Goal: Task Accomplishment & Management: Use online tool/utility

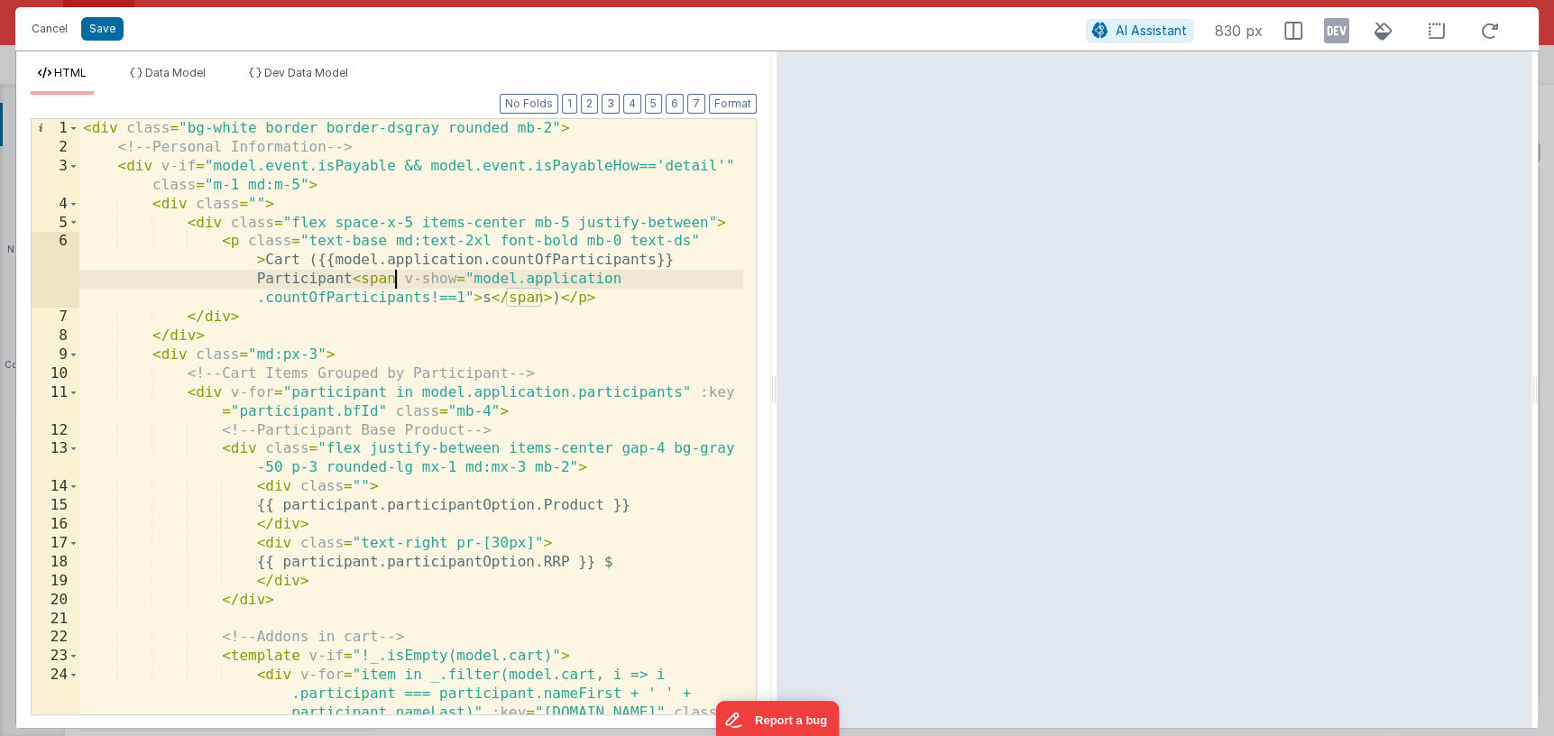
scroll to position [1361, 0]
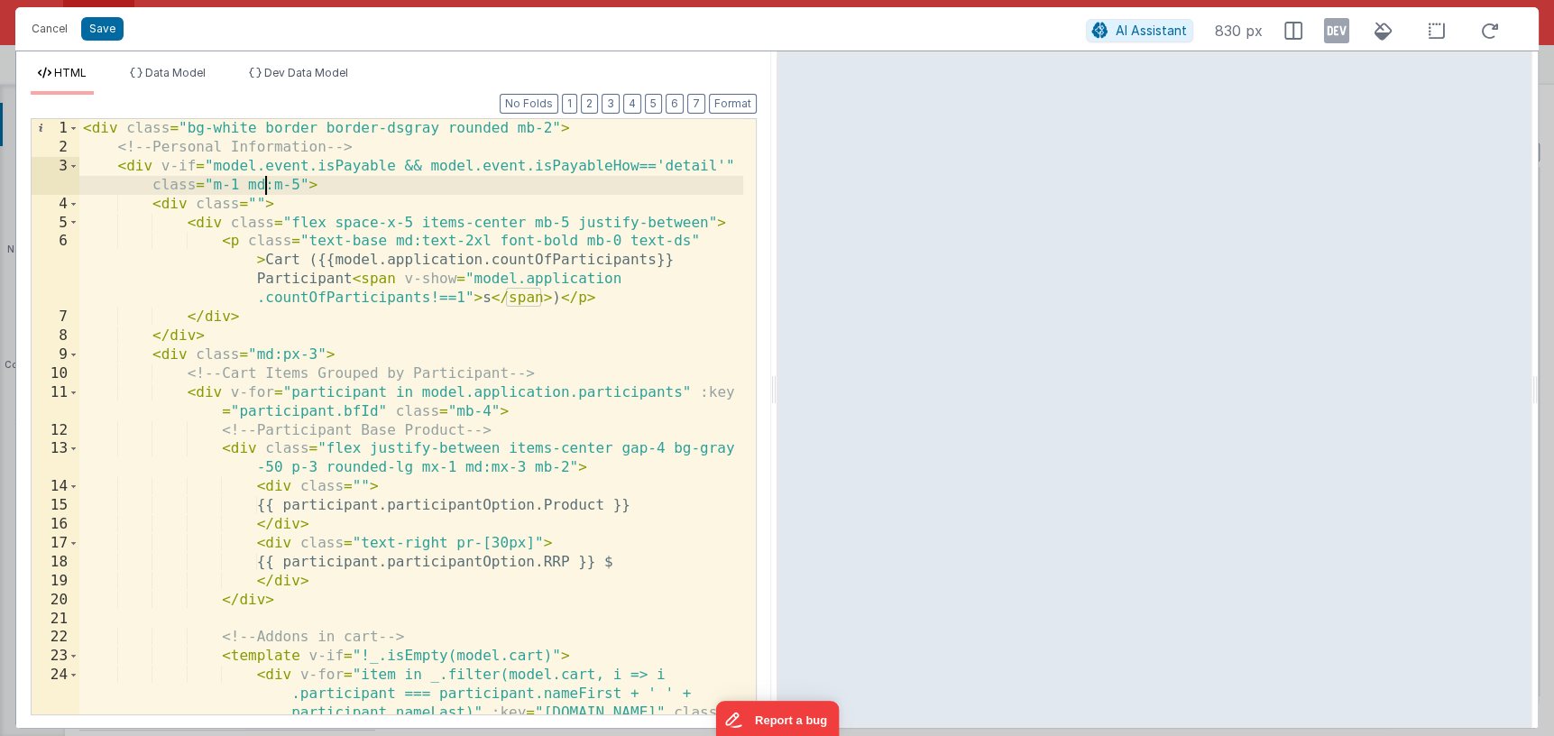
click at [262, 180] on div "< div class = "bg-white border border-dsgray rounded mb-2" > <!-- Personal Info…" at bounding box center [411, 473] width 665 height 708
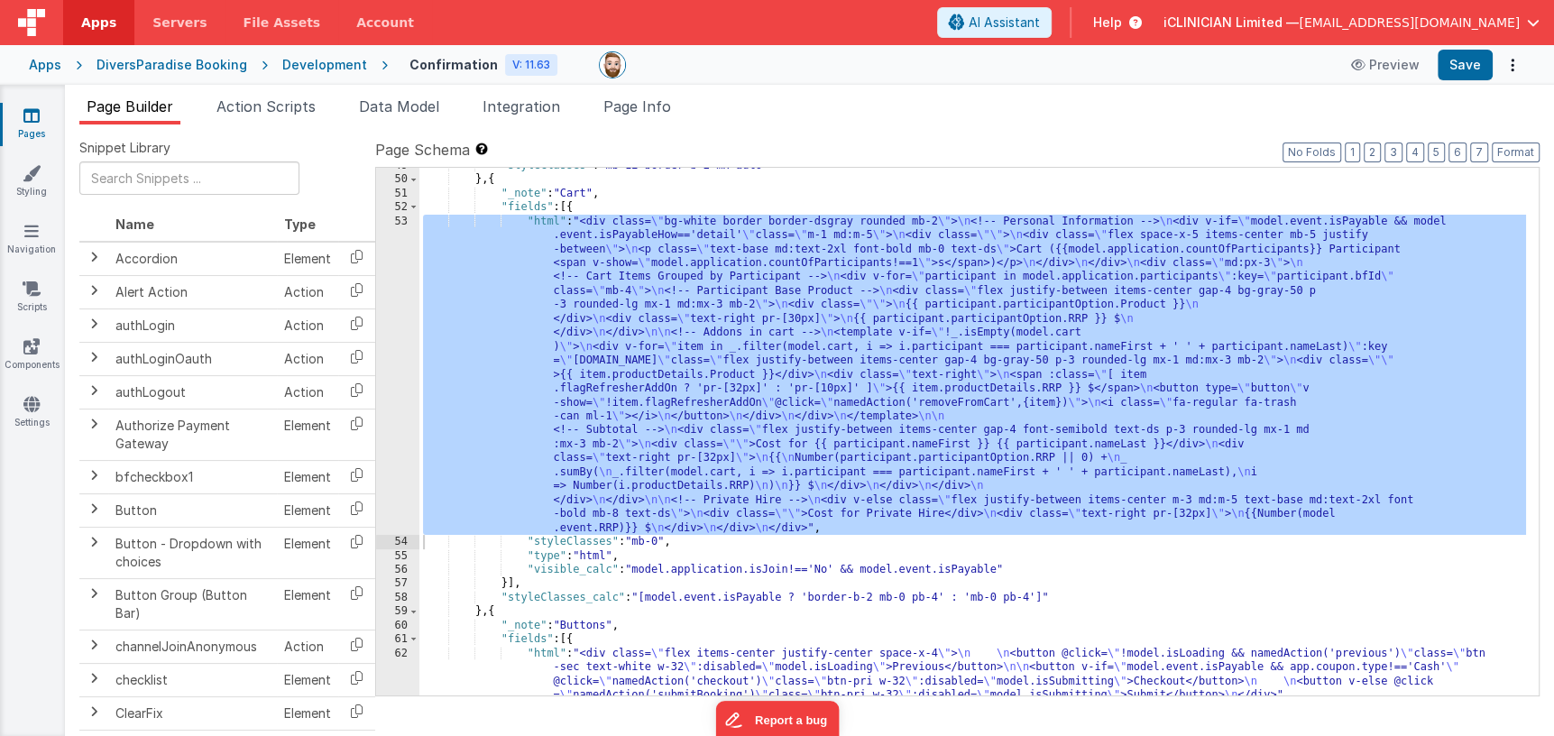
click at [32, 117] on icon at bounding box center [31, 115] width 16 height 18
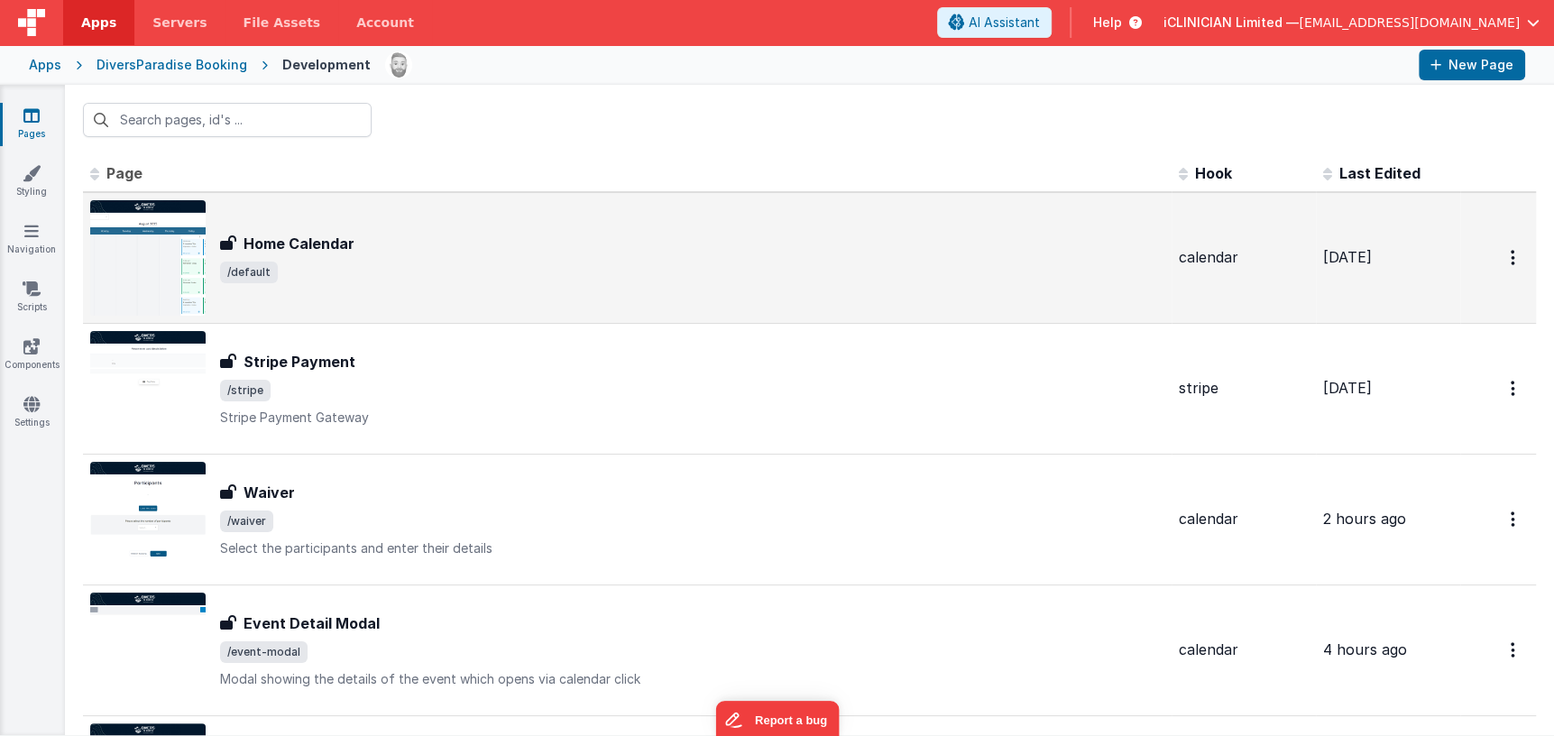
click at [420, 257] on div "Home Calendar Home Calendar /default" at bounding box center [692, 258] width 945 height 51
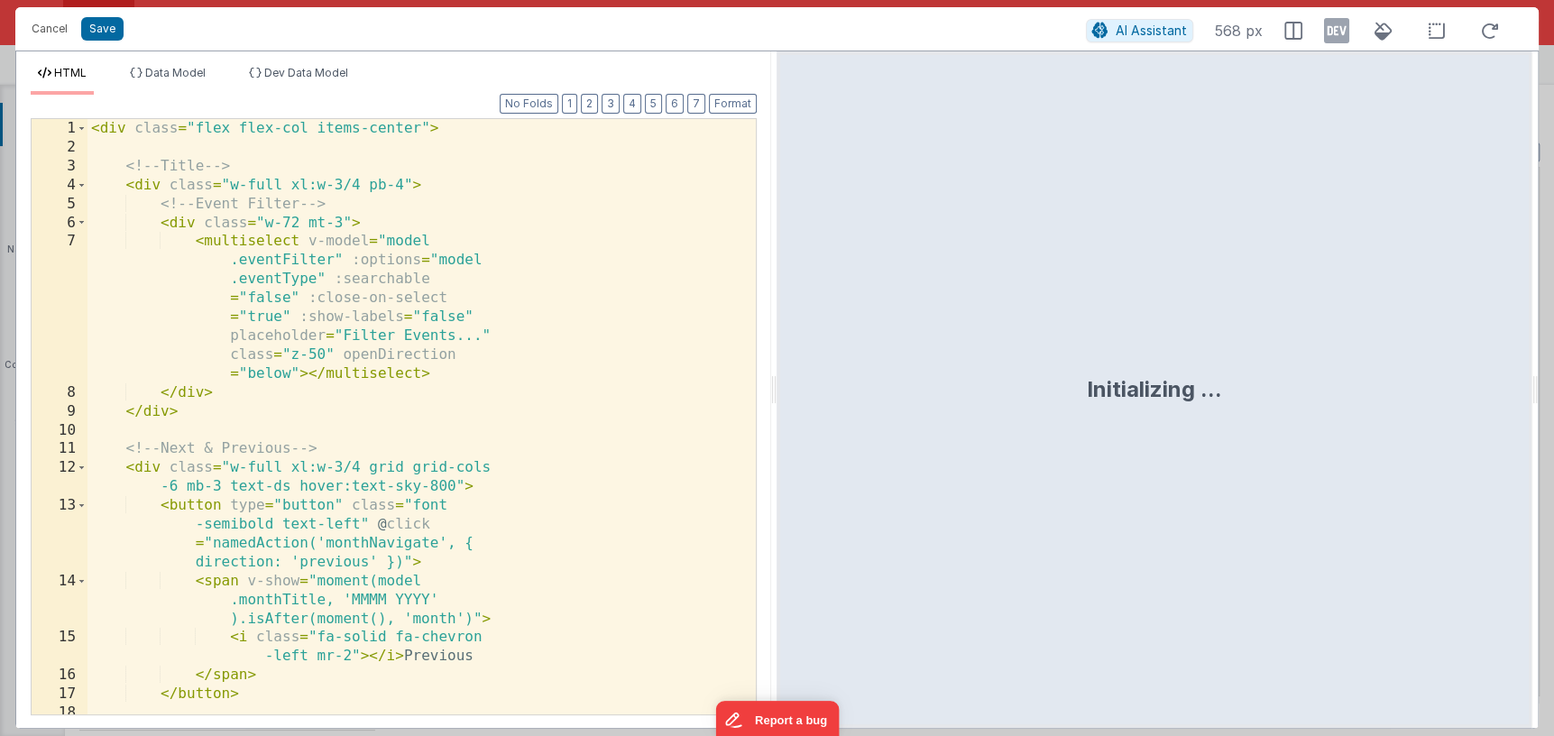
scroll to position [669, 0]
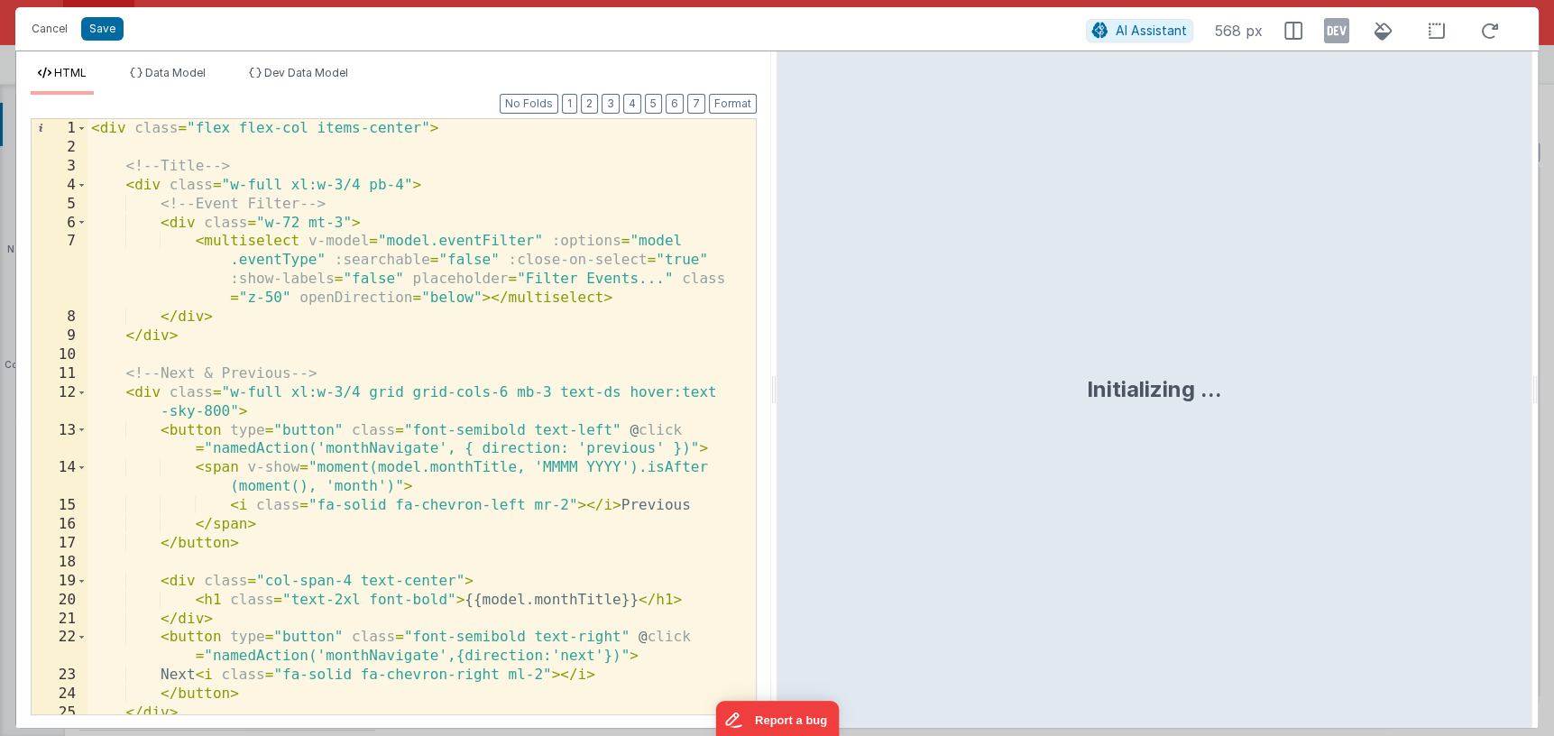
click at [519, 319] on div "< div class = "flex flex-col items-center" > <!-- Title --> < div class = "w-fu…" at bounding box center [416, 435] width 657 height 633
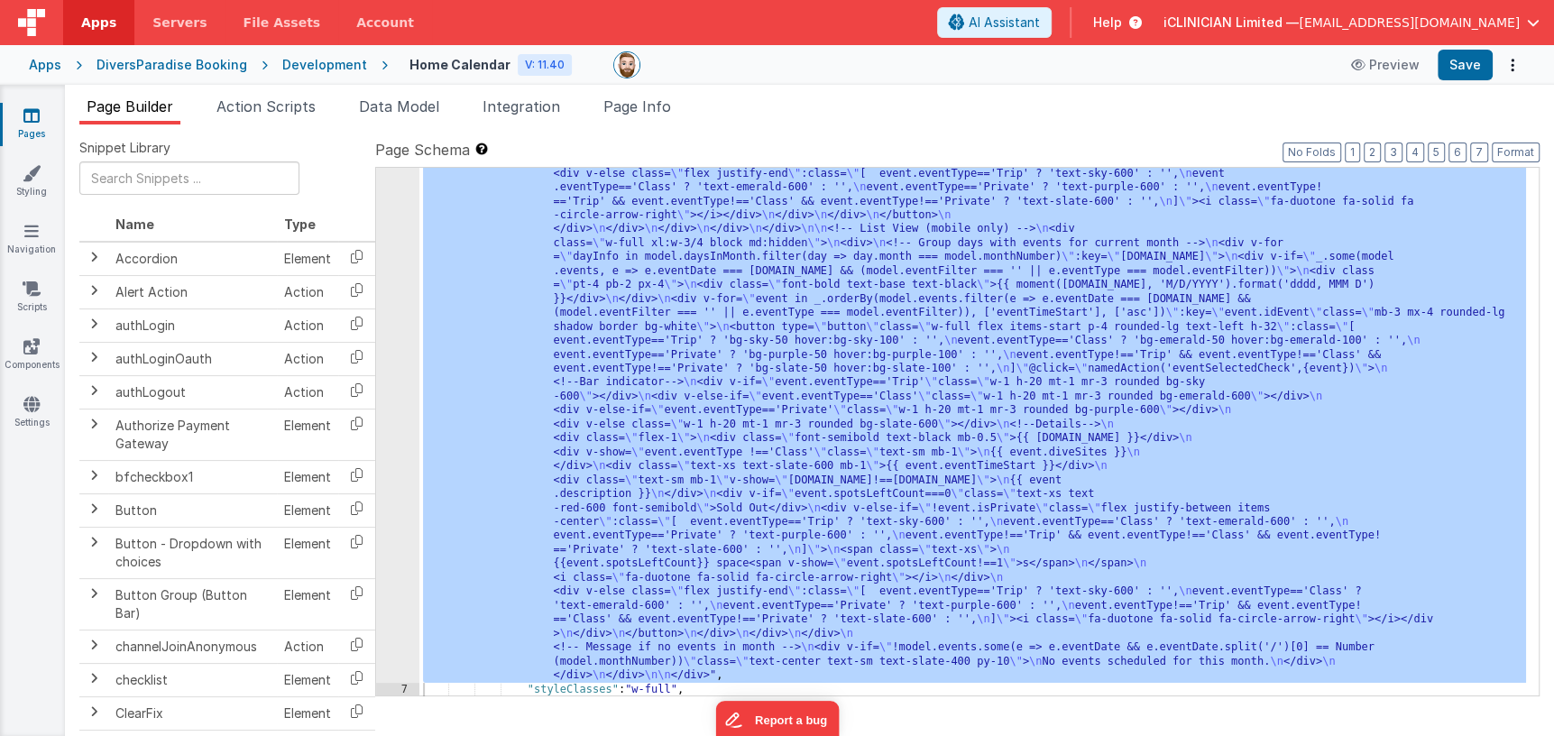
click at [46, 66] on div "Apps" at bounding box center [45, 65] width 32 height 18
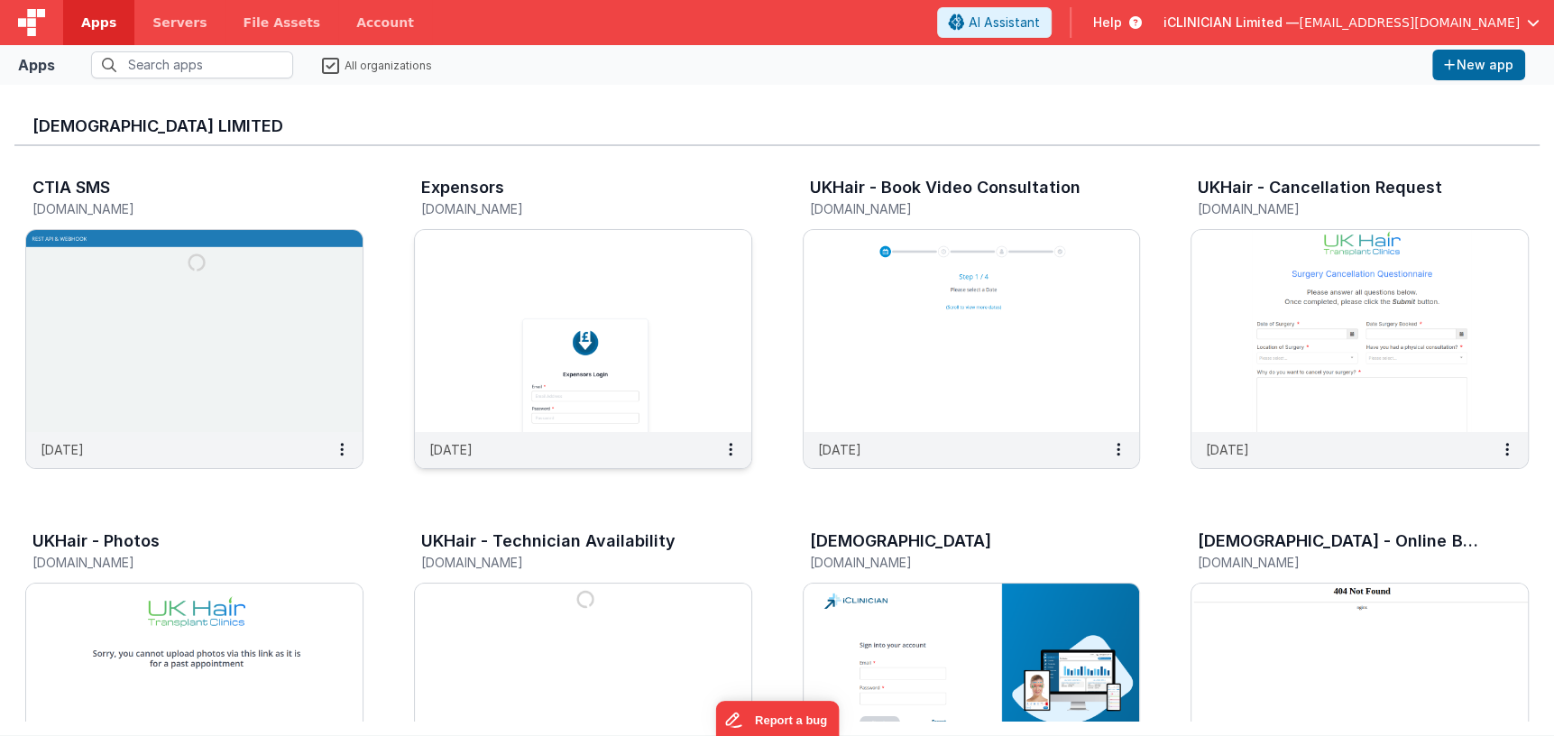
click at [524, 290] on img at bounding box center [583, 331] width 337 height 202
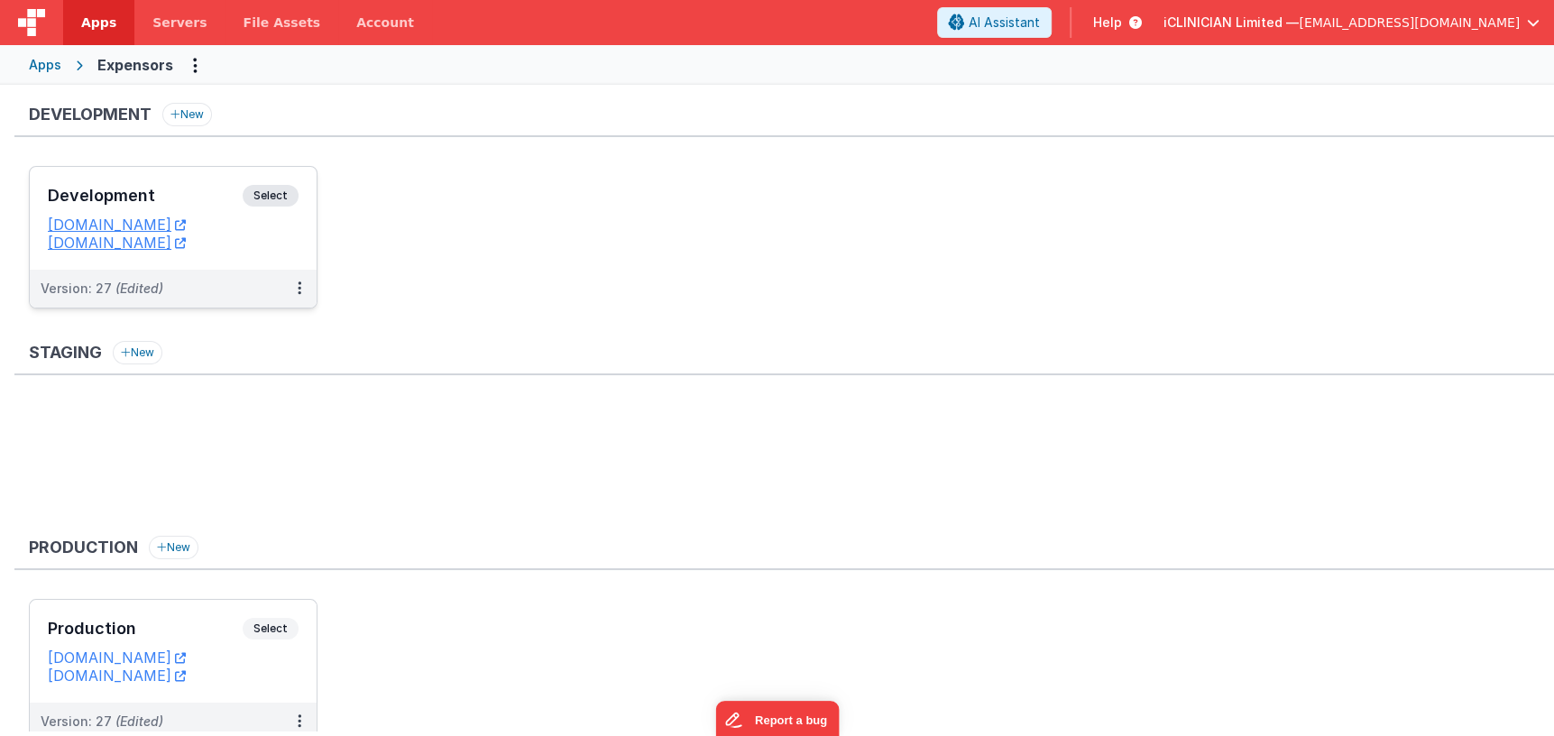
click at [201, 191] on h3 "Development" at bounding box center [145, 196] width 195 height 18
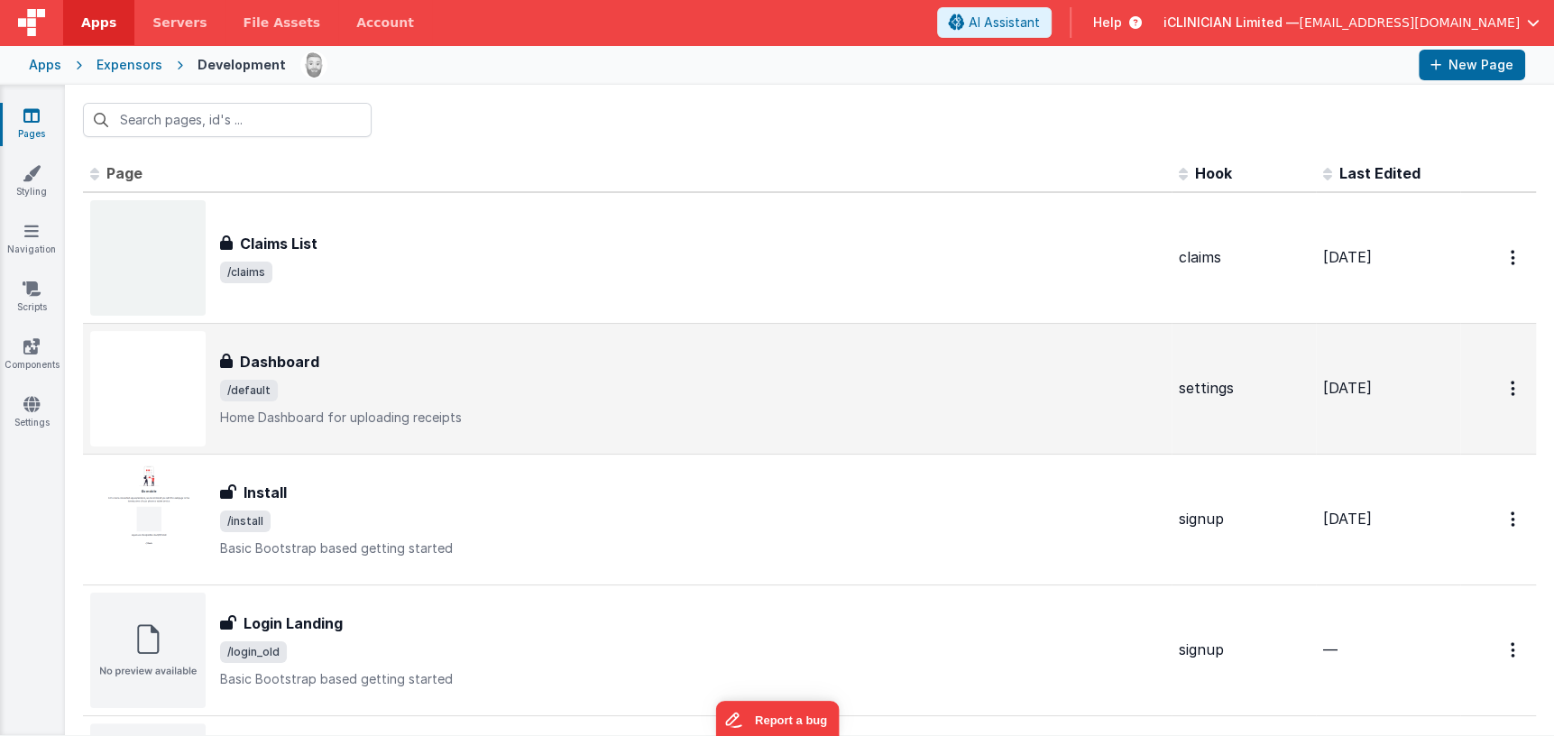
click at [383, 343] on div "Dashboard Dashboard /default Home Dashboard for uploading receipts" at bounding box center [627, 388] width 1074 height 115
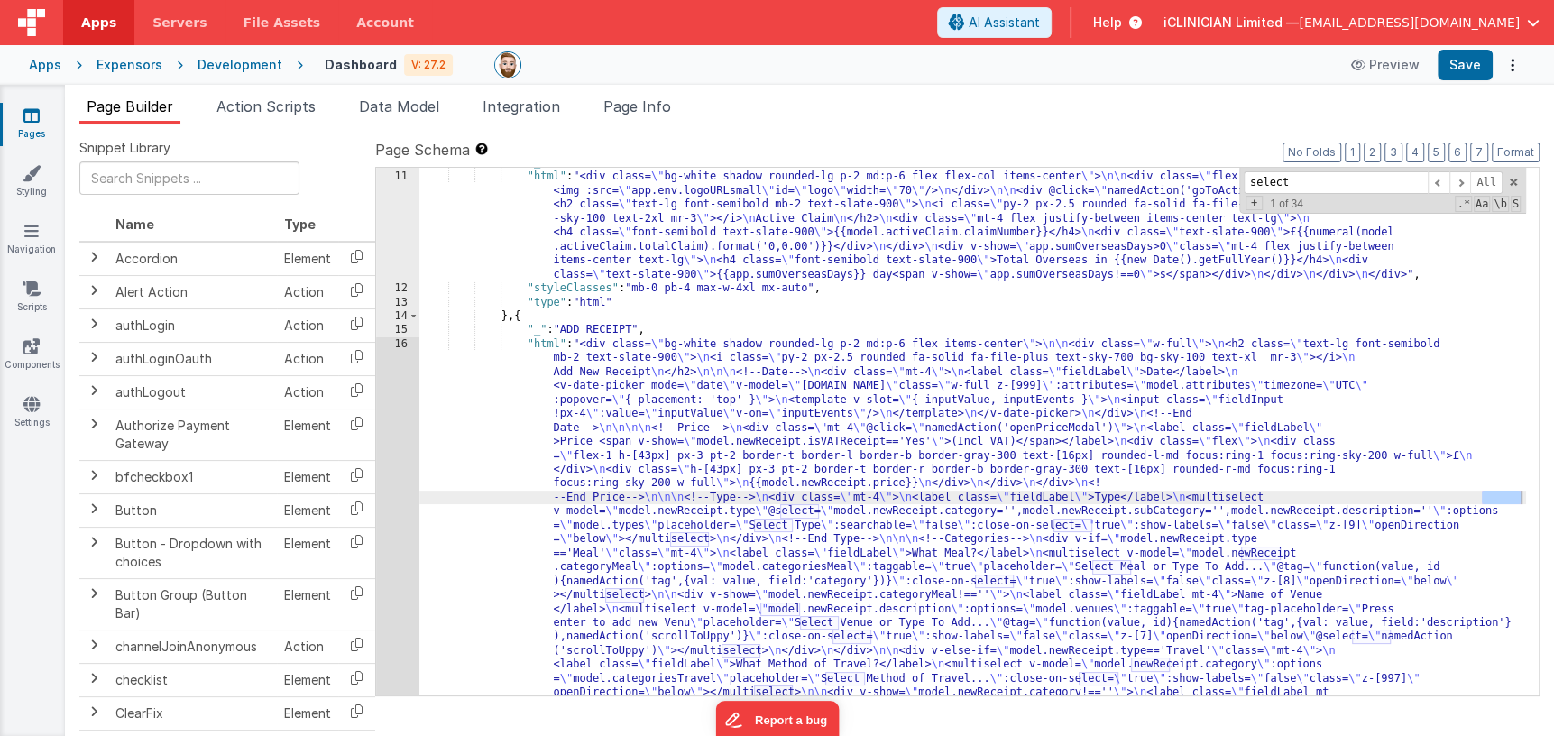
scroll to position [162, 0]
type input "select"
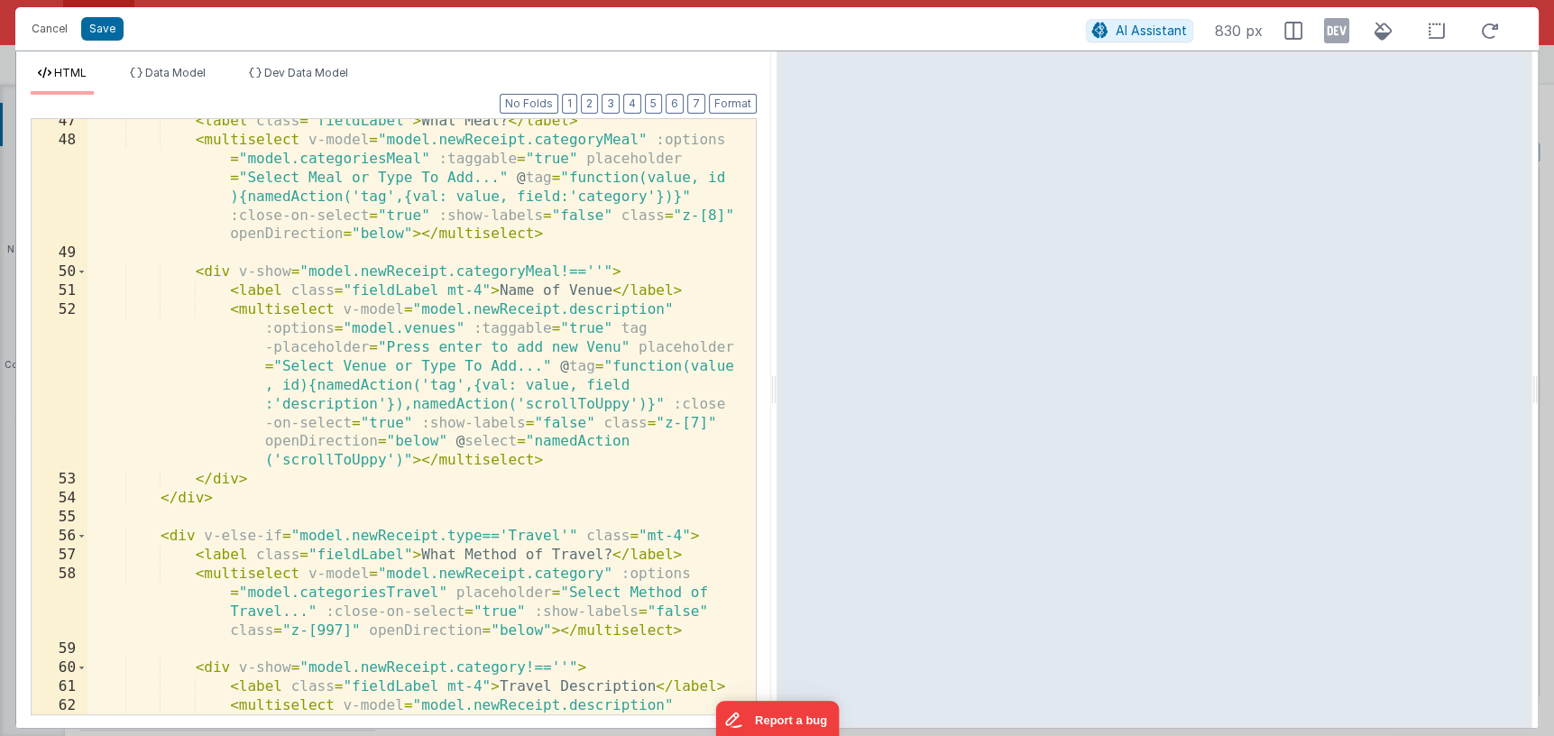
scroll to position [1212, 0]
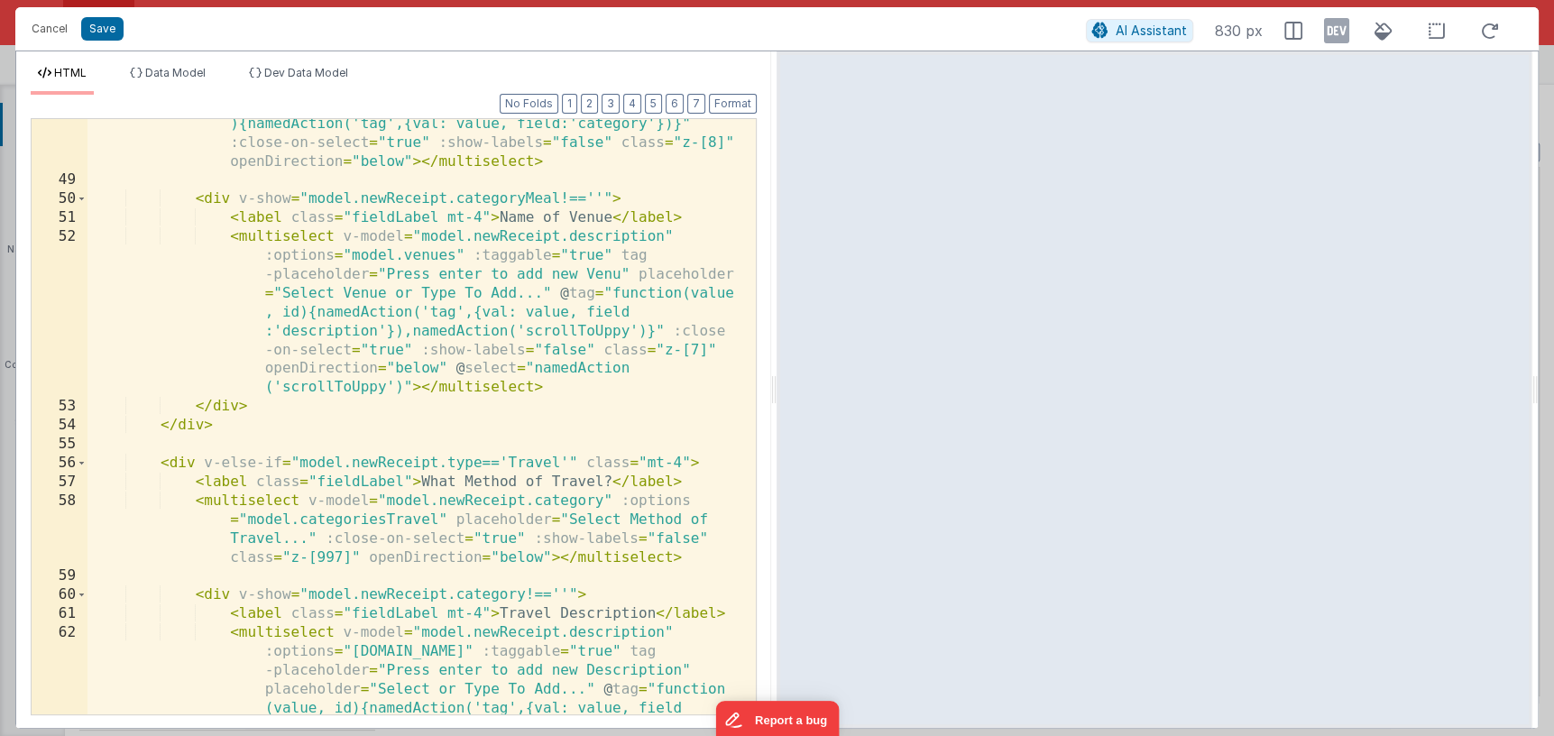
click at [409, 429] on div "< multiselect v-model = "model.newReceipt.categoryMeal" :options = "model.categ…" at bounding box center [416, 497] width 657 height 879
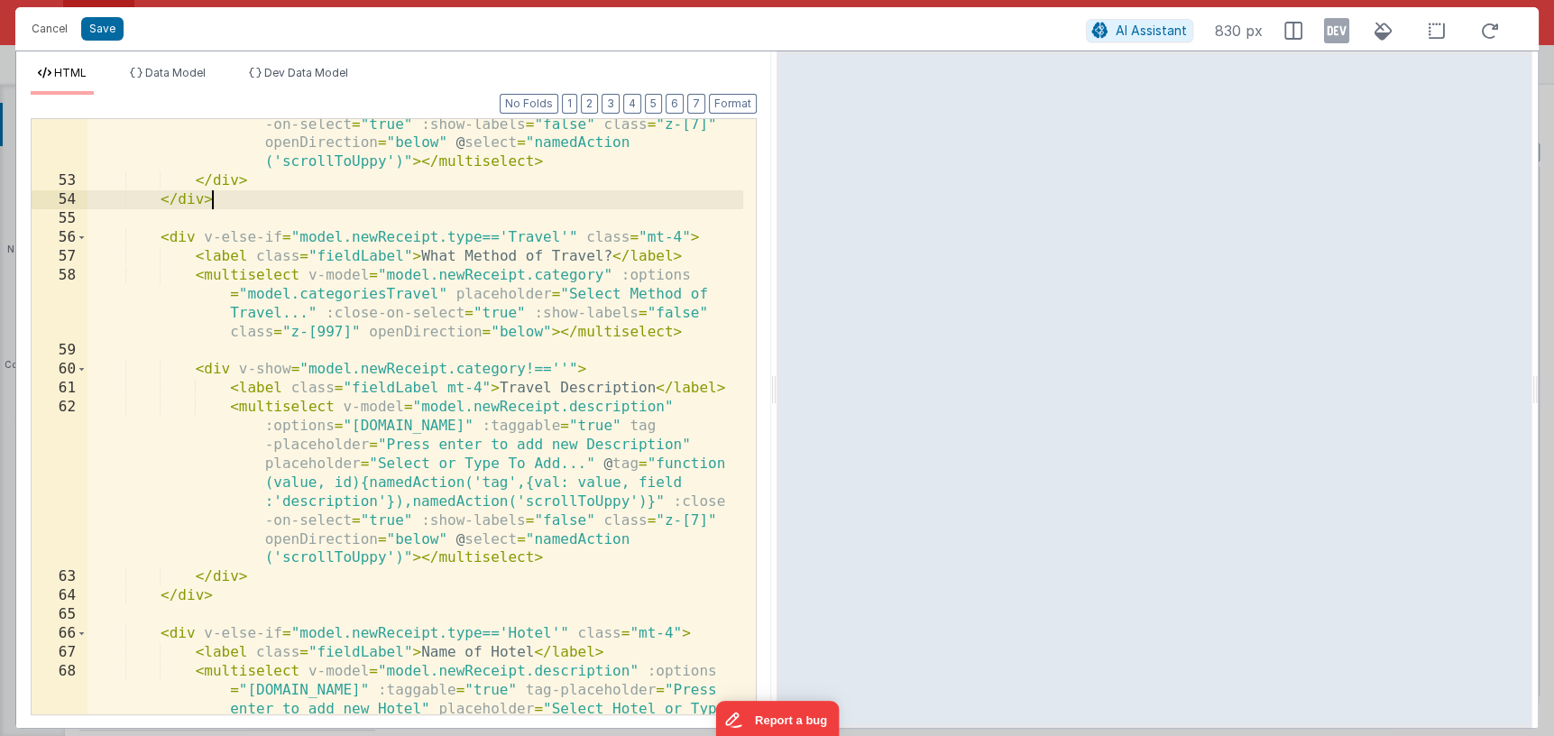
scroll to position [1496, 0]
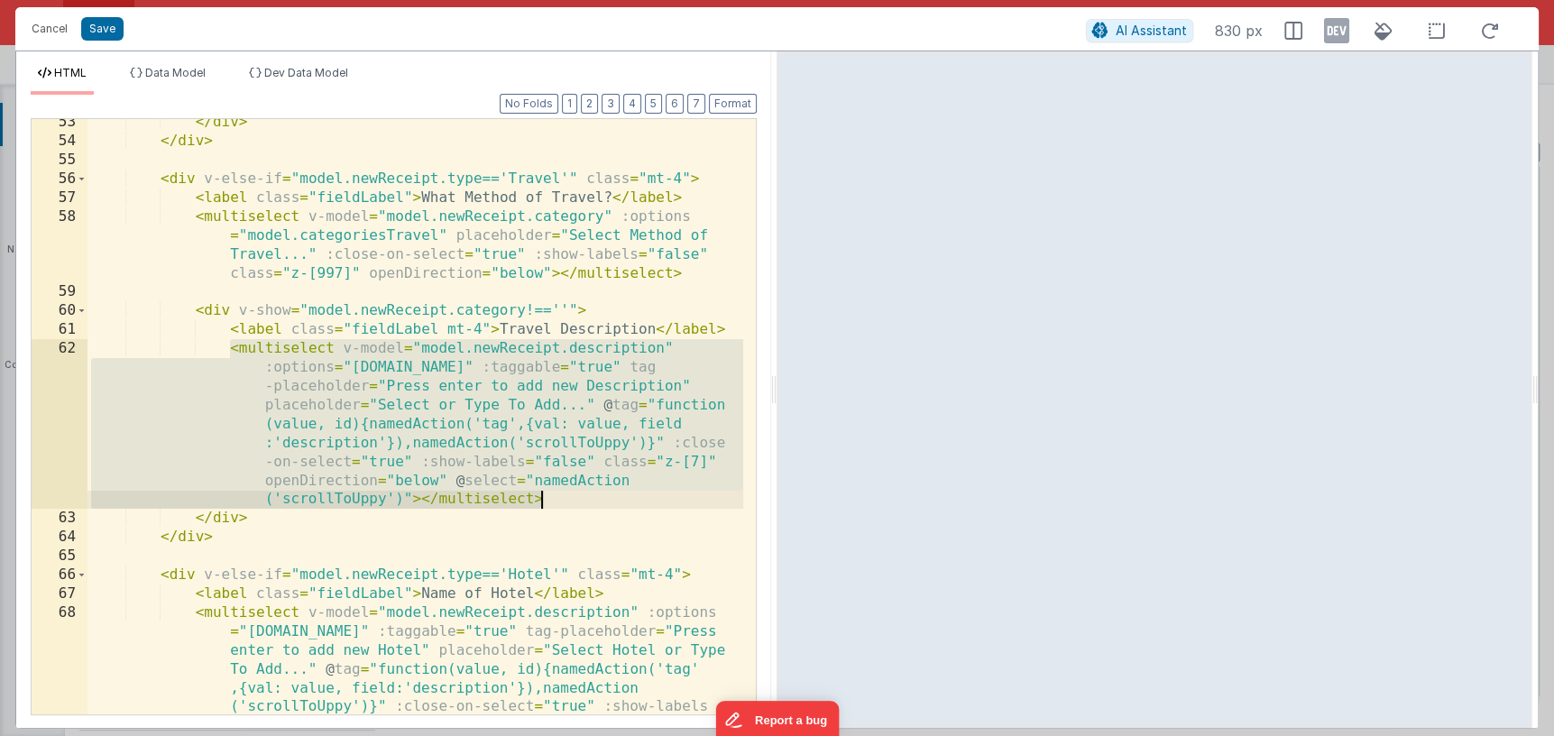
drag, startPoint x: 228, startPoint y: 346, endPoint x: 563, endPoint y: 498, distance: 367.4
click at [563, 498] on div "</ div > </ div > < div v-else-if = "model.newReceipt.type=='Travel'" class = "…" at bounding box center [416, 495] width 657 height 765
click at [60, 33] on button "Cancel" at bounding box center [50, 28] width 54 height 25
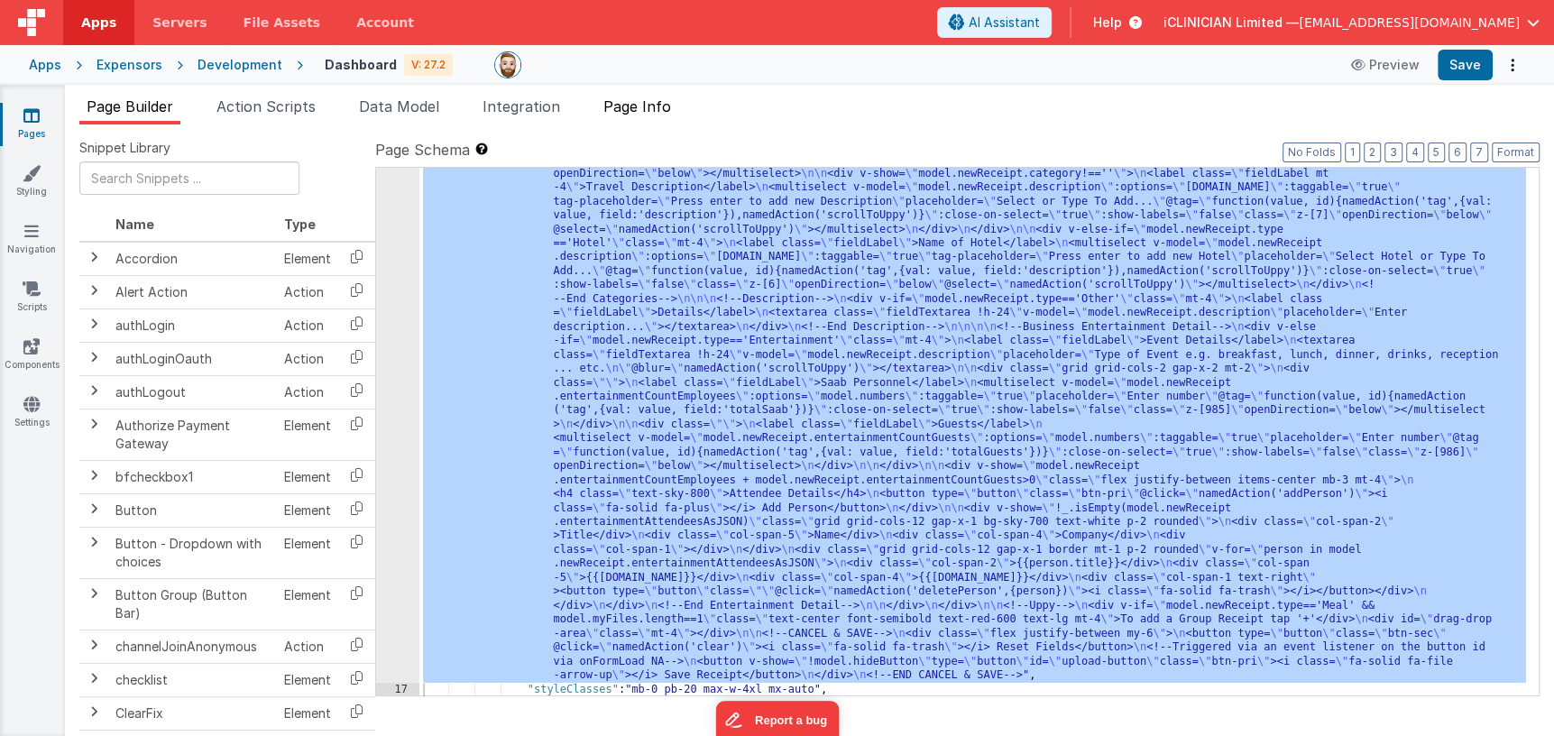
click at [662, 109] on span "Page Info" at bounding box center [638, 106] width 68 height 18
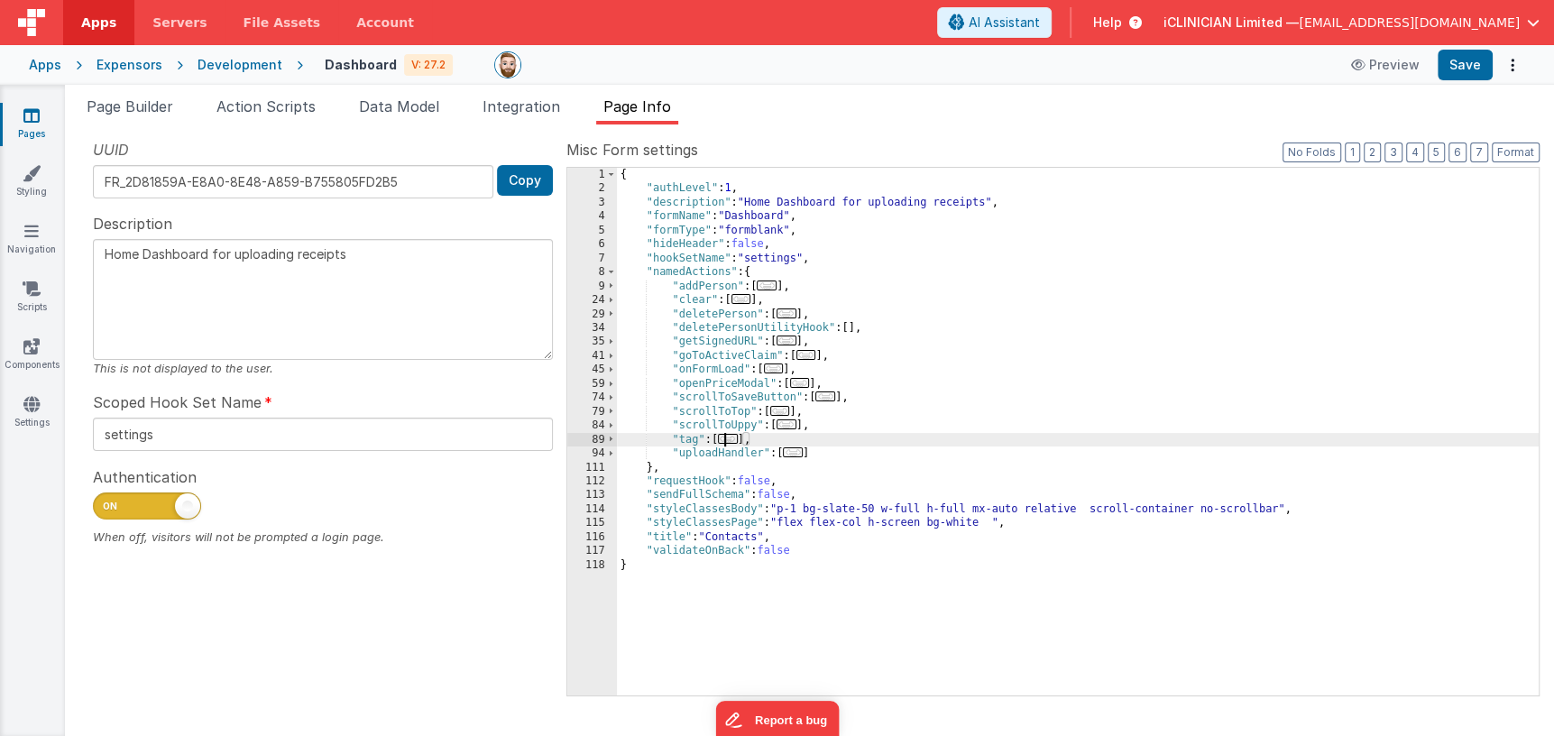
click at [733, 439] on span "..." at bounding box center [728, 439] width 20 height 10
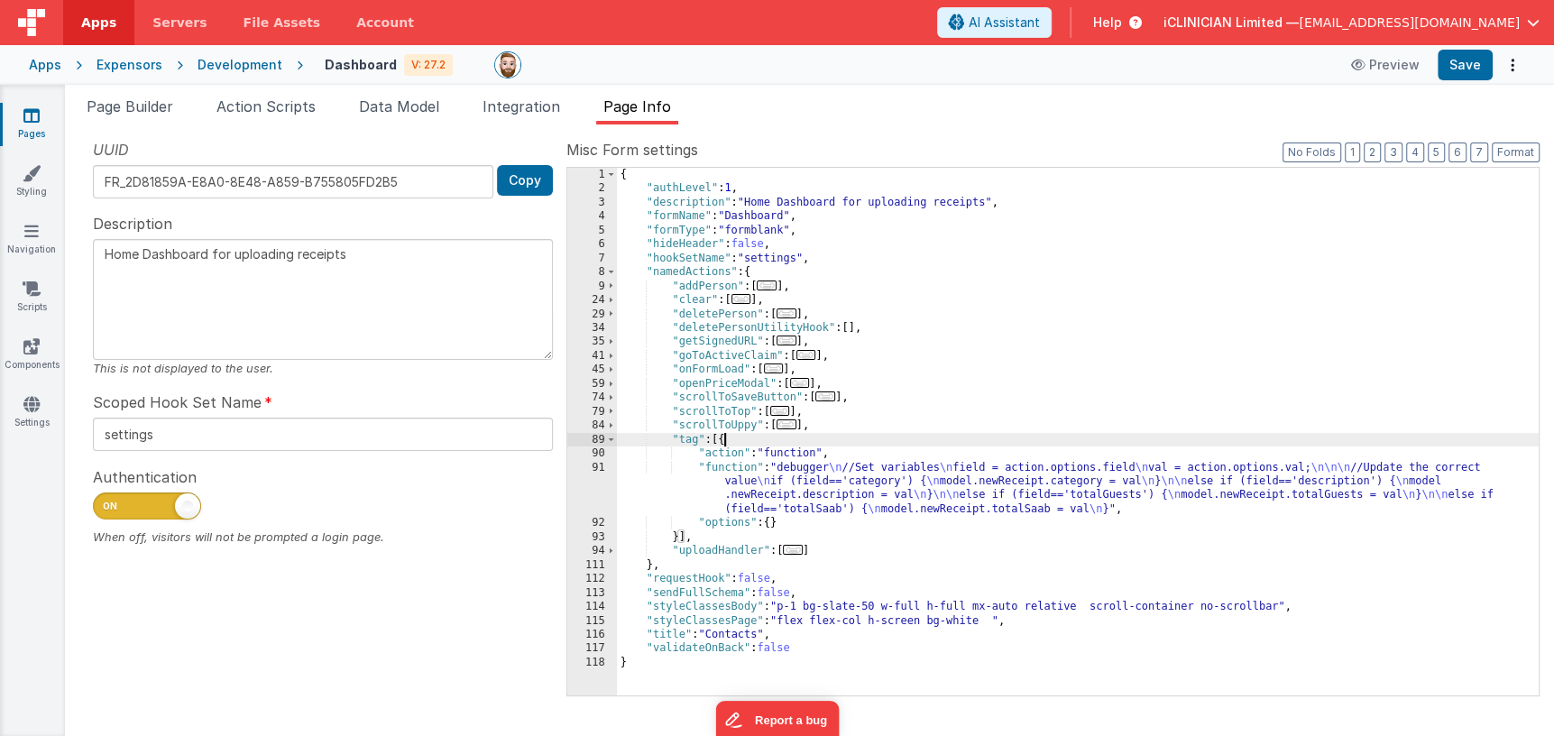
click at [815, 490] on div "{ "authLevel" : 1 , "description" : "Home Dashboard for uploading receipts" , "…" at bounding box center [1078, 446] width 922 height 557
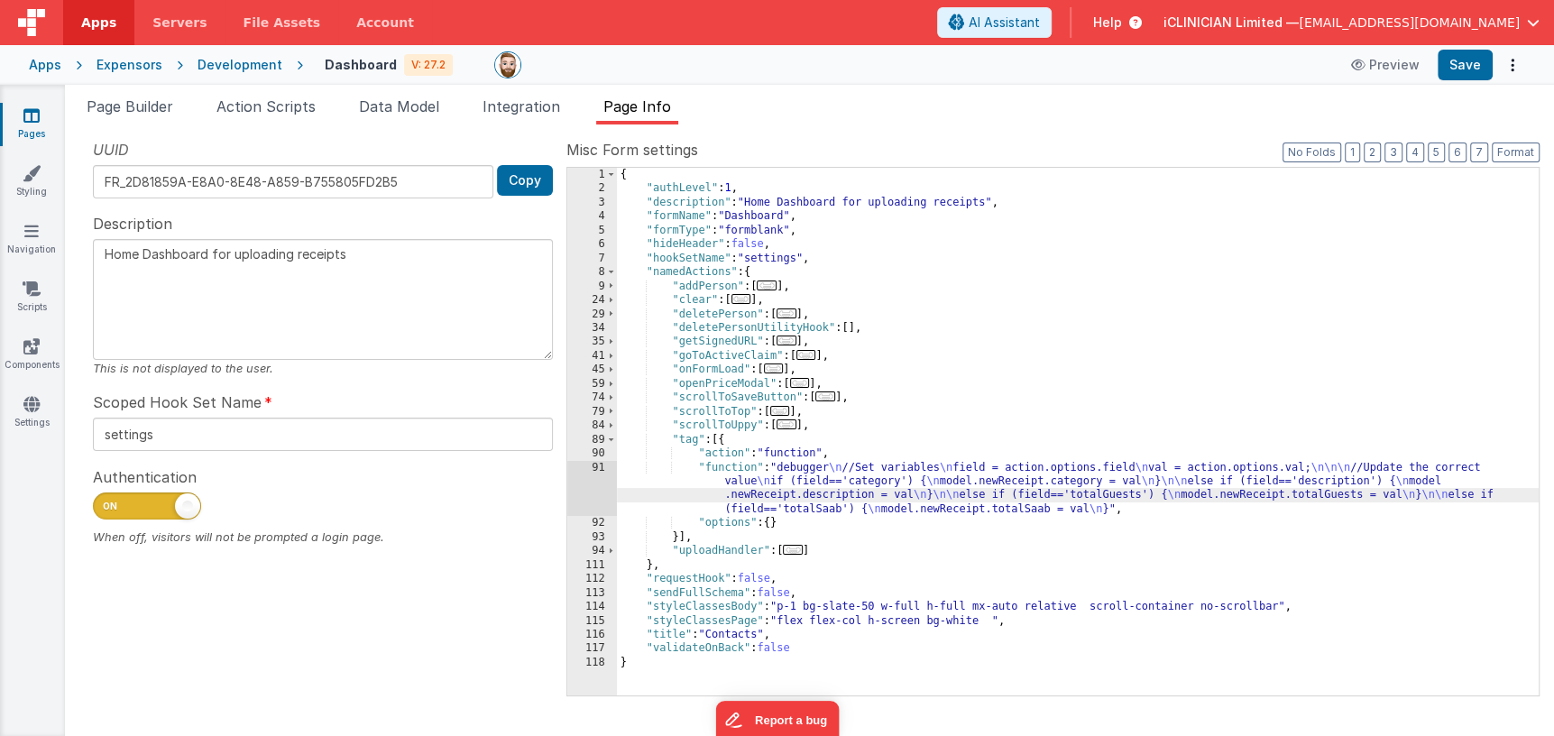
click at [595, 482] on div "91" at bounding box center [592, 489] width 50 height 56
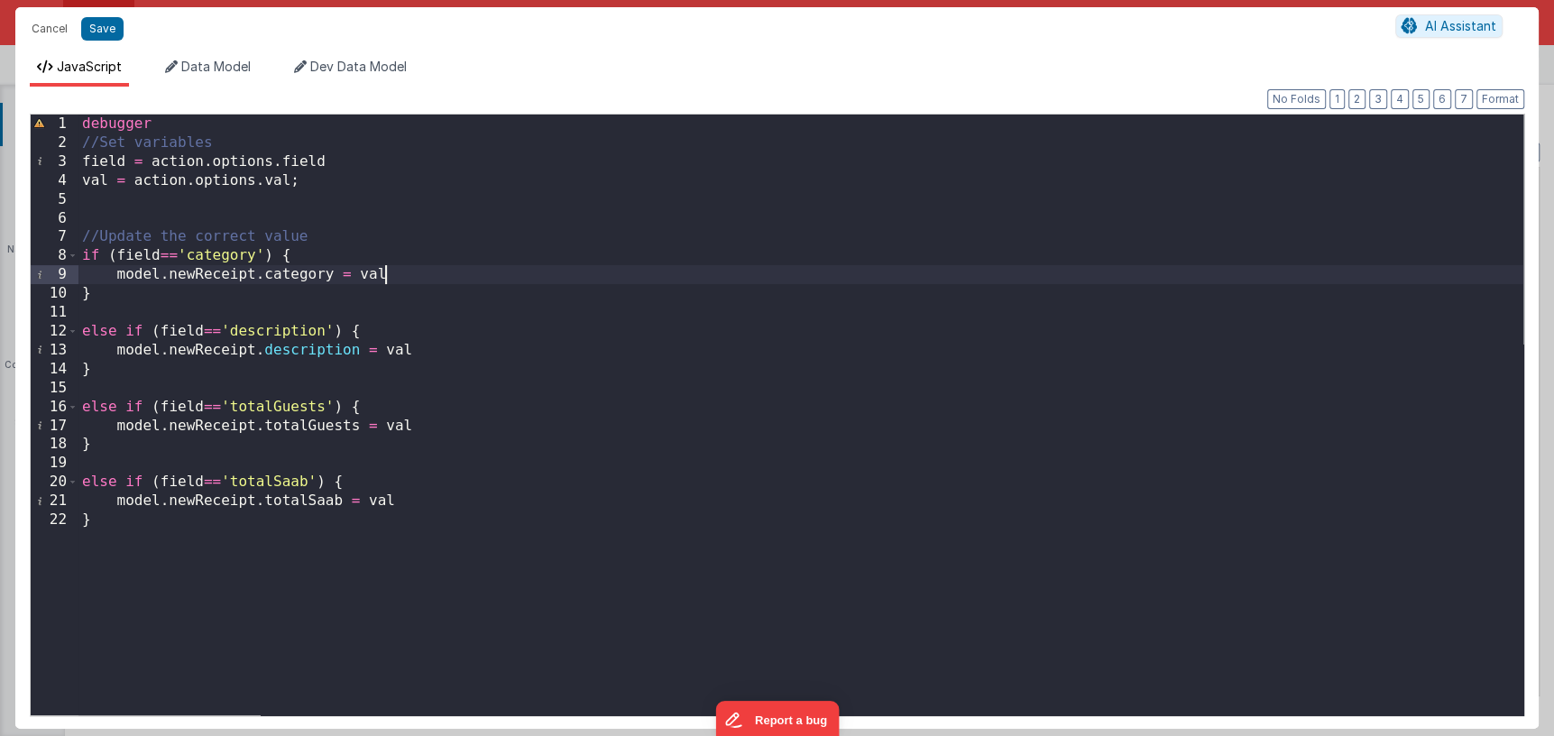
click at [428, 270] on div "debugger //Set variables field = action . options . field val = action . option…" at bounding box center [800, 434] width 1445 height 639
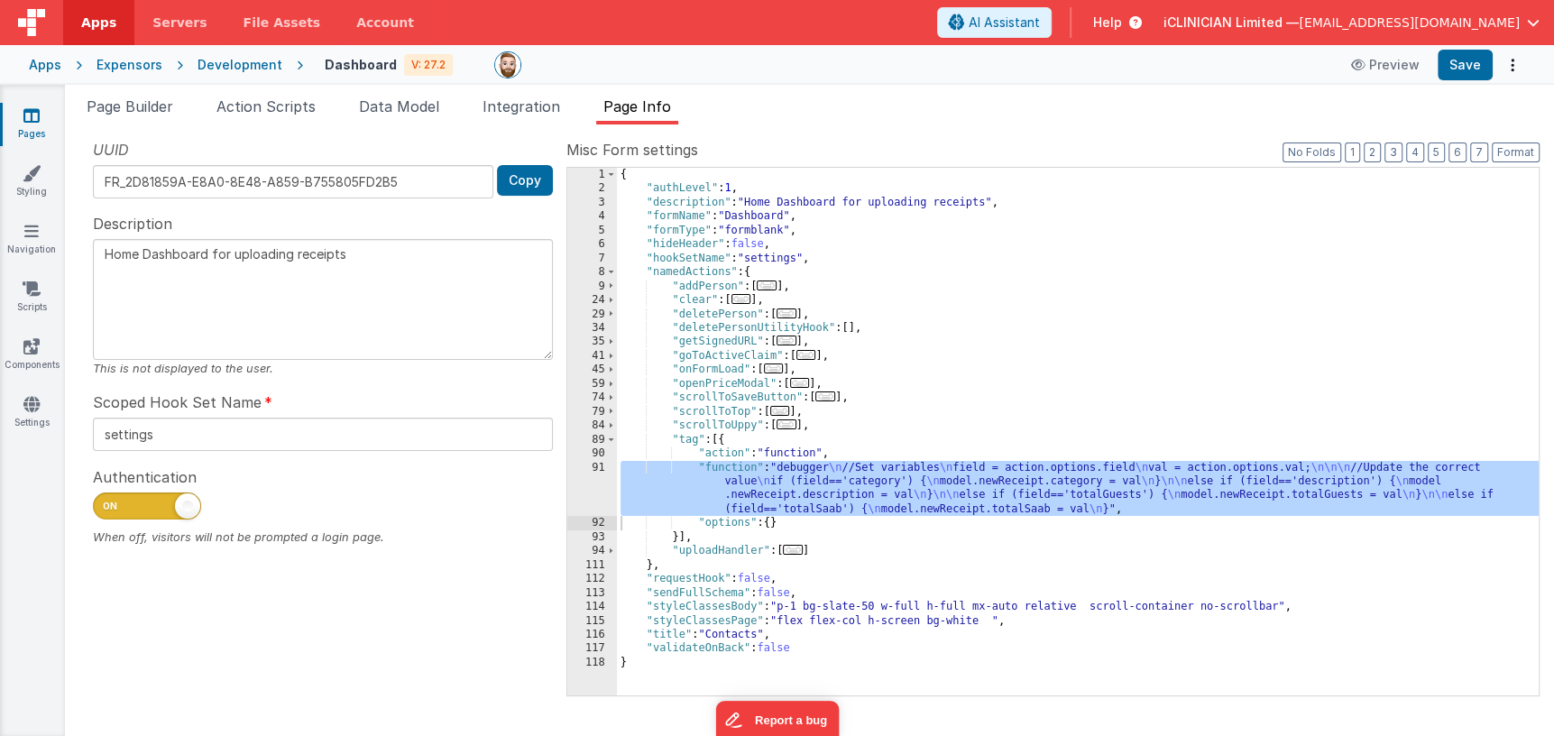
click at [41, 64] on div "Apps" at bounding box center [45, 65] width 32 height 18
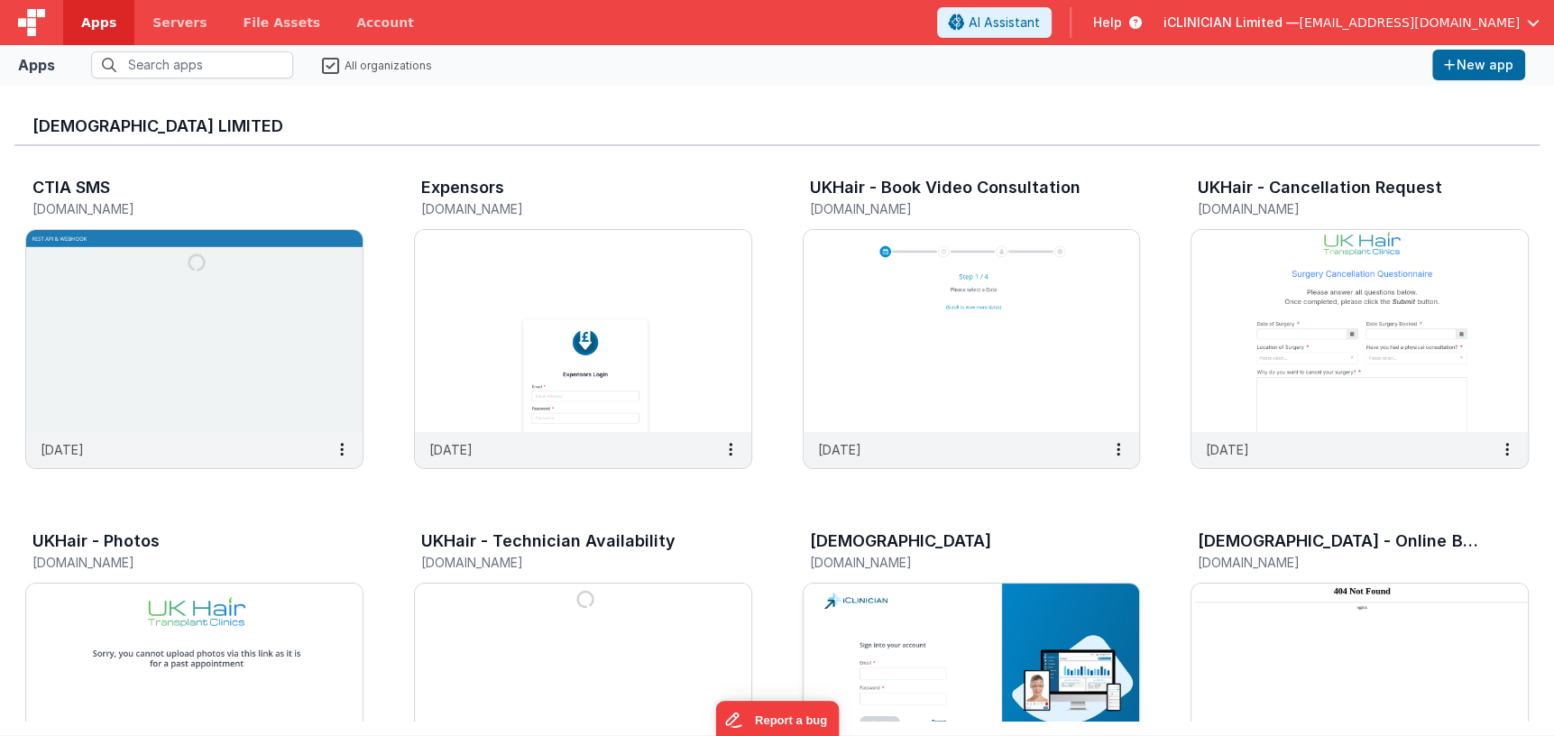
click at [895, 595] on img at bounding box center [972, 685] width 337 height 202
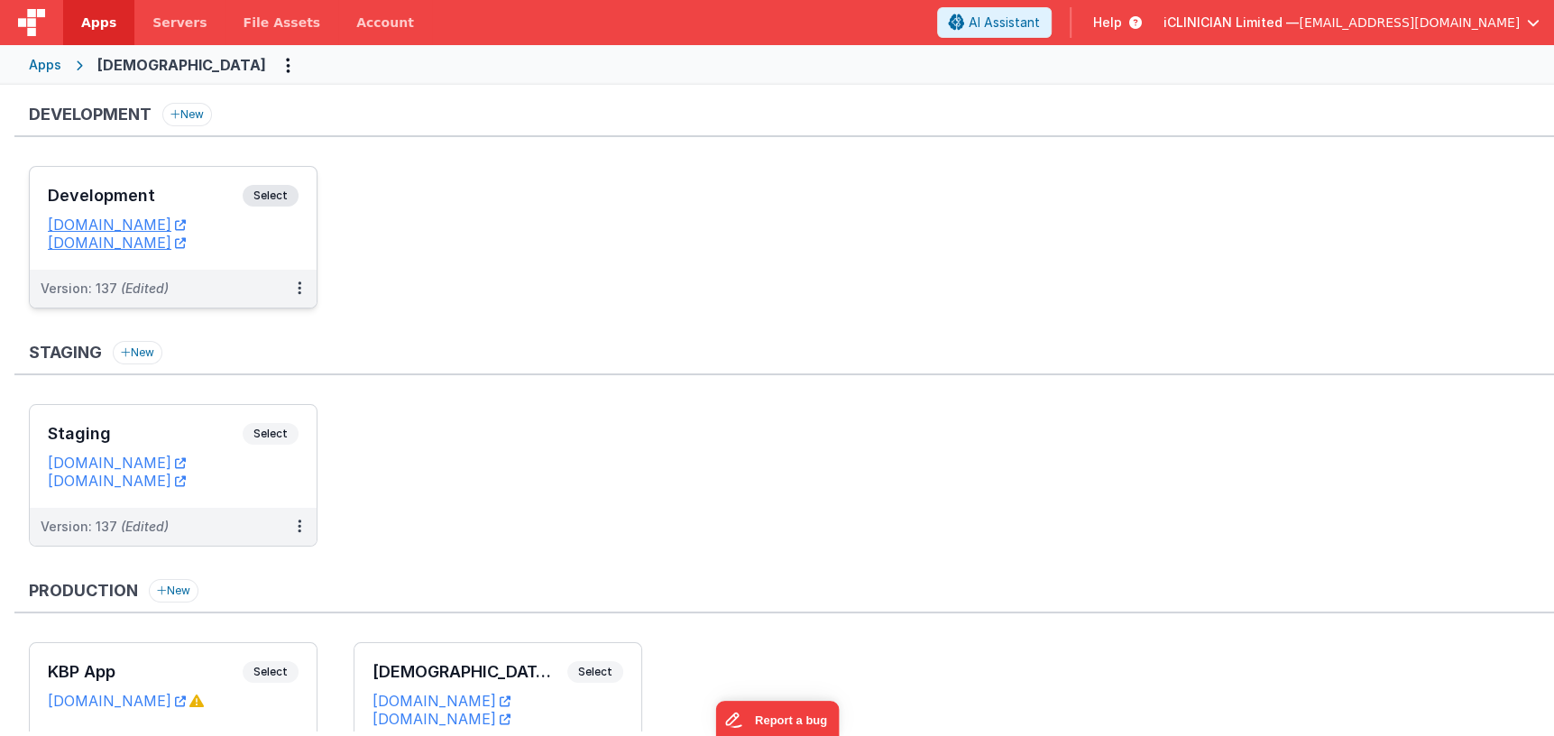
click at [206, 196] on h3 "Development" at bounding box center [145, 196] width 195 height 18
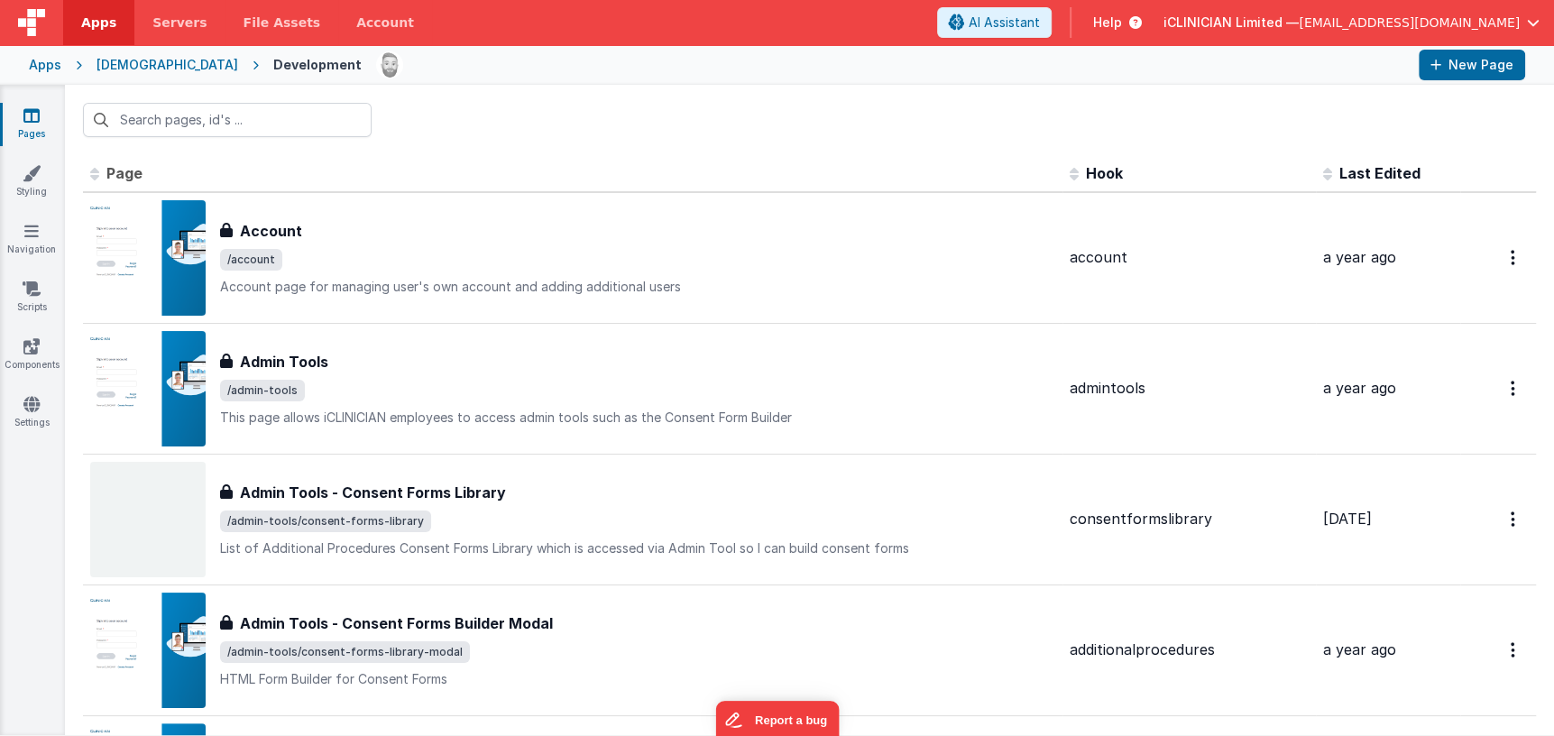
click at [44, 66] on div "Apps" at bounding box center [45, 65] width 32 height 18
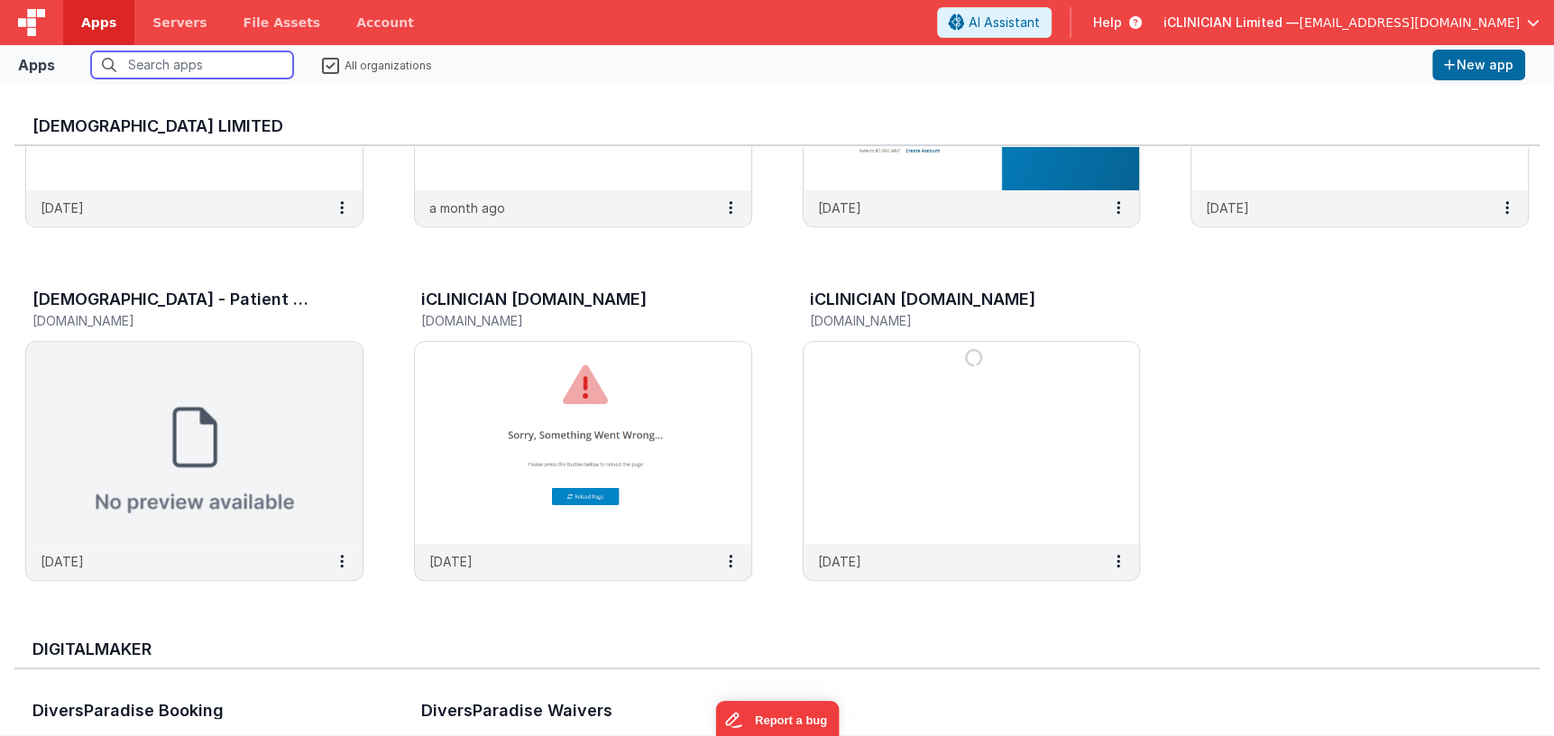
scroll to position [826, 0]
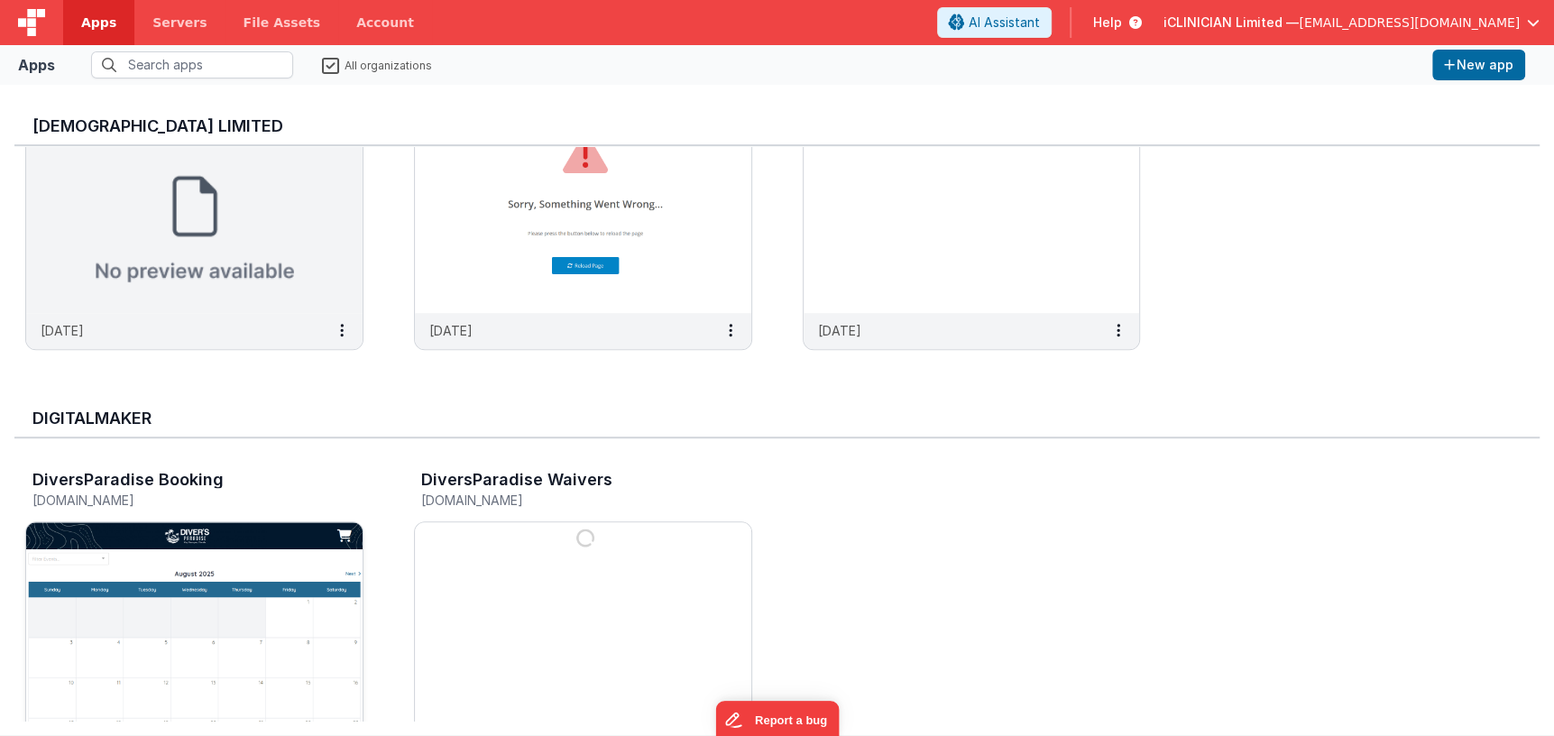
click at [302, 546] on img at bounding box center [194, 623] width 337 height 202
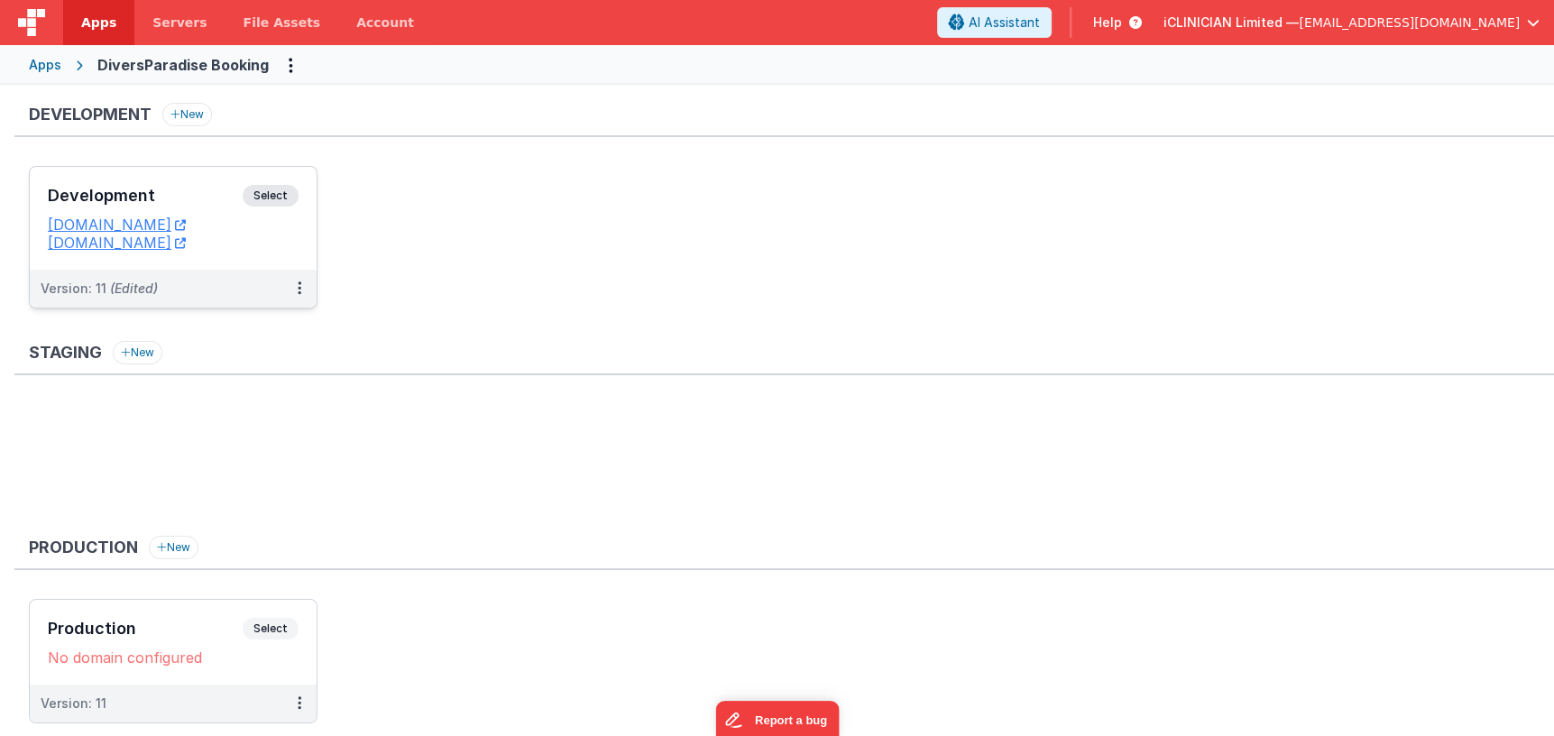
click at [206, 196] on h3 "Development" at bounding box center [145, 196] width 195 height 18
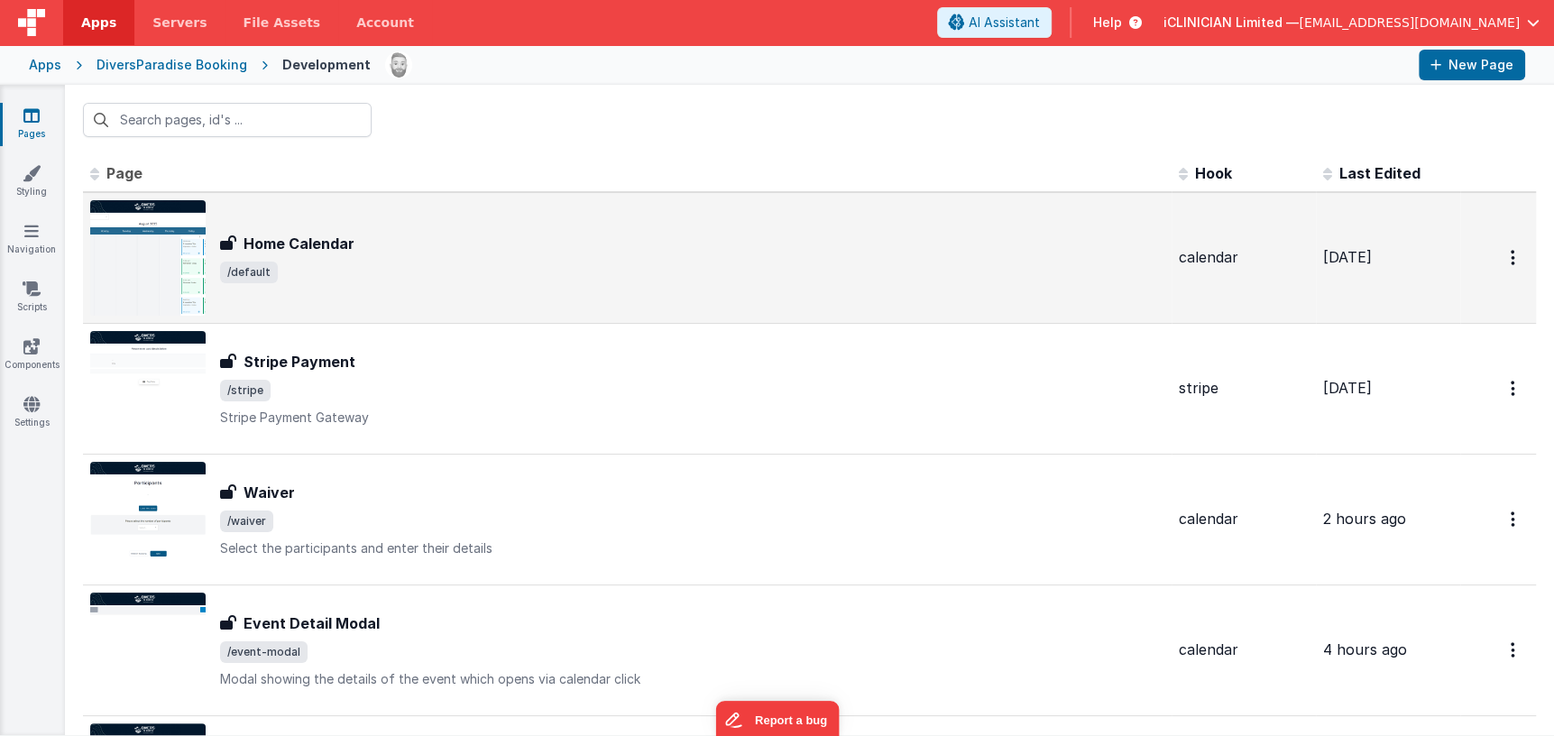
click at [390, 289] on div "Home Calendar Home Calendar /default" at bounding box center [627, 257] width 1074 height 115
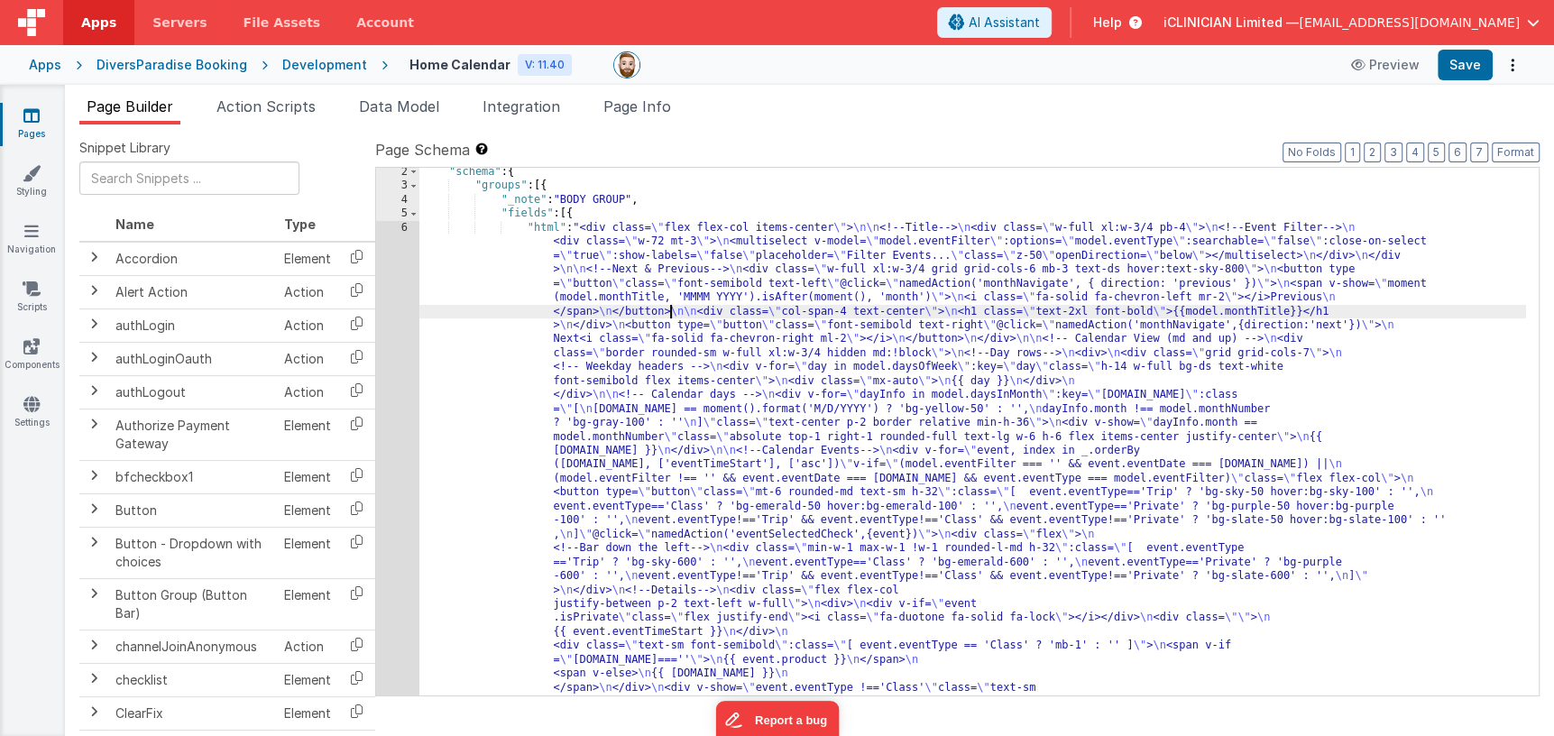
scroll to position [767, 0]
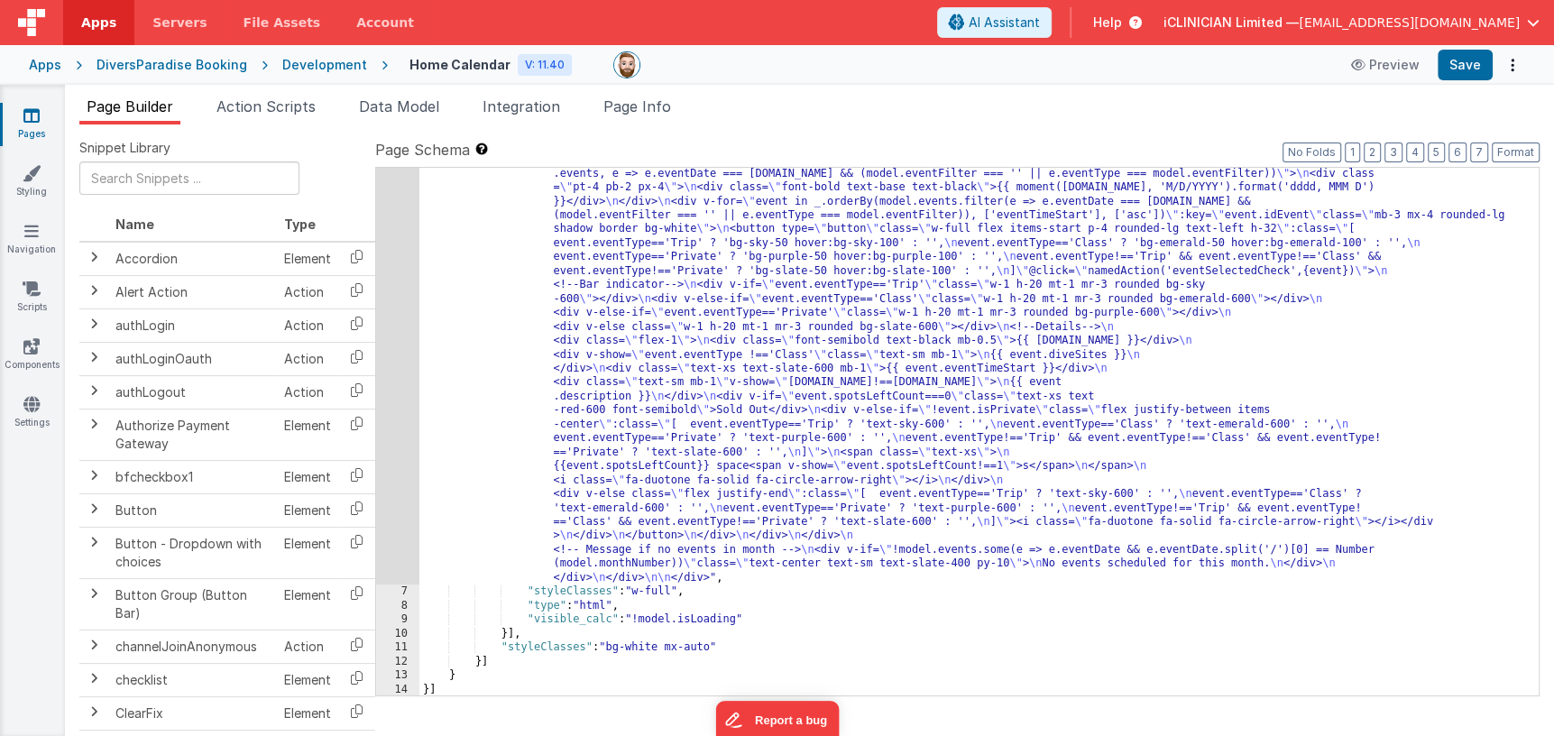
click at [404, 328] on div "6" at bounding box center [397, 27] width 43 height 1115
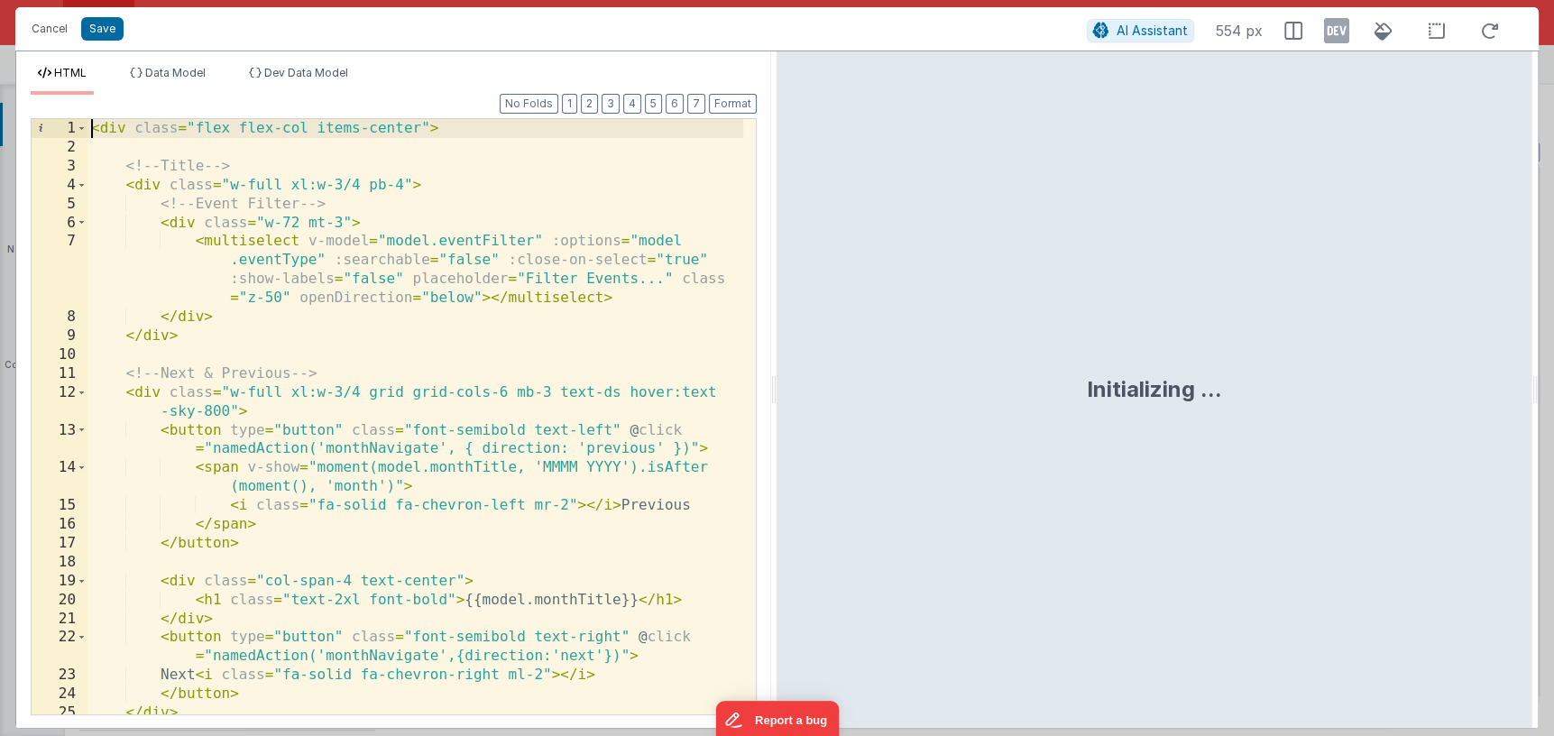
click at [88, 128] on div "< div class = "flex flex-col items-center" > <!-- Title --> < div class = "w-fu…" at bounding box center [416, 435] width 657 height 633
paste textarea
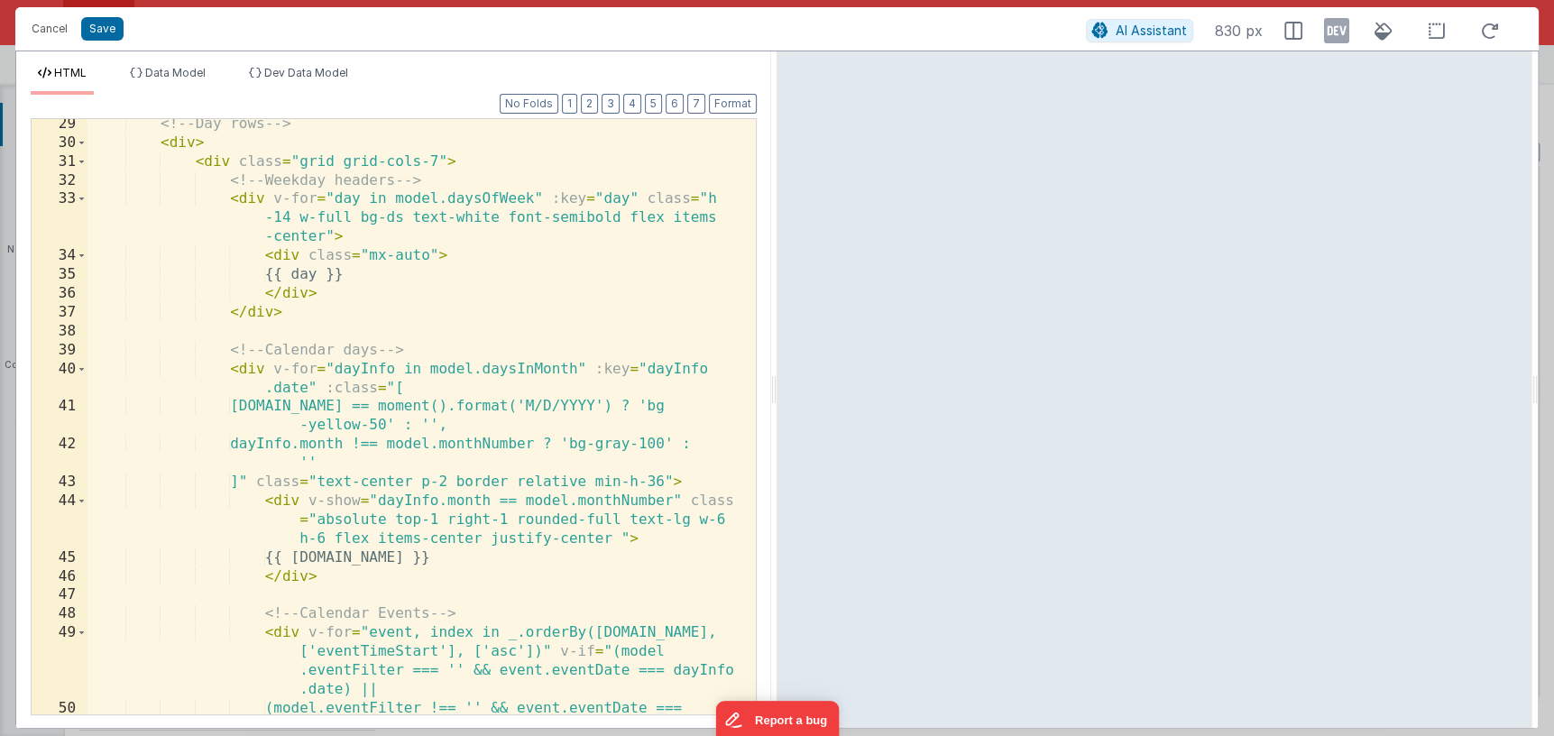
scroll to position [782, 0]
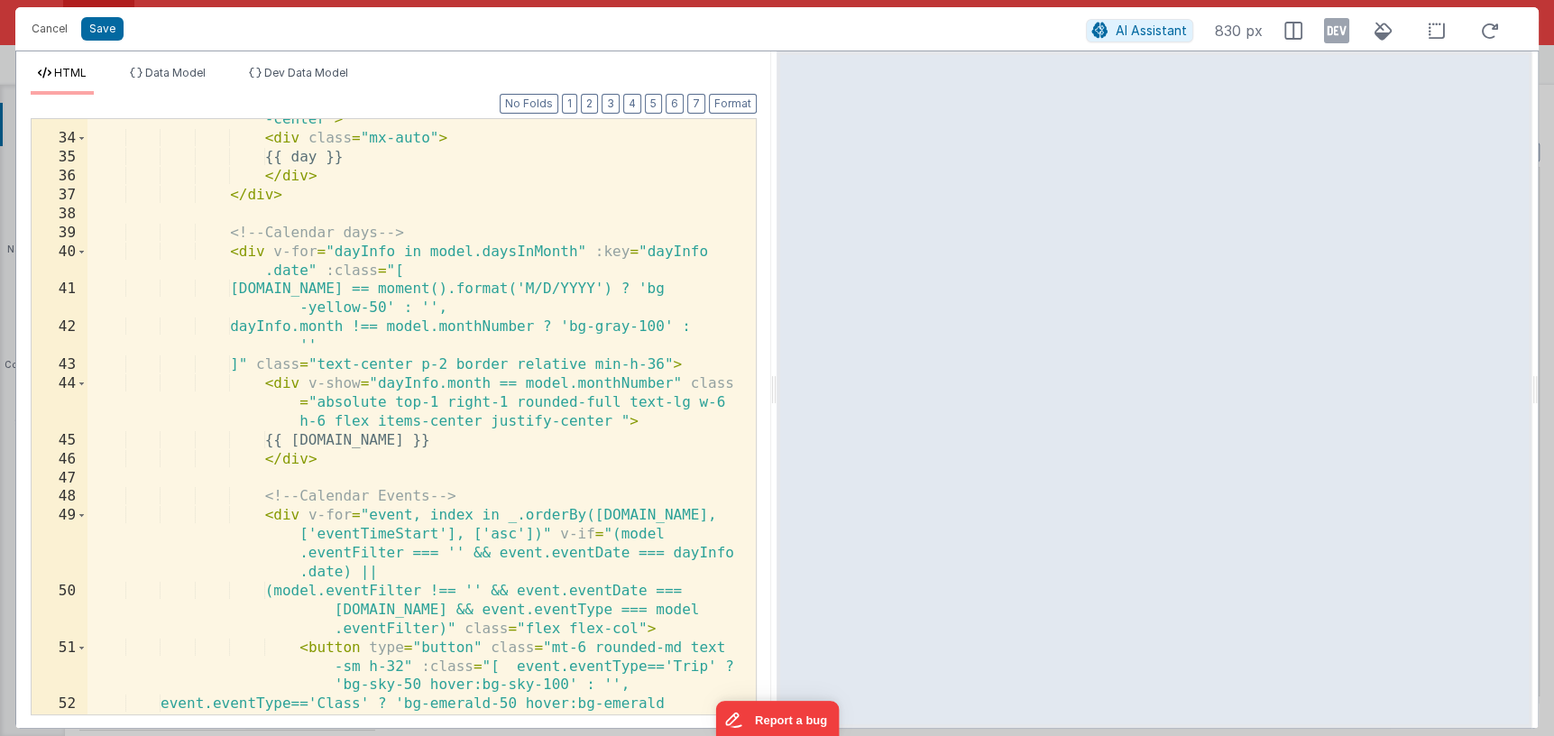
click at [230, 246] on div "< div v-for = "day in model.daysOfWeek" :key = "day" class = "h -14 w-full bg-d…" at bounding box center [416, 417] width 657 height 690
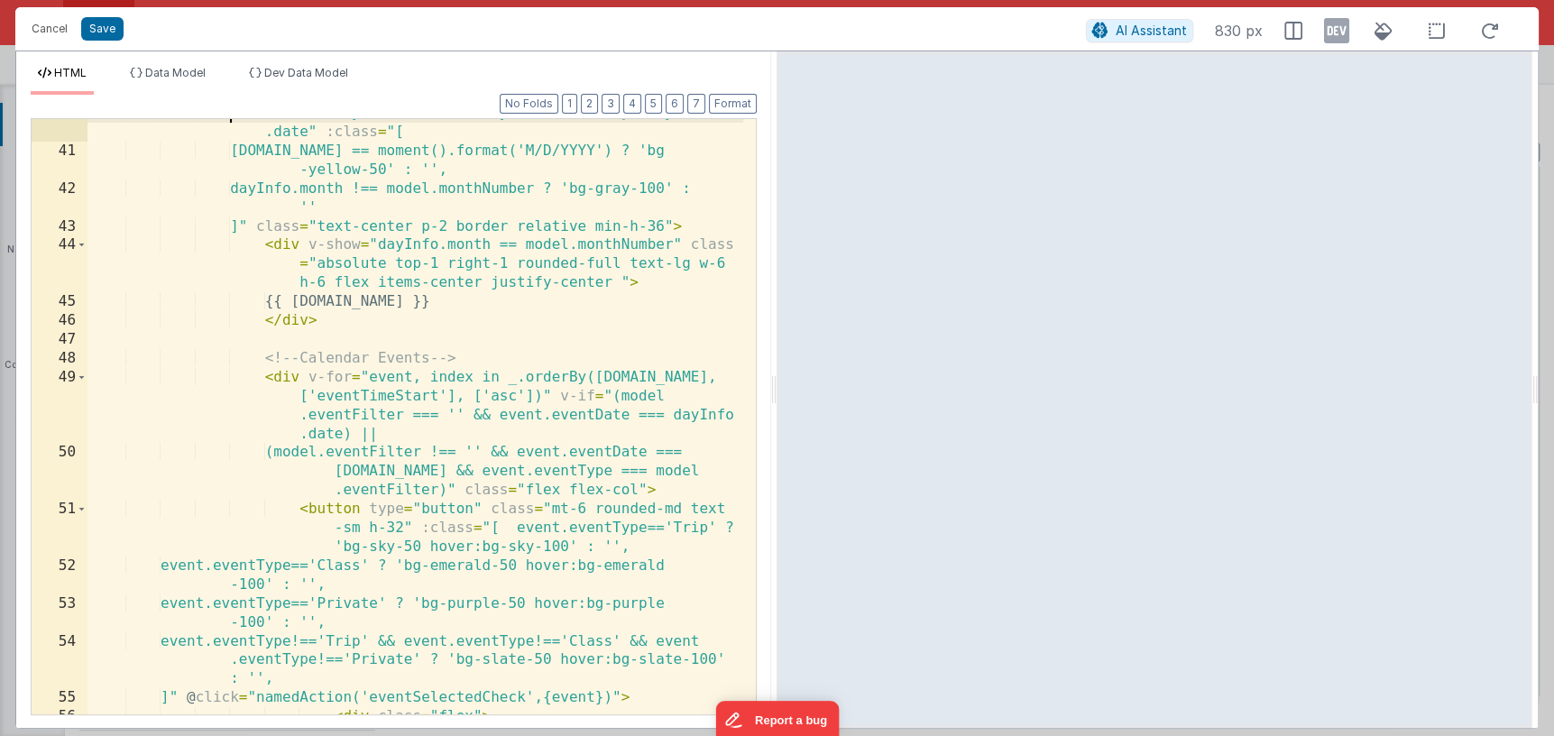
scroll to position [899, 0]
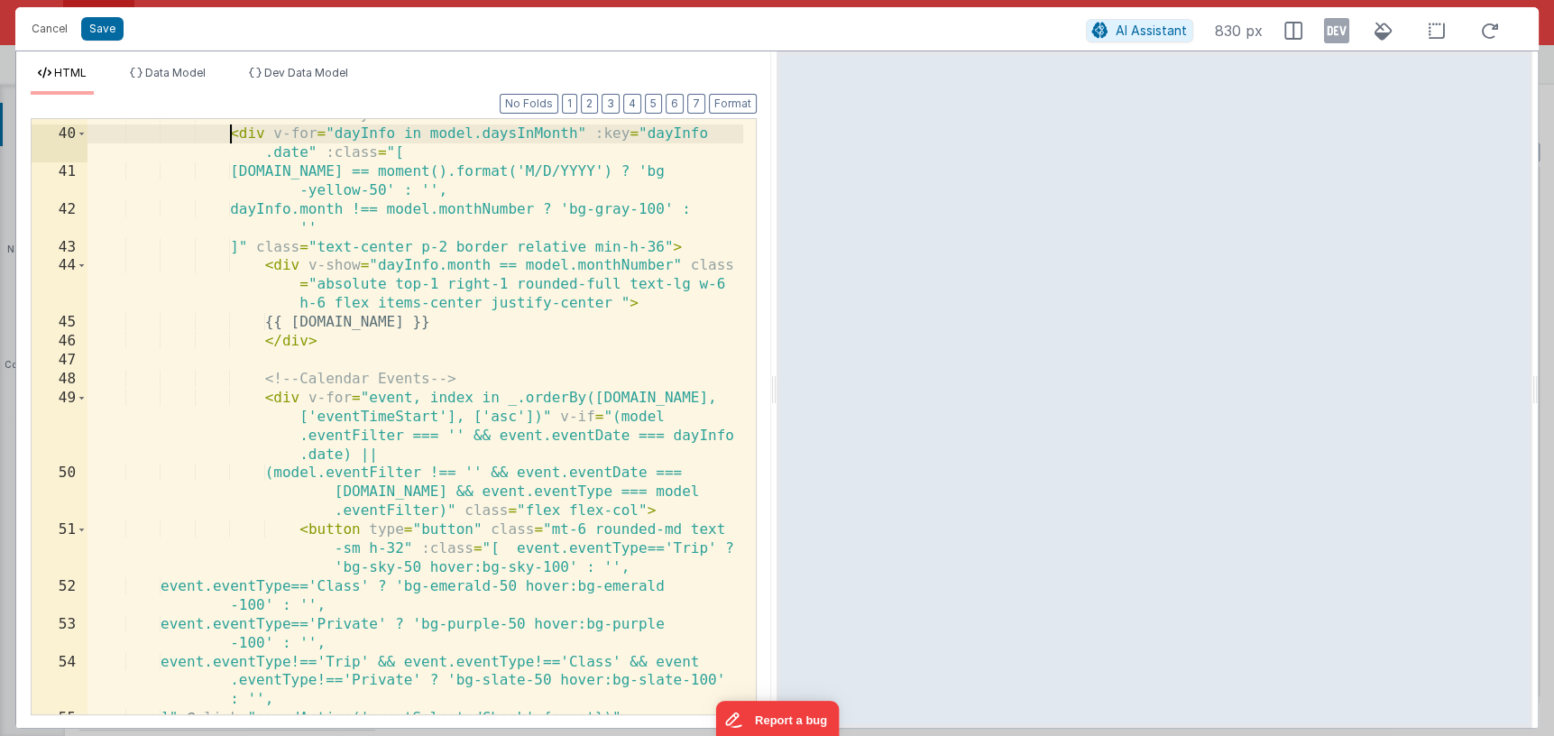
click at [718, 251] on div "<!-- Calendar days --> < div v-for = "dayInfo in model.daysInMonth" :key = "day…" at bounding box center [416, 422] width 657 height 633
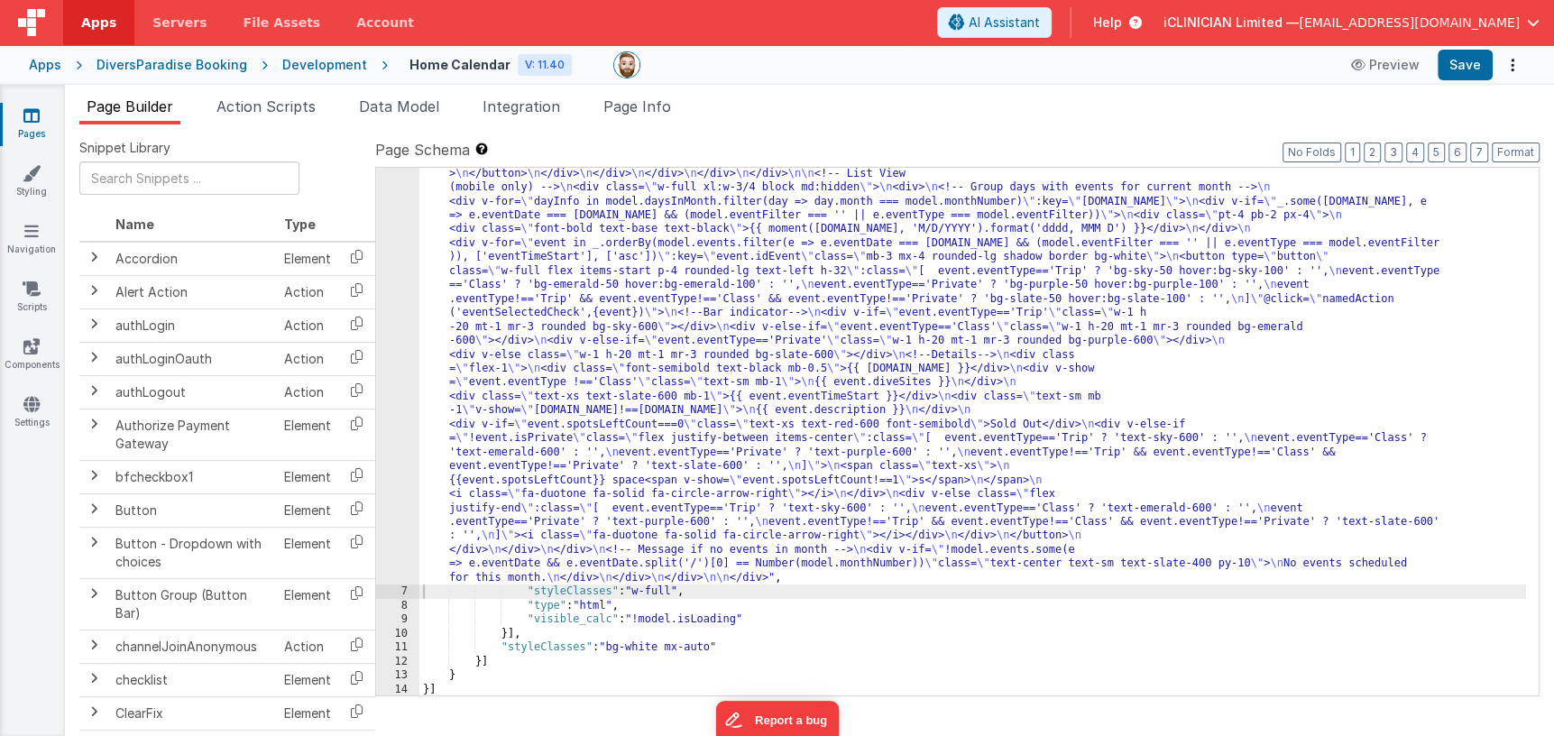
scroll to position [684, 0]
click at [1473, 67] on button "Save" at bounding box center [1465, 65] width 55 height 31
click at [567, 401] on div ""html" : "<div class= \" flex flex-col items-center \" > \n\n <!--Title--> \n <…" at bounding box center [973, 340] width 1107 height 1574
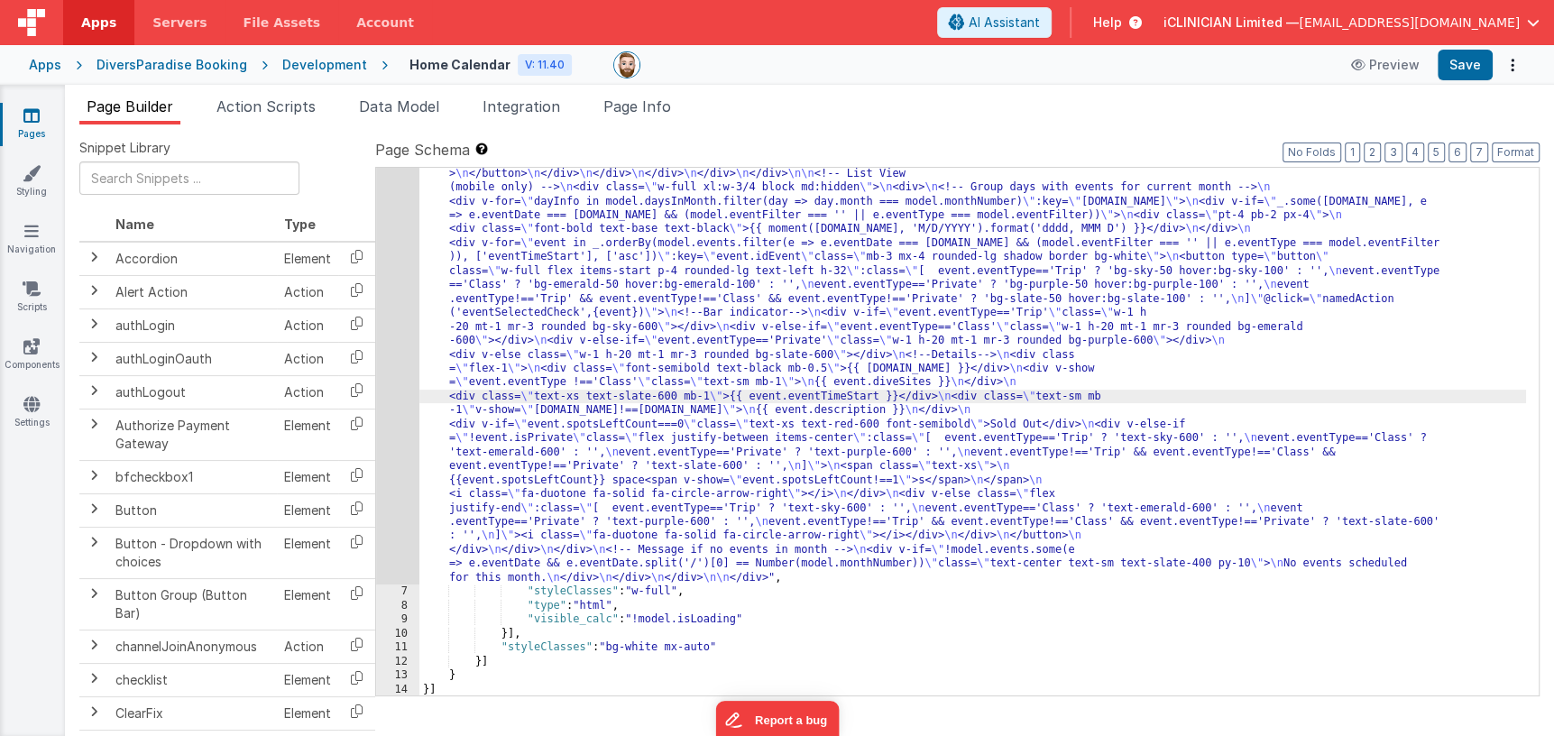
click at [397, 398] on div "6" at bounding box center [397, 69] width 43 height 1032
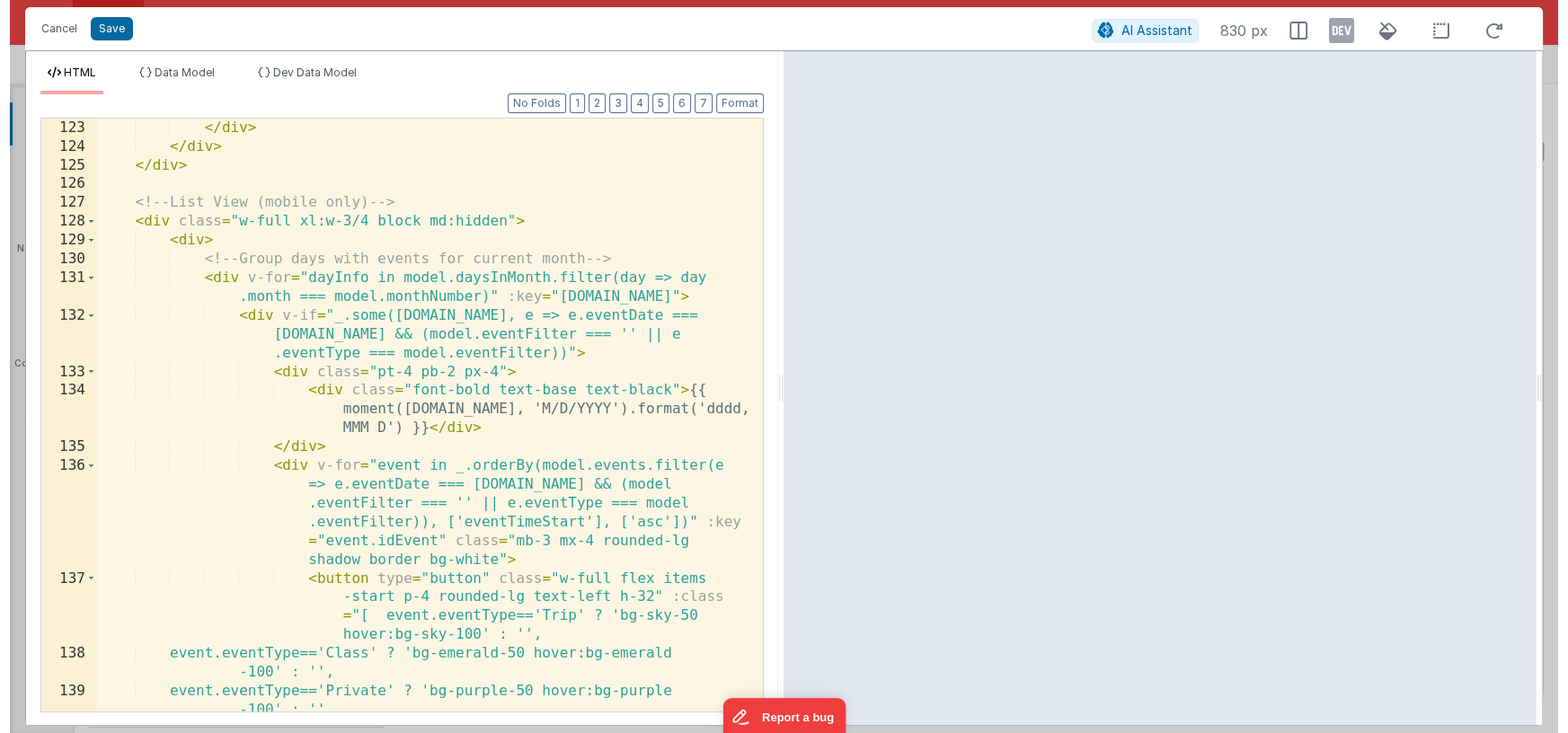
scroll to position [3158, 0]
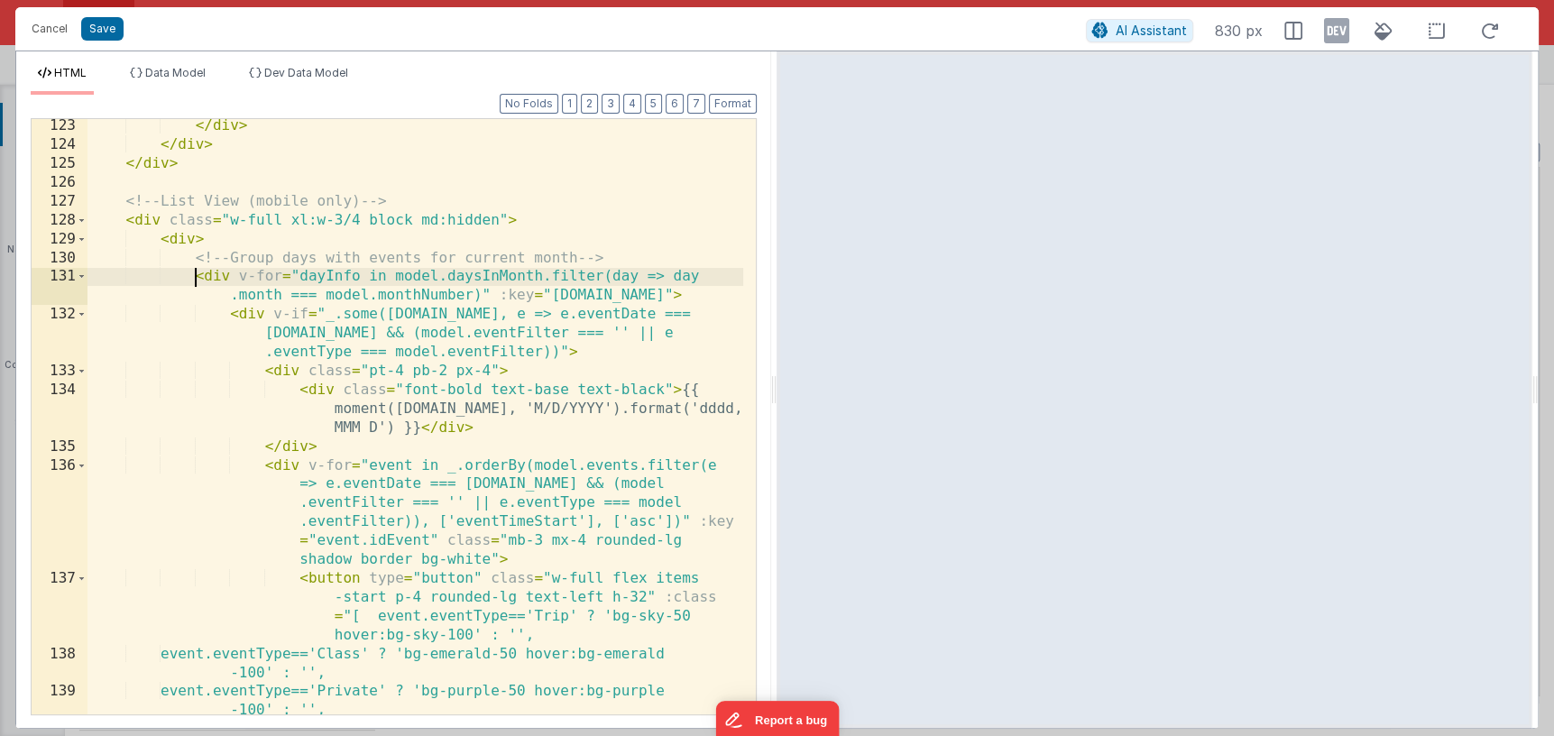
click at [194, 275] on div "</ div > </ div > </ div > <!-- List View (mobile only) --> < div class = "w-fu…" at bounding box center [416, 451] width 657 height 671
click at [576, 352] on div "</ div > </ div > </ div > <!-- List View (mobile only) --> < div class = "w-fu…" at bounding box center [416, 451] width 657 height 671
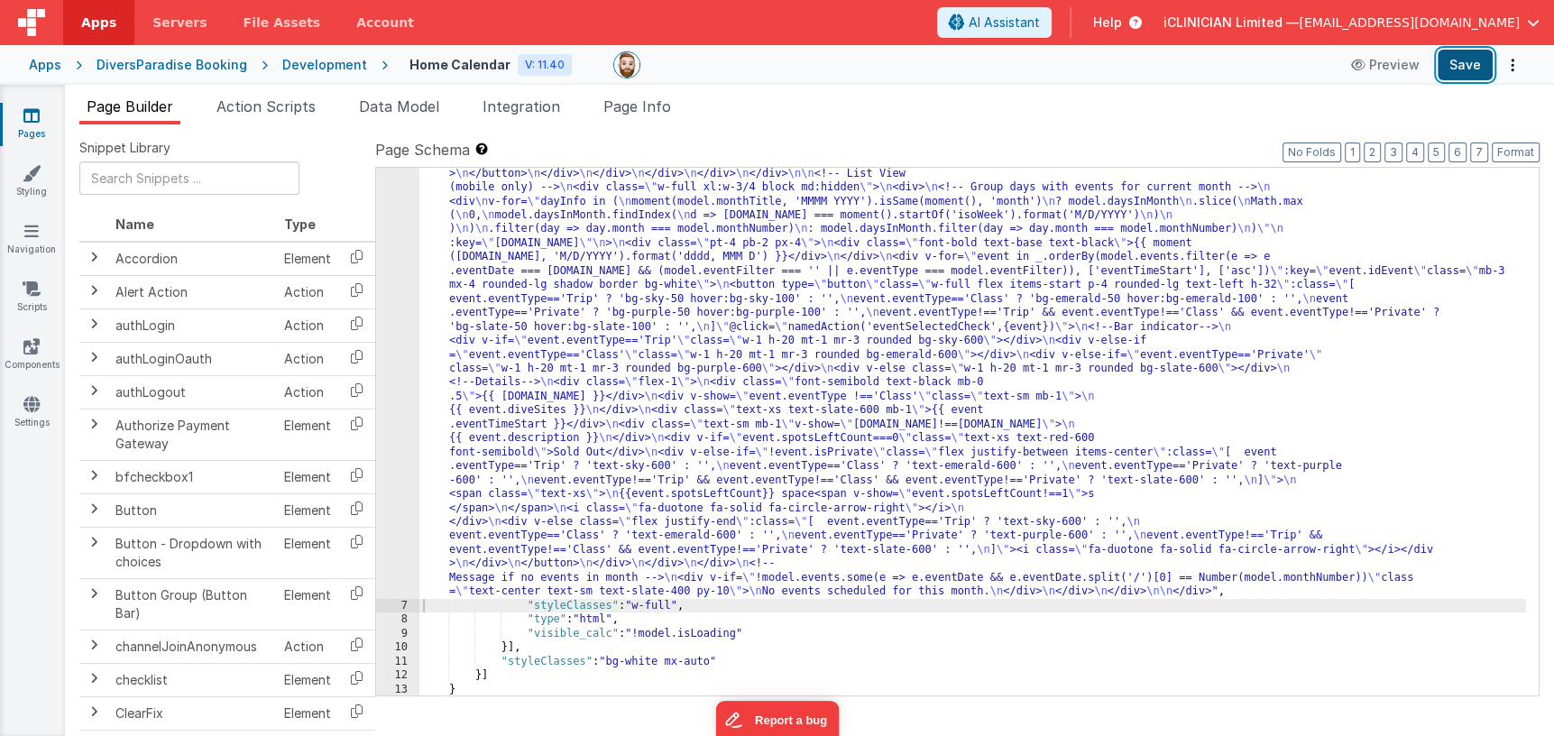
click at [1455, 63] on button "Save" at bounding box center [1465, 65] width 55 height 31
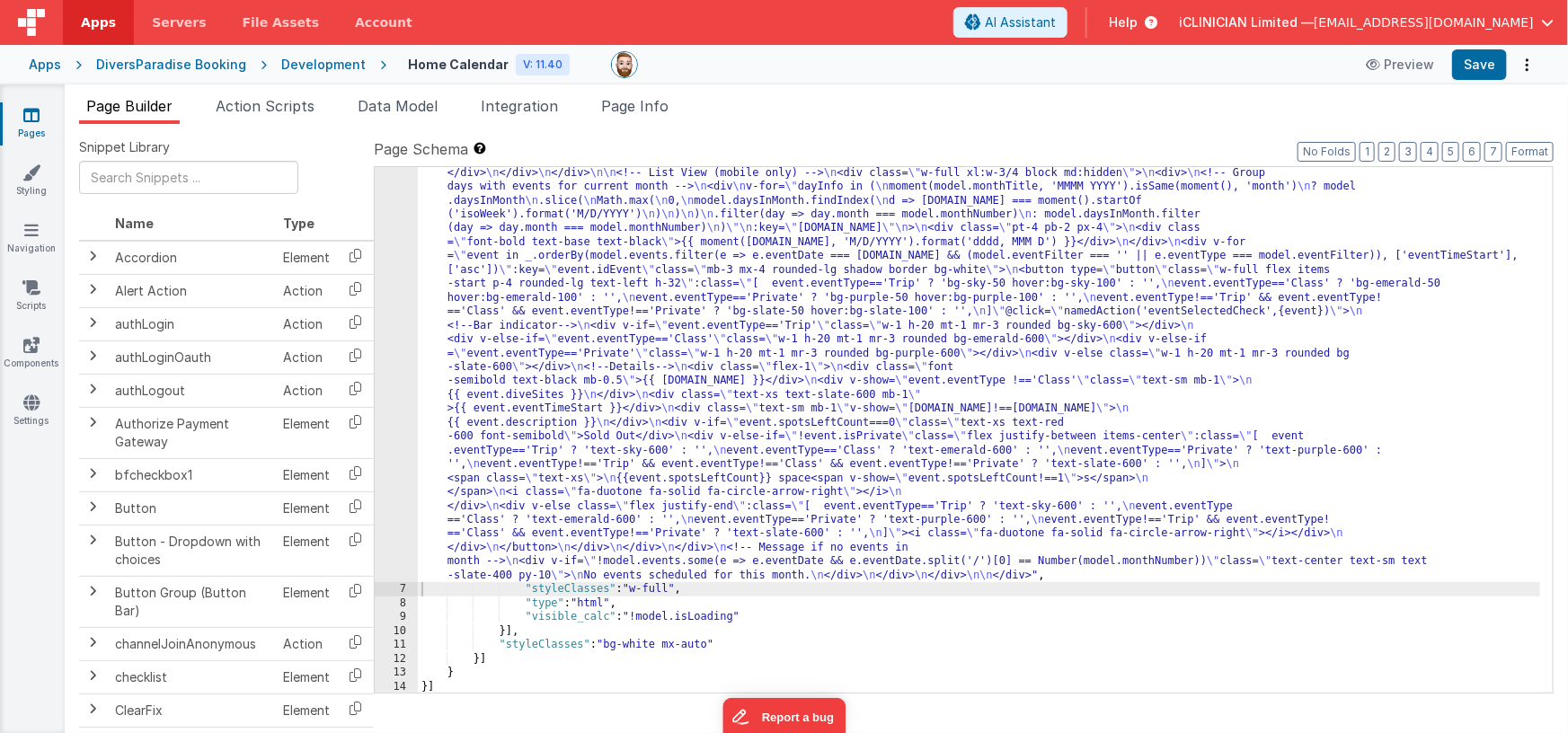
click at [584, 477] on div ""html" : "<div class= \" flex flex-col items-center \" > \n\n <!--Title--> \n <…" at bounding box center [980, 339] width 1124 height 1568
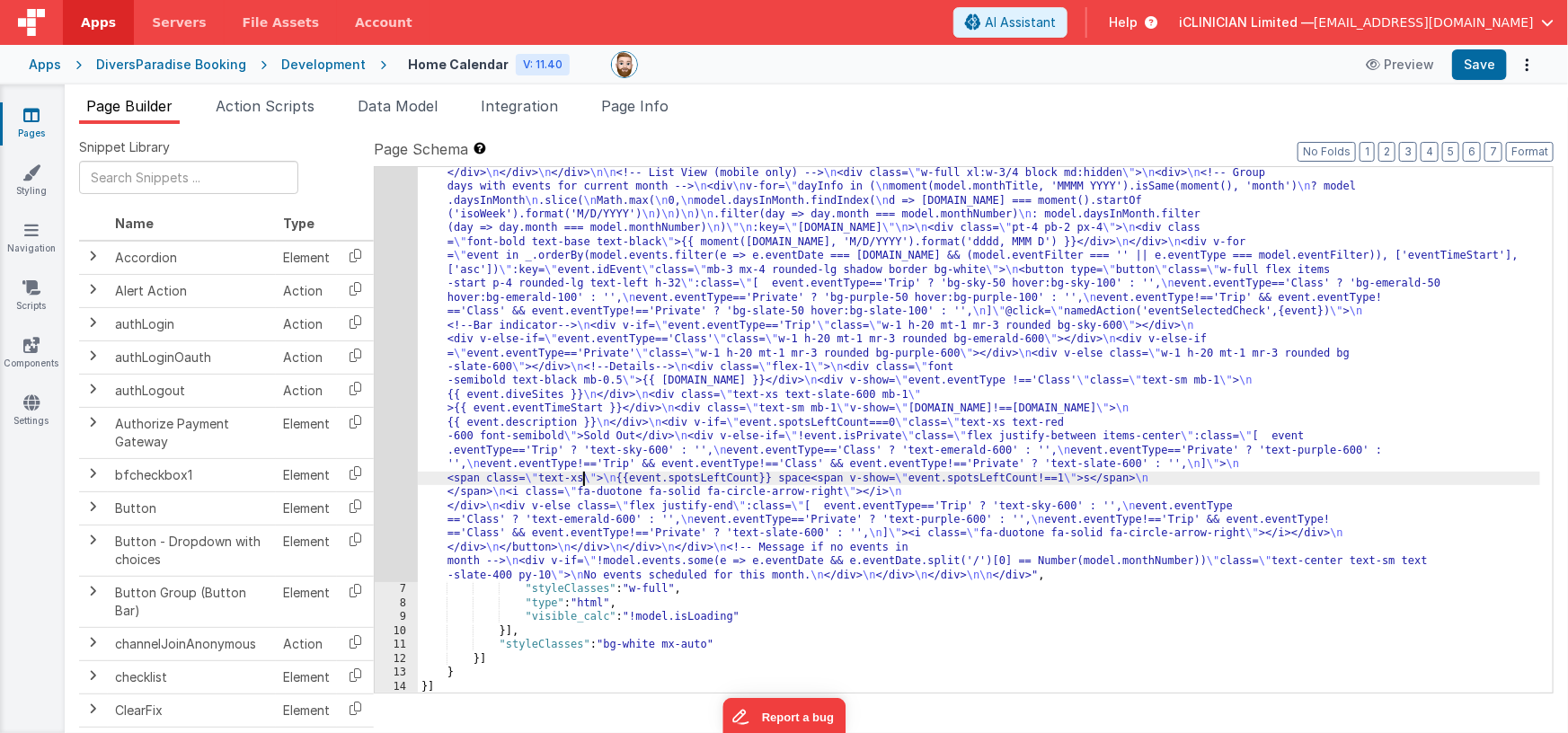
click at [400, 463] on div "6" at bounding box center [395, 69] width 43 height 1028
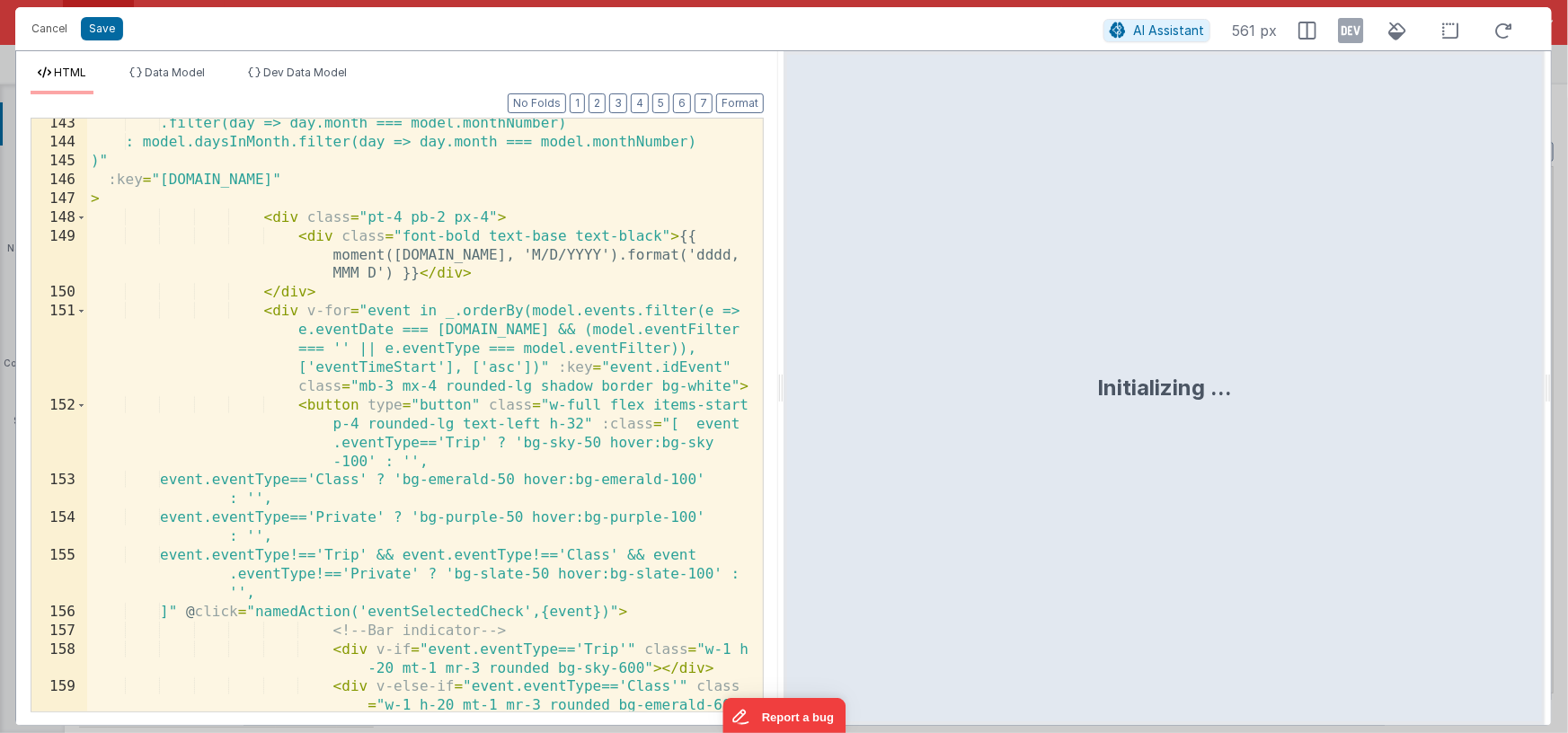
scroll to position [3526, 0]
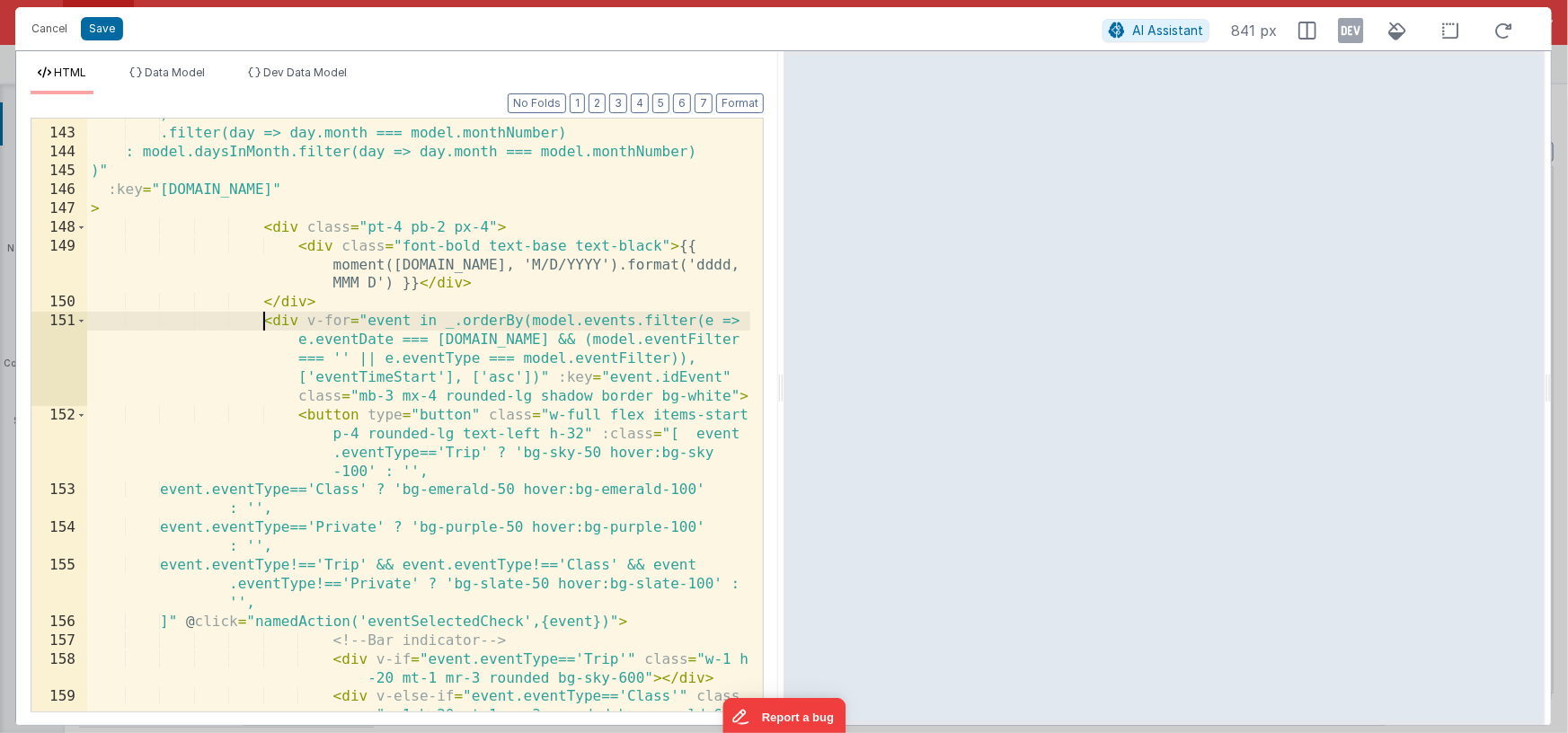
click at [262, 321] on div ") .filter(day => day.month === model.monthNumber) : model.daysInMonth.filter(da…" at bounding box center [419, 439] width 663 height 668
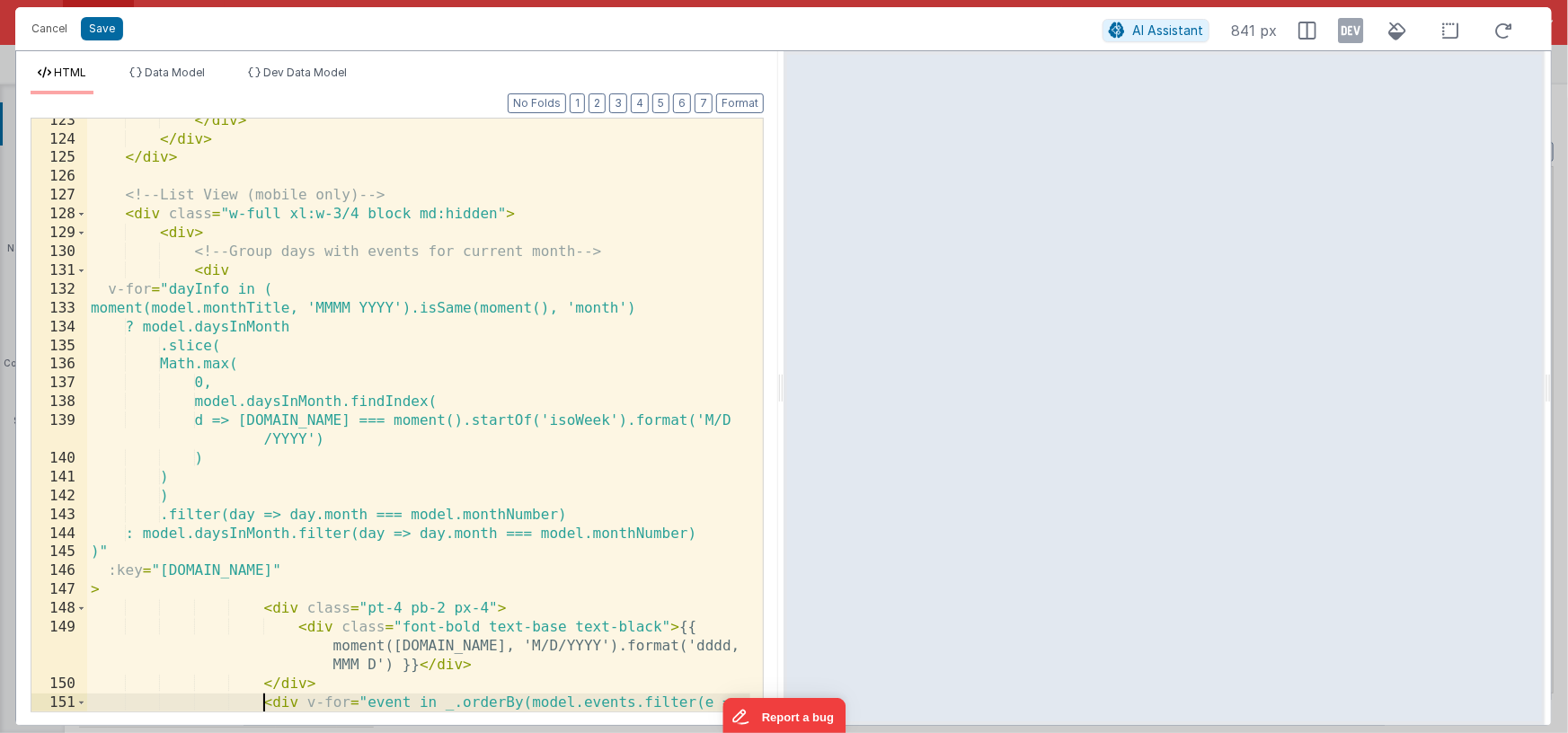
scroll to position [3220, 0]
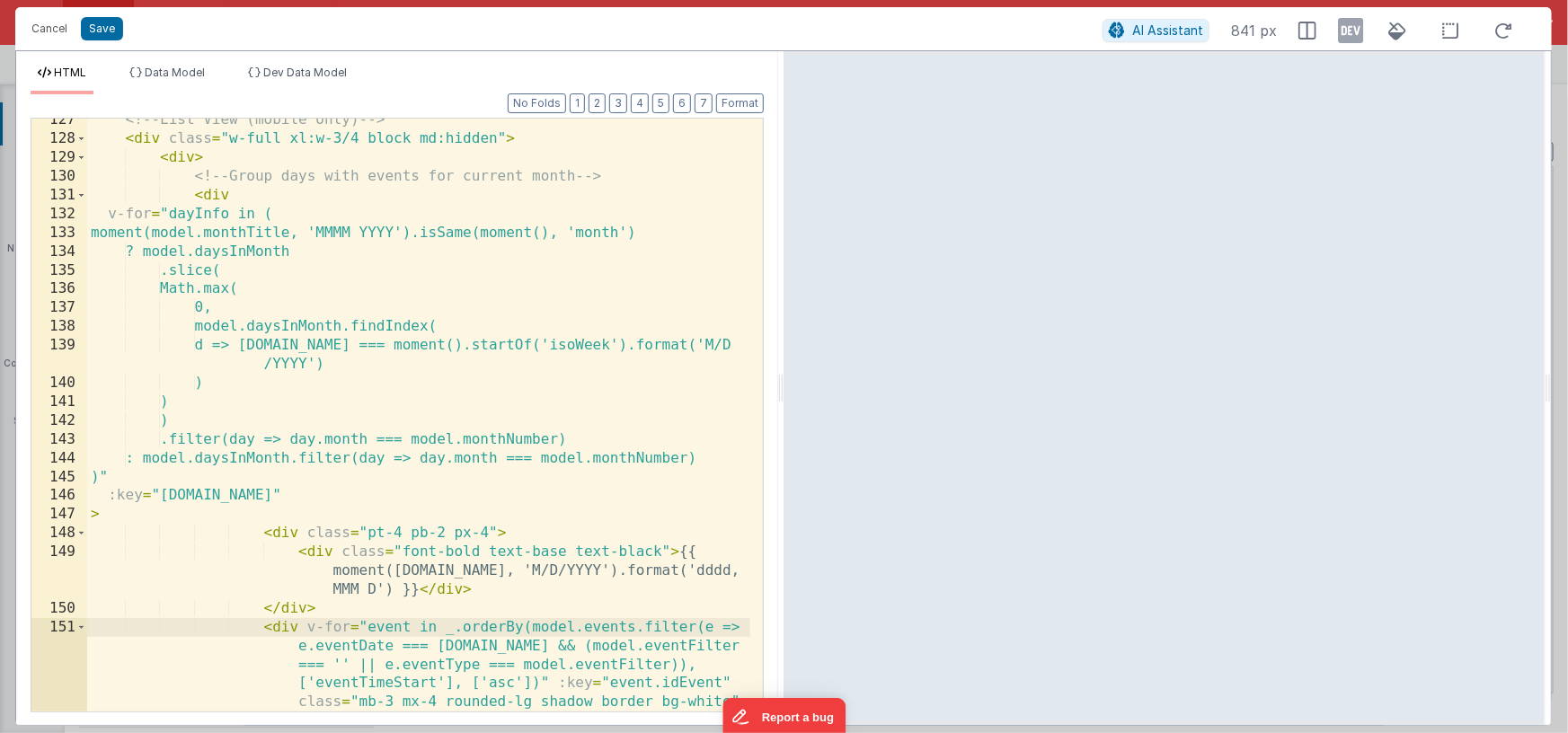
click at [194, 197] on div "<!-- List View (mobile only) --> < div class = "w-full xl:w-3/4 block md:hidden…" at bounding box center [419, 454] width 663 height 687
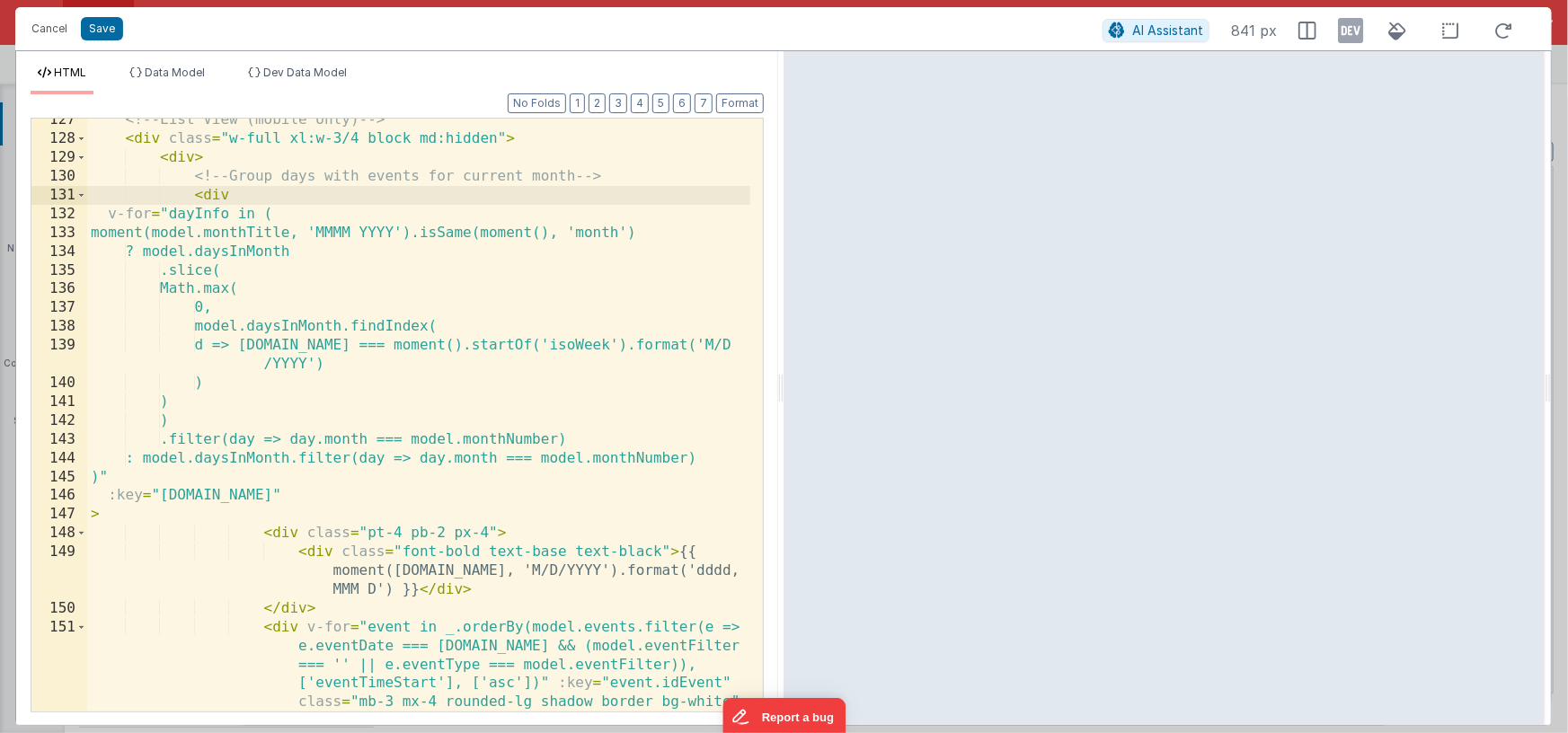
click at [144, 514] on div "<!-- List View (mobile only) --> < div class = "w-full xl:w-3/4 block md:hidden…" at bounding box center [419, 454] width 663 height 687
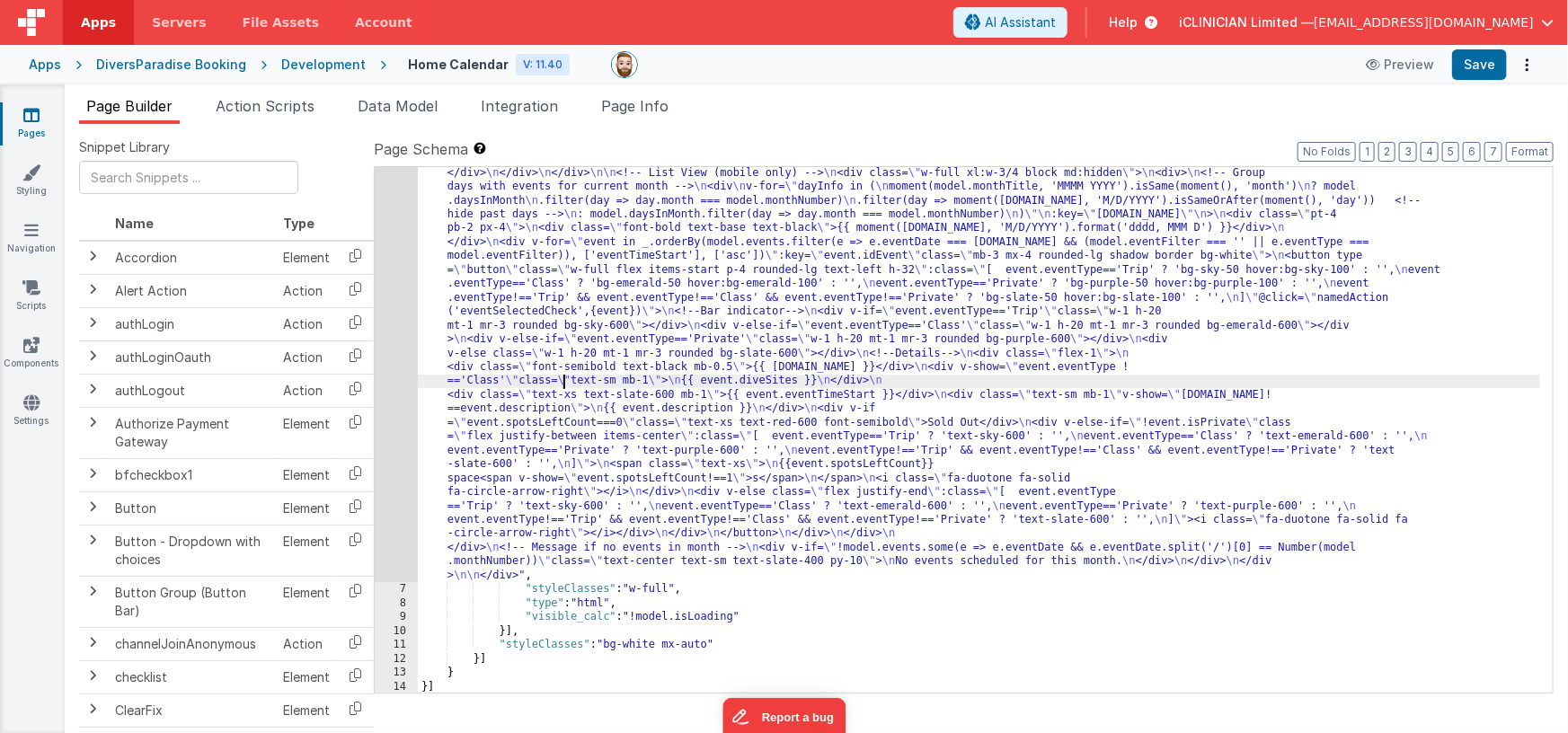
click at [564, 378] on div ""html" : "<div class= \" flex flex-col items-center \" > \n\n <!--Title--> \n <…" at bounding box center [980, 339] width 1124 height 1568
click at [394, 373] on div "6" at bounding box center [395, 69] width 43 height 1028
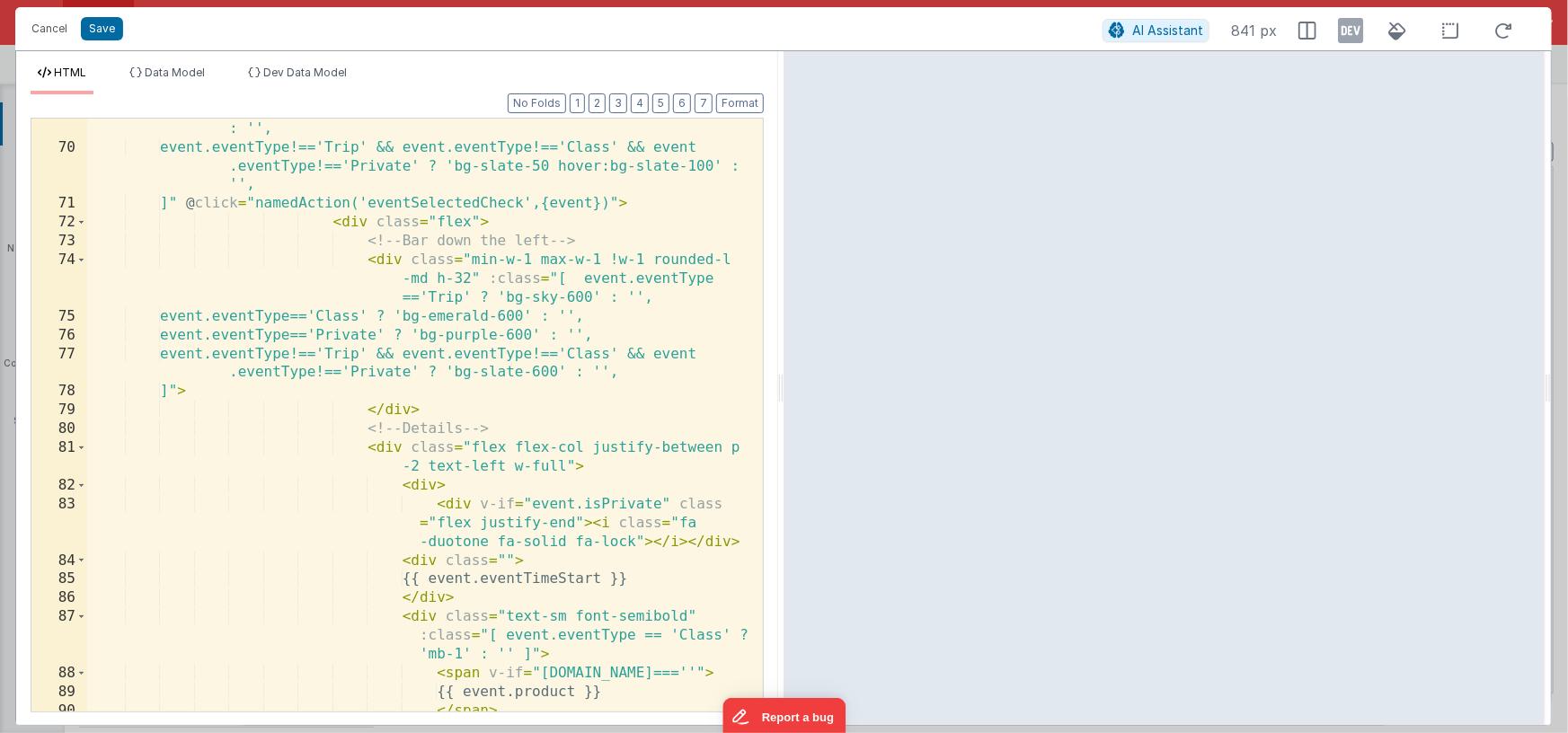
scroll to position [1562, 0]
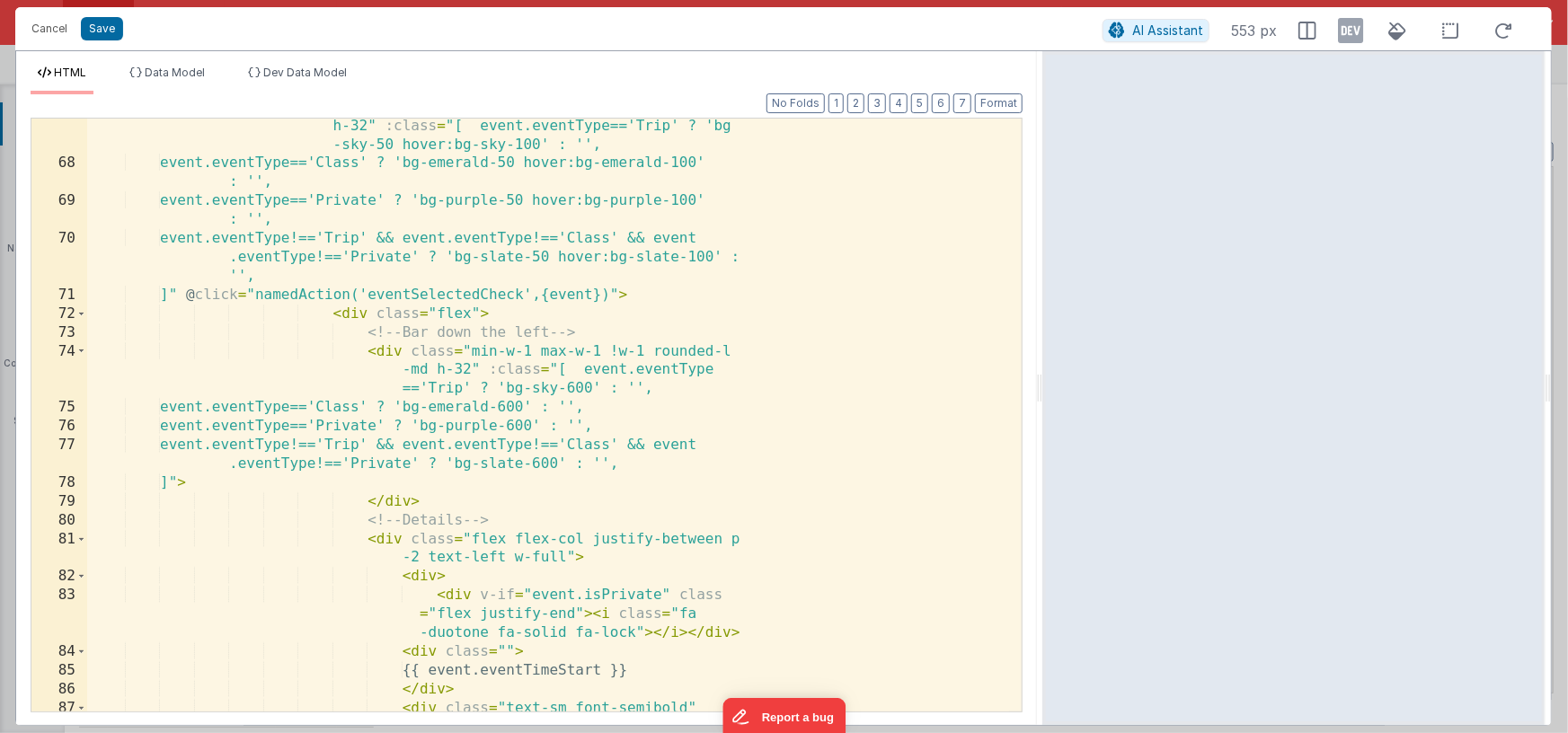
drag, startPoint x: 782, startPoint y: 391, endPoint x: 1058, endPoint y: 400, distance: 276.1
click at [1058, 399] on html "Cancel Save AI Assistant 553 px HTML Data Model Dev Data Model Format 7 6 5 4 3…" at bounding box center [784, 366] width 1568 height 733
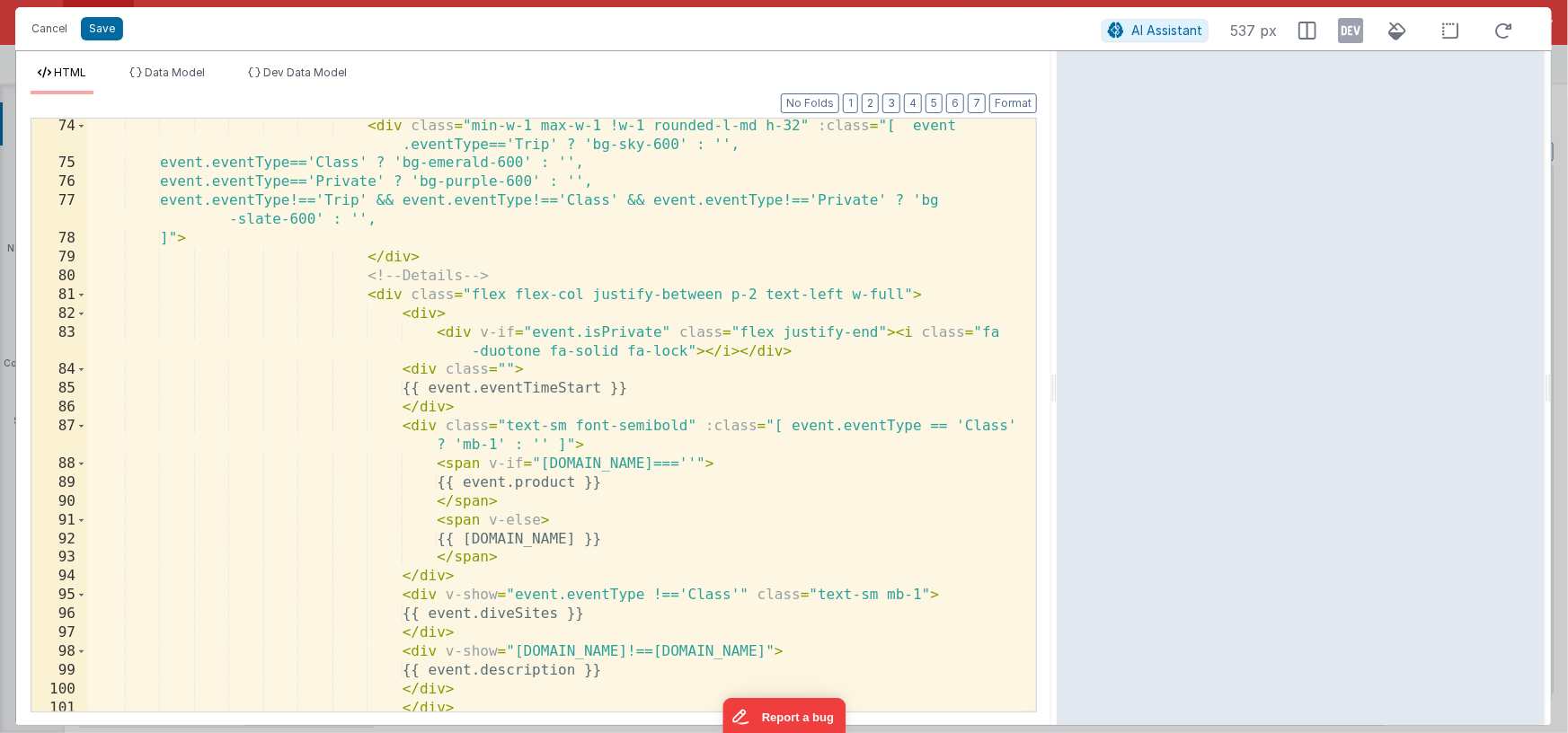
click at [1365, 40] on div "AI Assistant 537 px" at bounding box center [1312, 30] width 421 height 32
click at [1356, 36] on icon at bounding box center [1350, 30] width 25 height 29
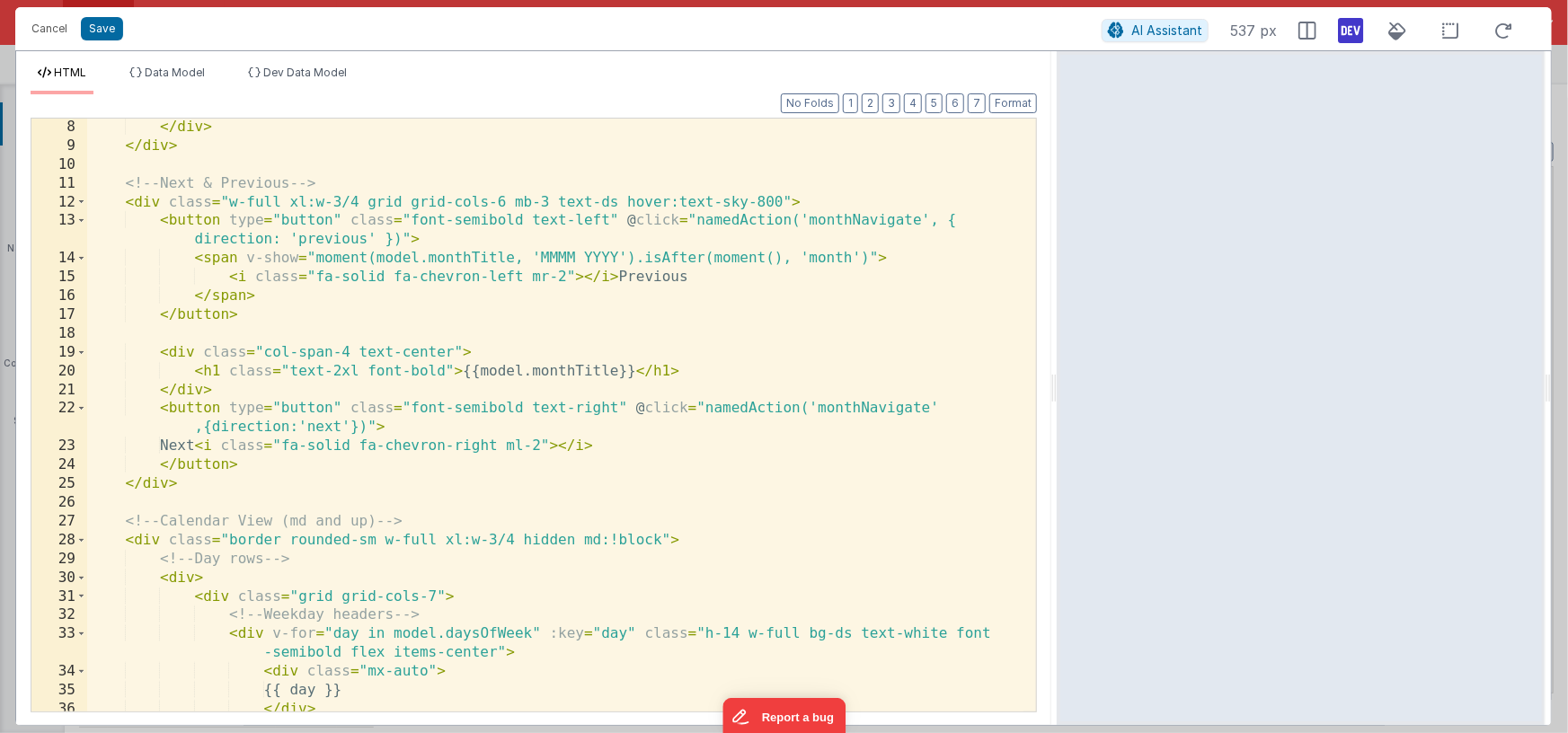
scroll to position [0, 0]
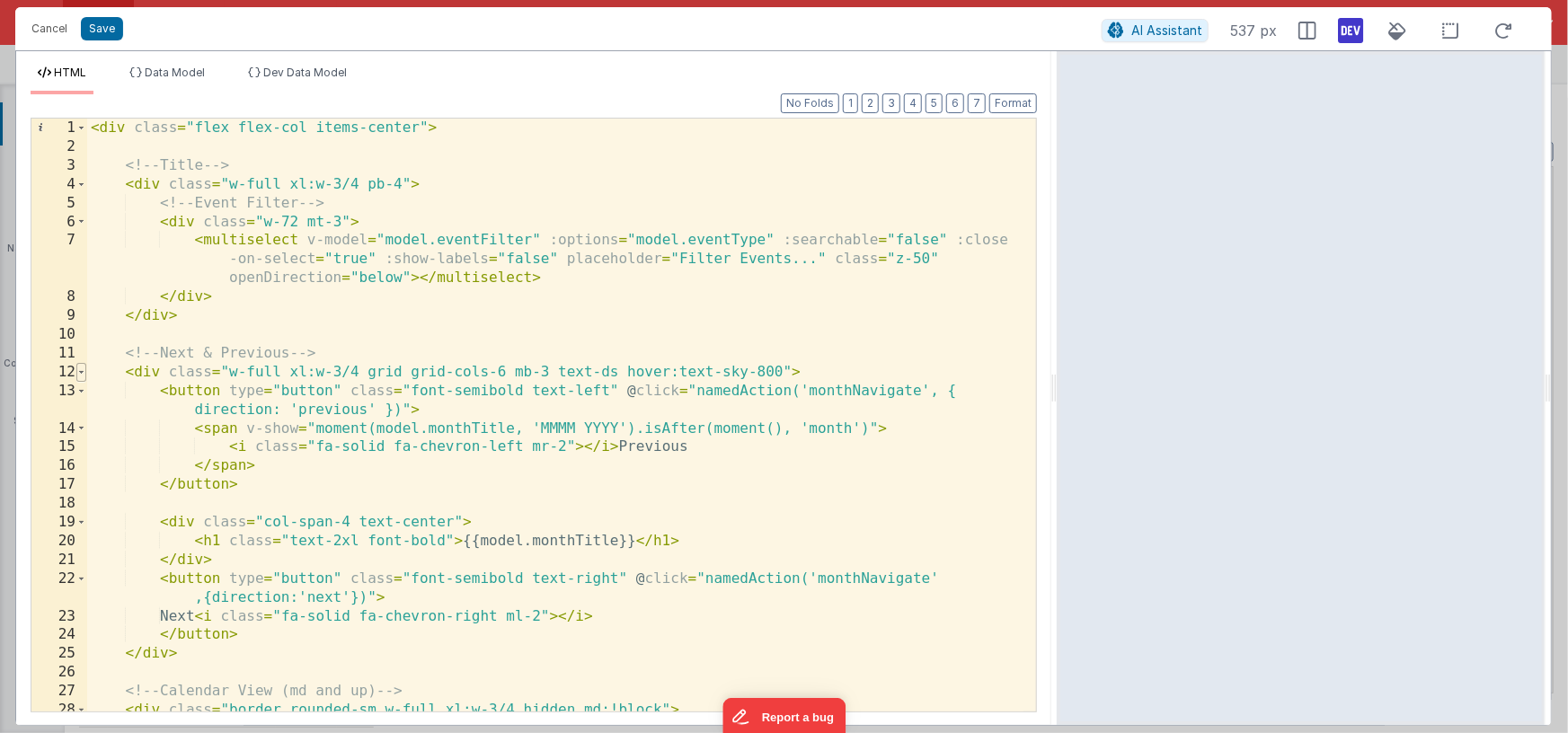
click at [85, 371] on span at bounding box center [82, 371] width 10 height 19
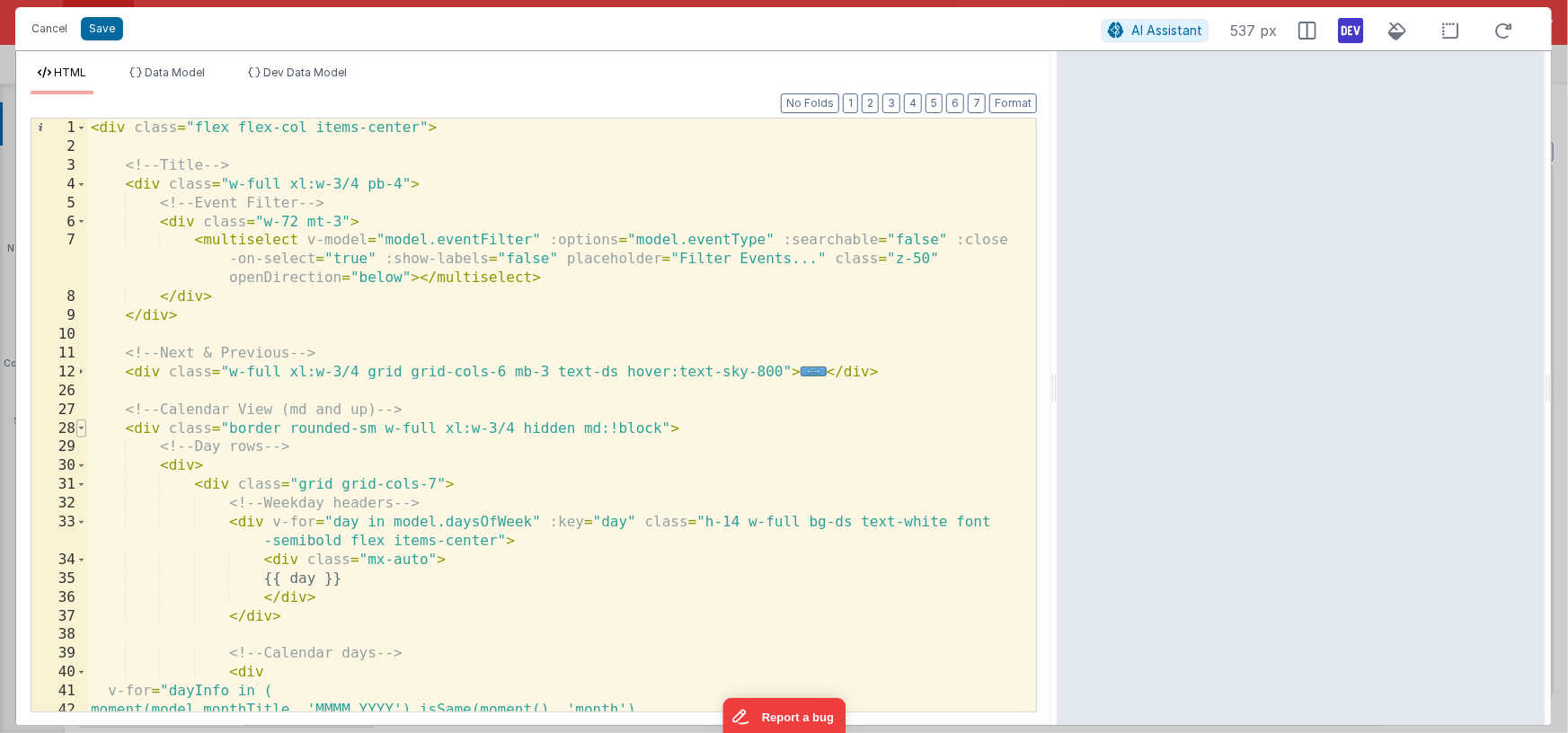
click at [82, 427] on span at bounding box center [82, 428] width 10 height 19
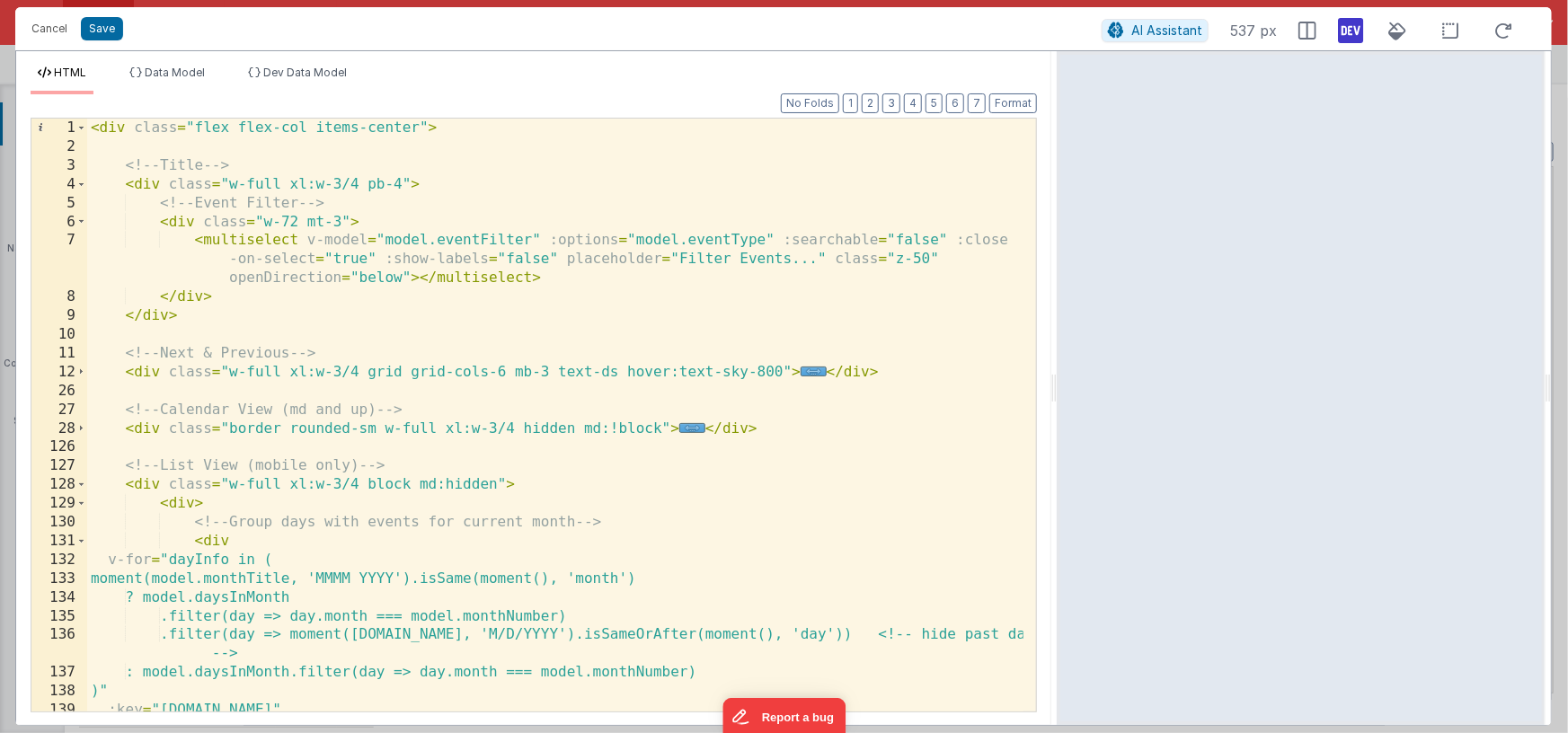
scroll to position [14, 0]
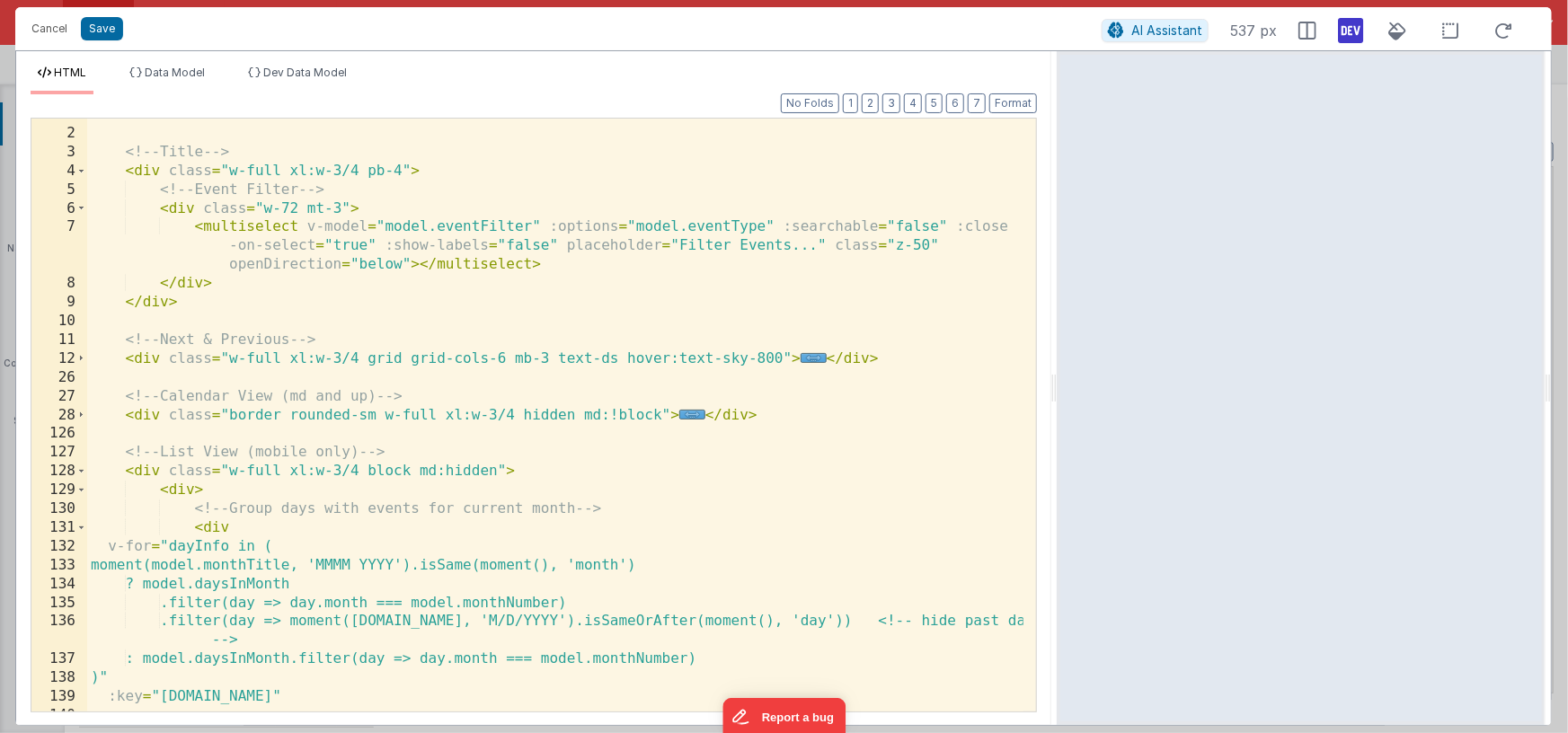
click at [82, 472] on span at bounding box center [82, 471] width 10 height 19
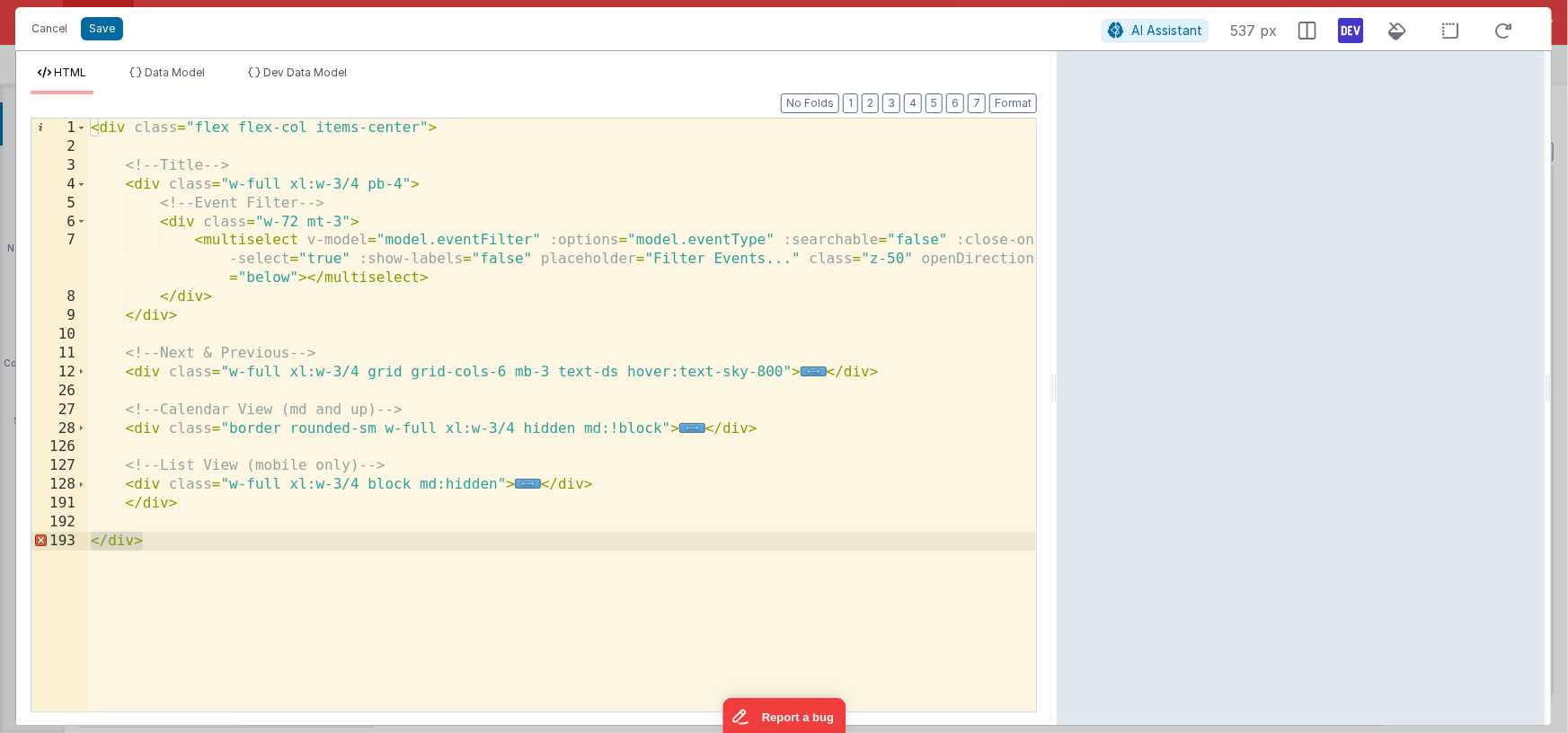
click at [195, 512] on div "< div class = "flex flex-col items-center" > <!-- Title --> < div class = "w-fu…" at bounding box center [562, 433] width 949 height 630
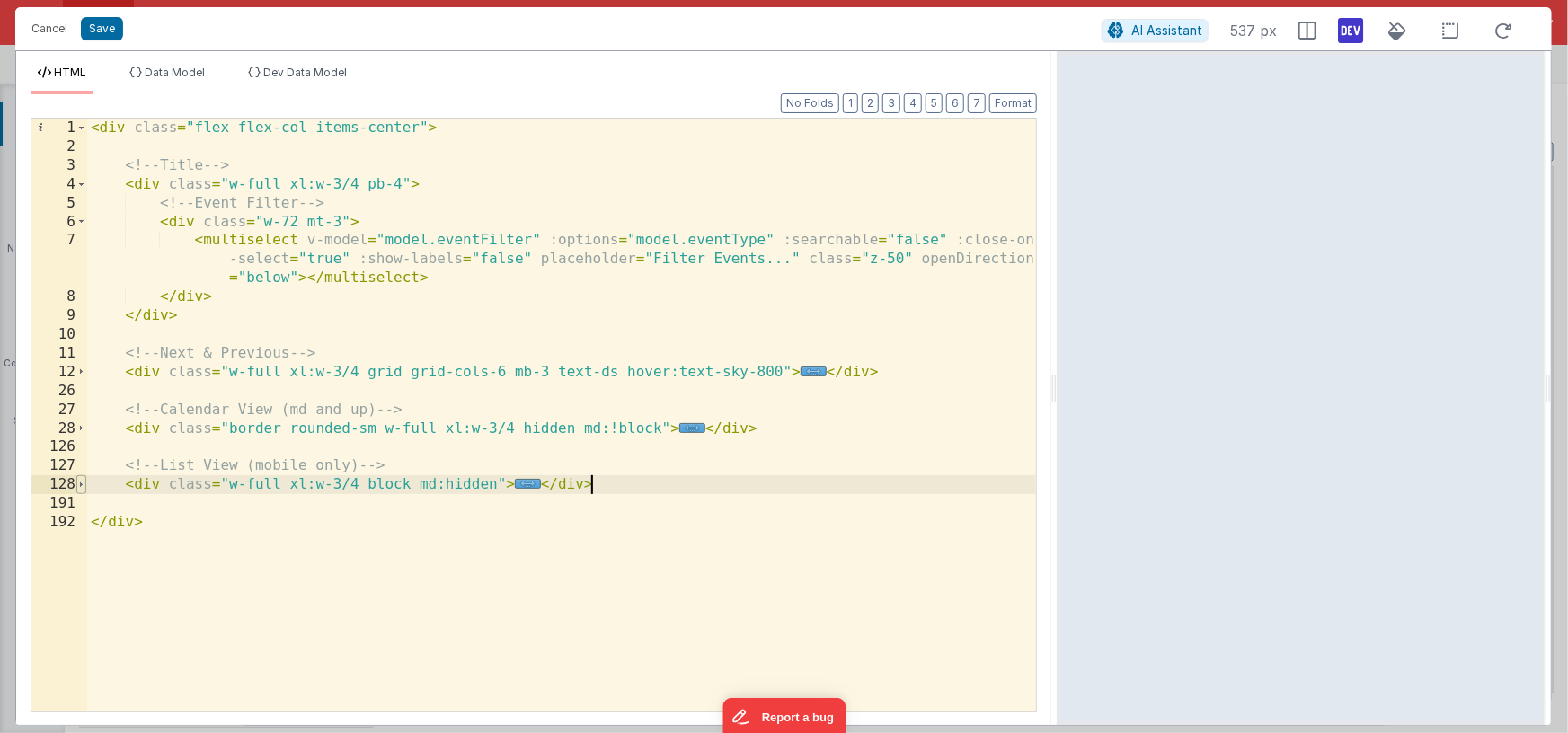
click at [83, 482] on span at bounding box center [82, 484] width 10 height 19
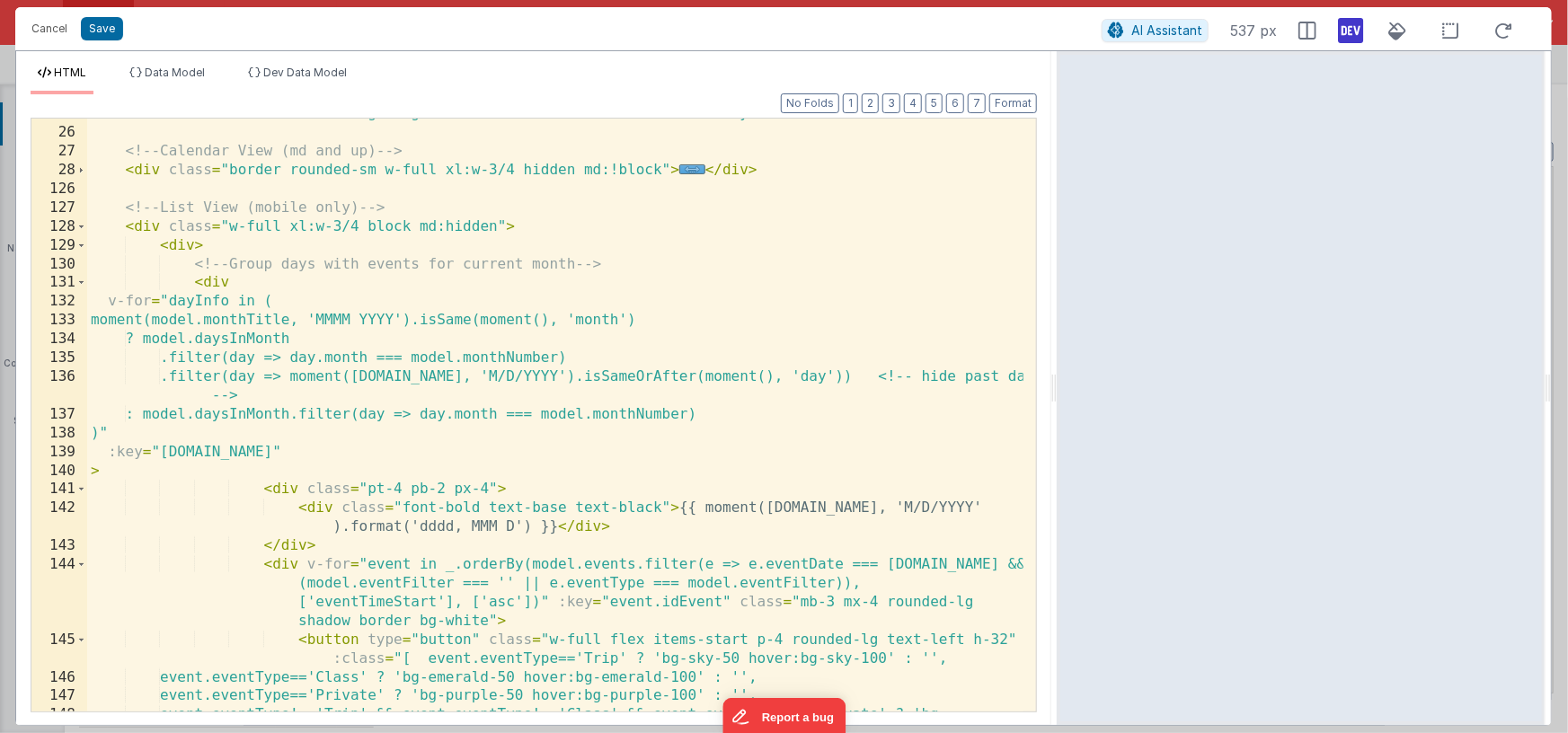
scroll to position [271, 0]
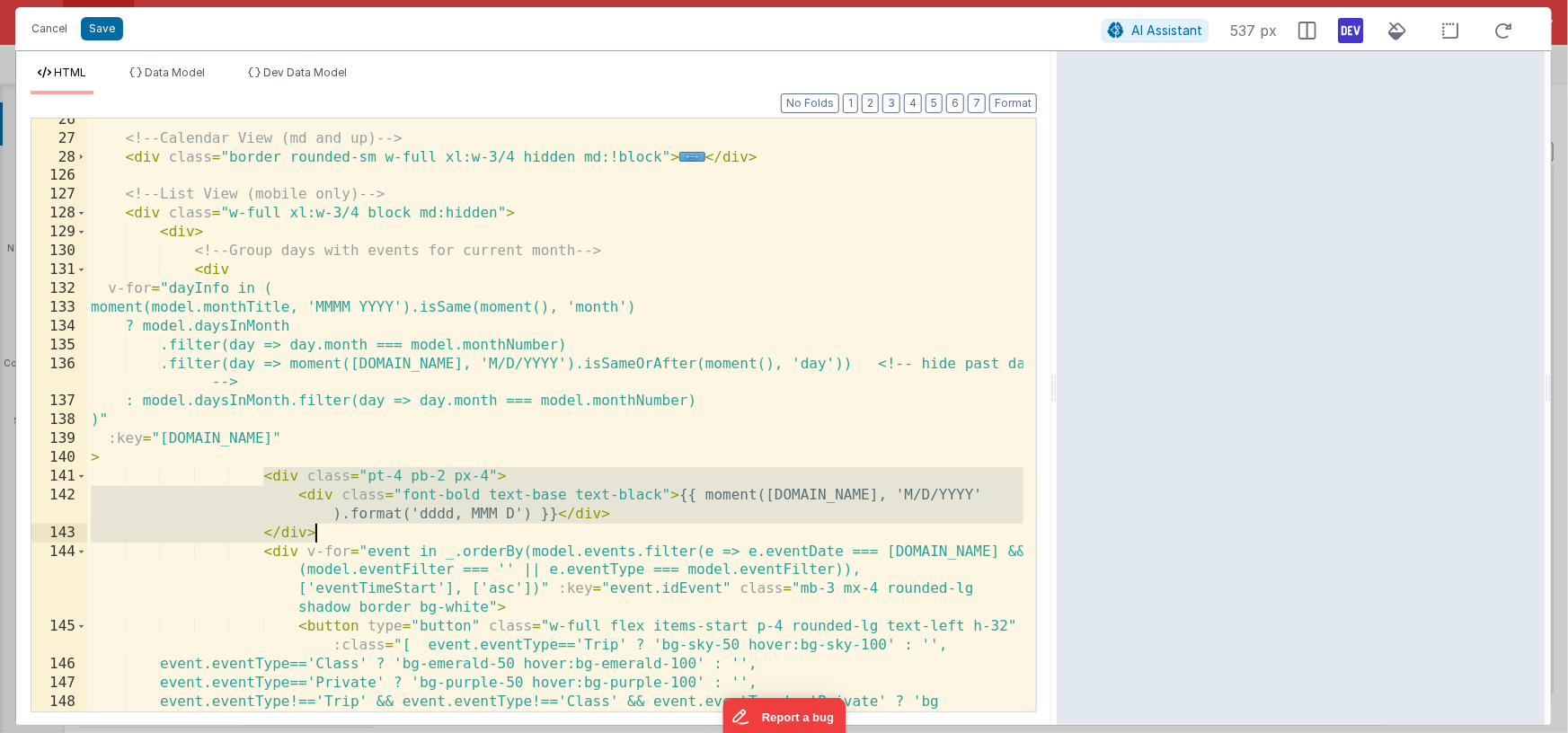
drag, startPoint x: 262, startPoint y: 475, endPoint x: 333, endPoint y: 535, distance: 93.0
click at [333, 535] on div "<!-- Calendar View (md and up) --> < div class = "border rounded-sm w-full xl:w…" at bounding box center [556, 435] width 936 height 649
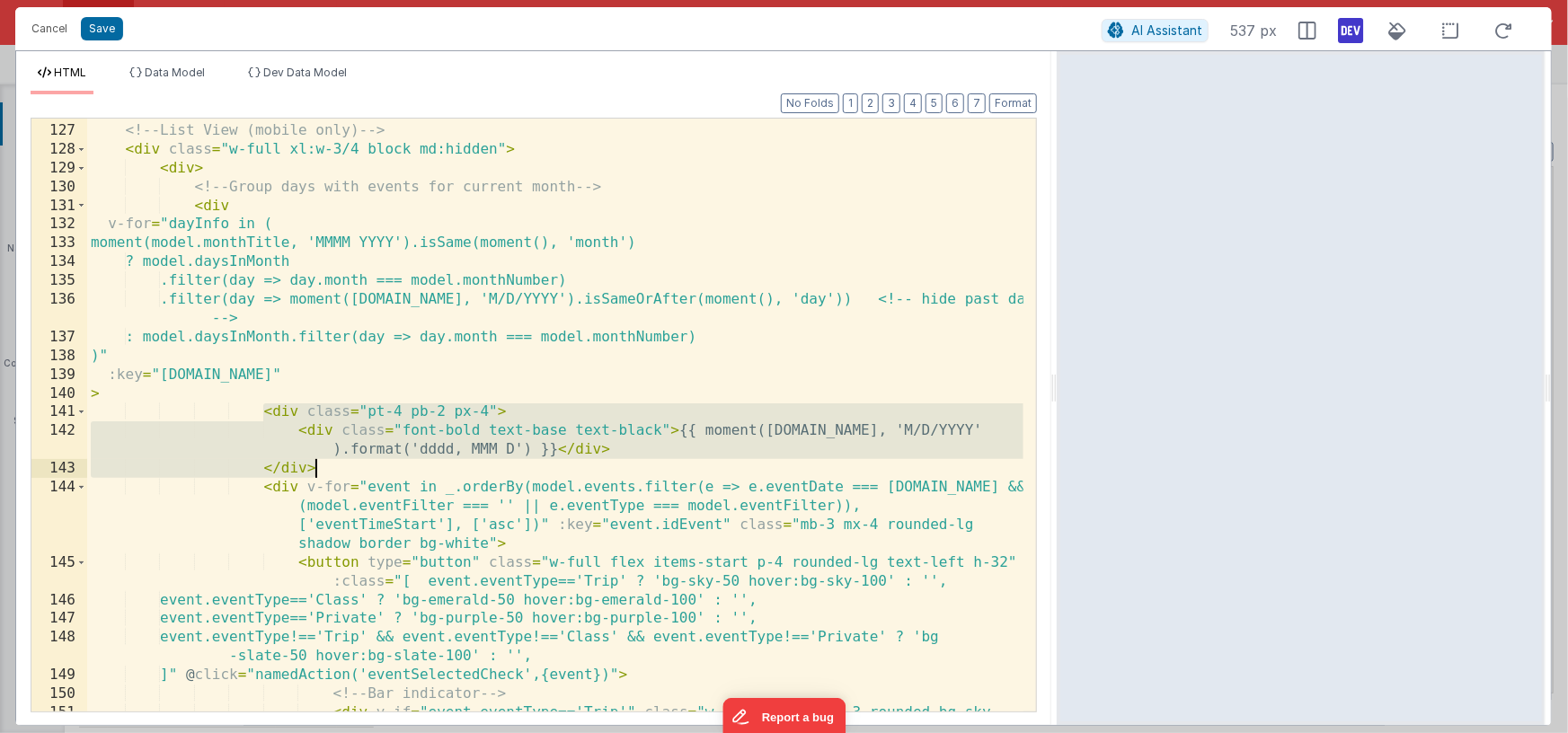
scroll to position [338, 0]
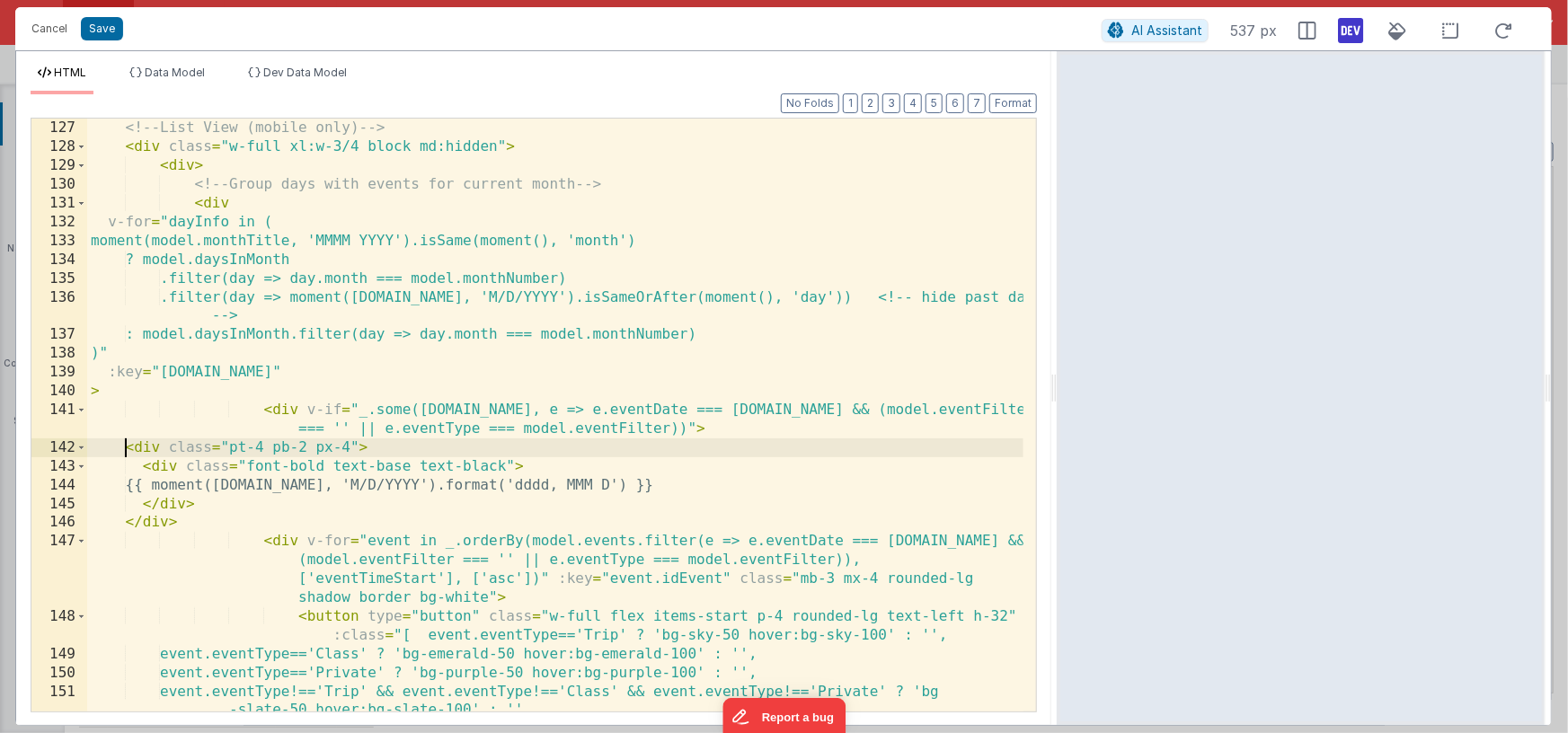
click at [125, 448] on div "<!-- List View (mobile only) --> < div class = "w-full xl:w-3/4 block md:hidden…" at bounding box center [556, 424] width 936 height 649
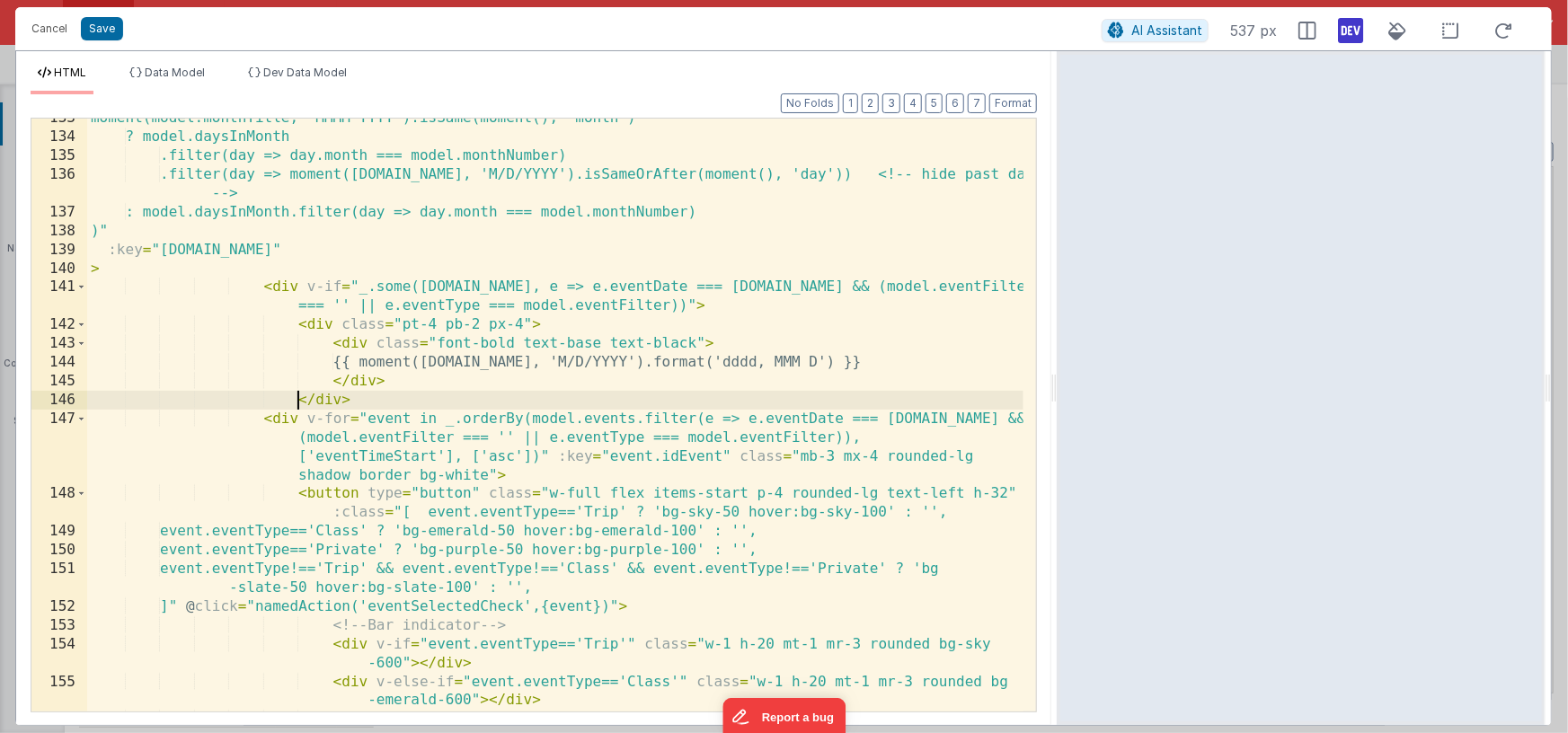
scroll to position [460, 0]
click at [306, 284] on div "moment(model.monthTitle, 'MMMM YYYY').isSame(moment(), 'month') ? model.daysInM…" at bounding box center [556, 433] width 936 height 649
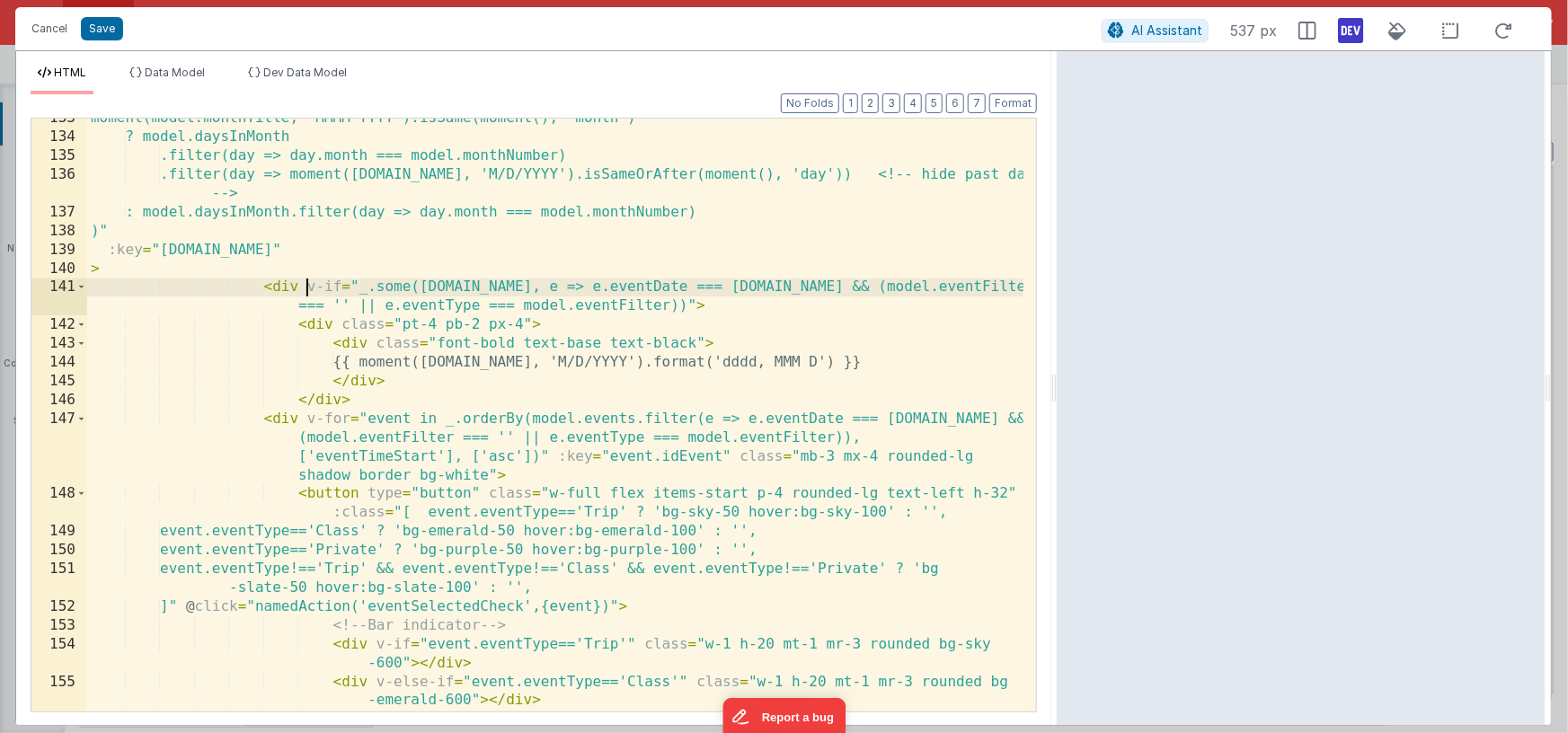
click at [689, 304] on div "moment(model.monthTitle, 'MMMM YYYY').isSame(moment(), 'month') ? model.daysInM…" at bounding box center [556, 433] width 936 height 649
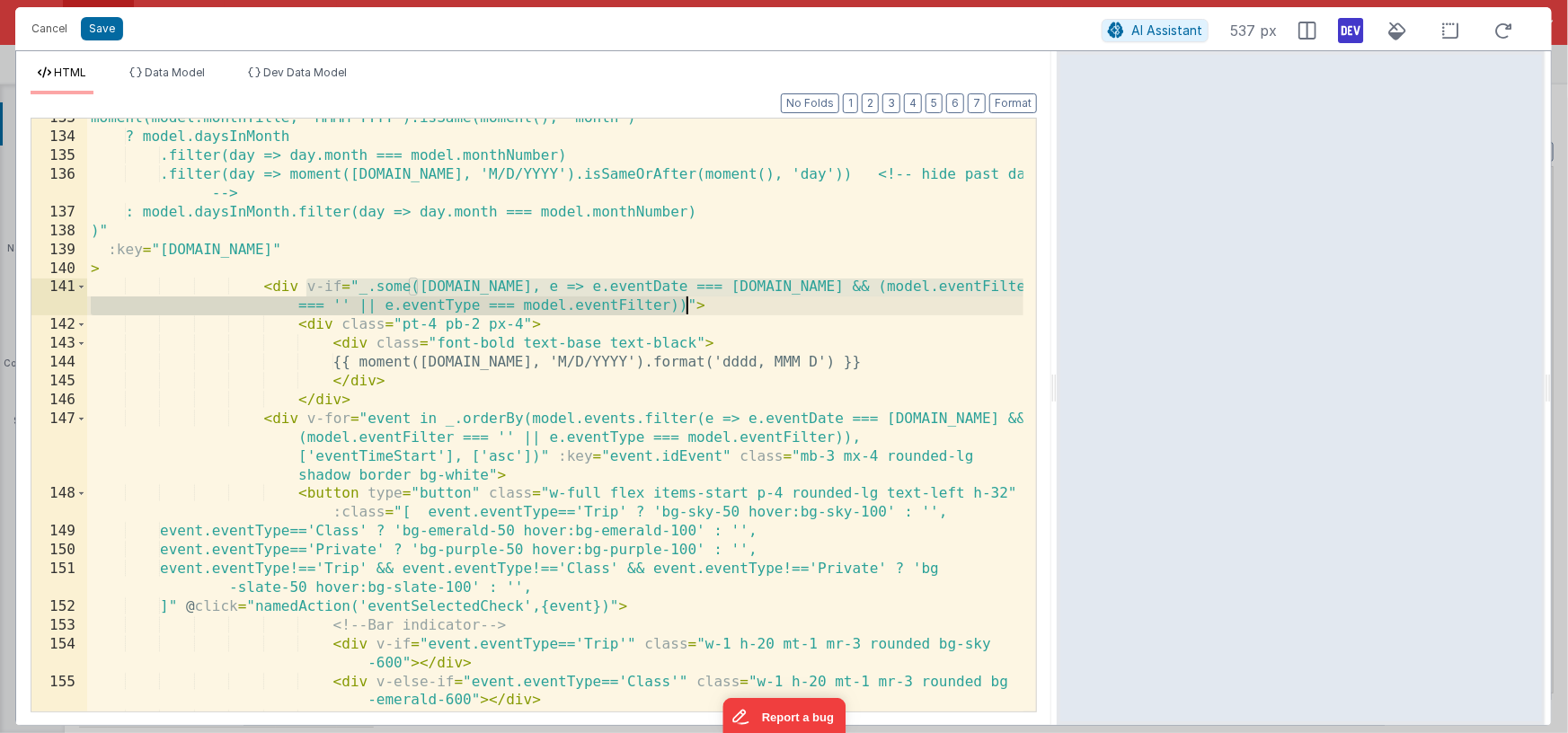
click at [692, 304] on div "moment(model.monthTitle, 'MMMM YYYY').isSame(moment(), 'month') ? model.daysInM…" at bounding box center [556, 433] width 936 height 649
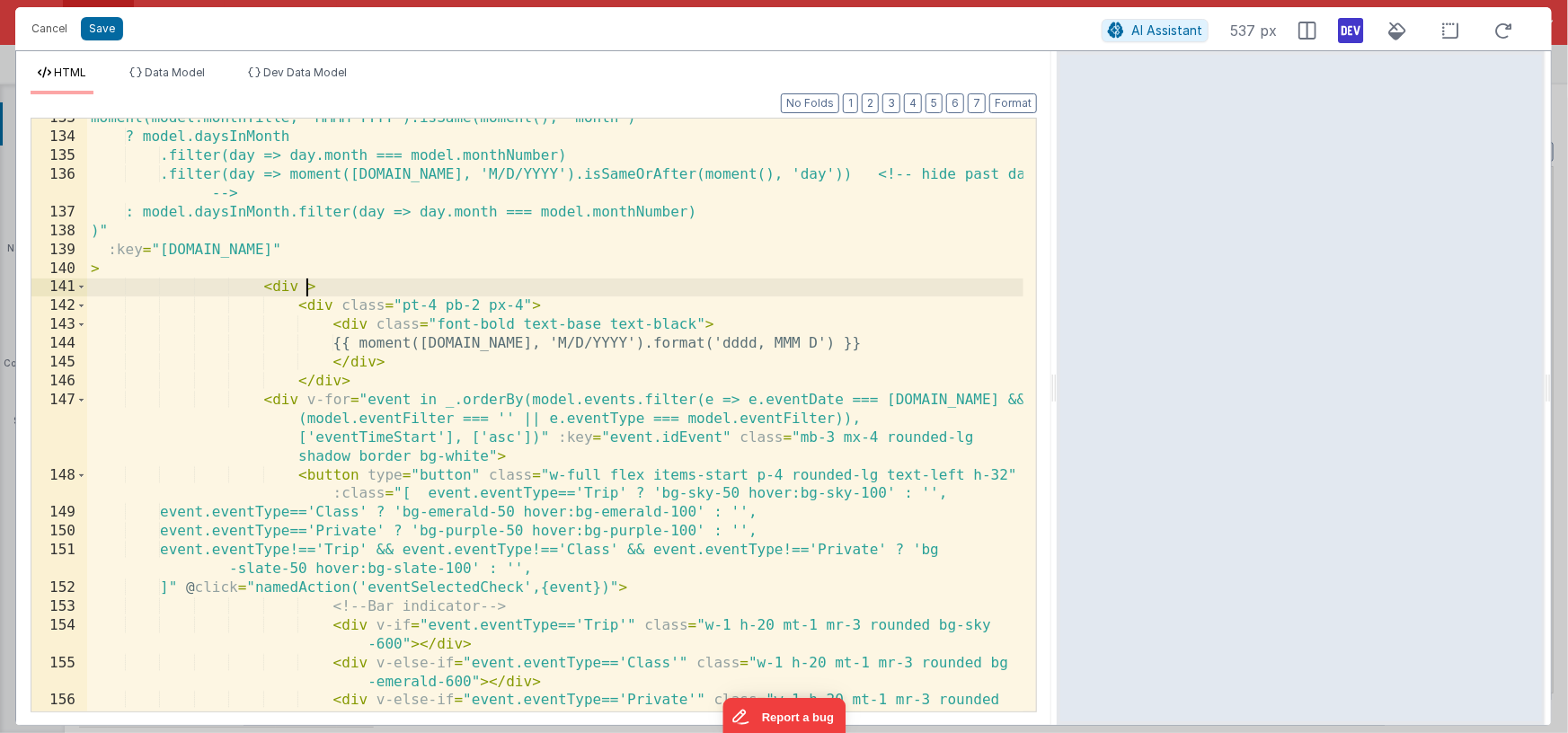
click at [335, 308] on div "moment(model.monthTitle, 'MMMM YYYY').isSame(moment(), 'month') ? model.daysInM…" at bounding box center [556, 433] width 936 height 649
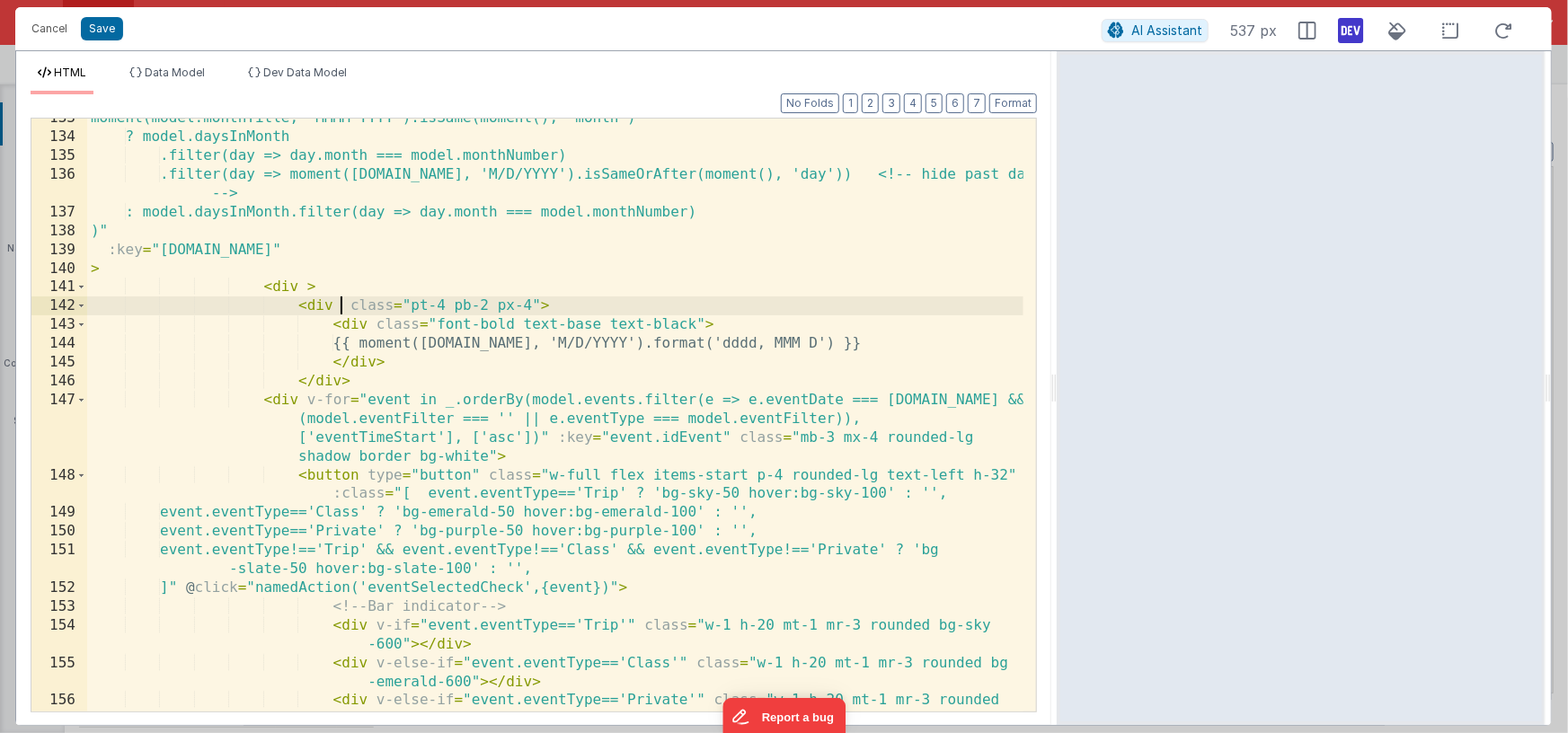
paste textarea
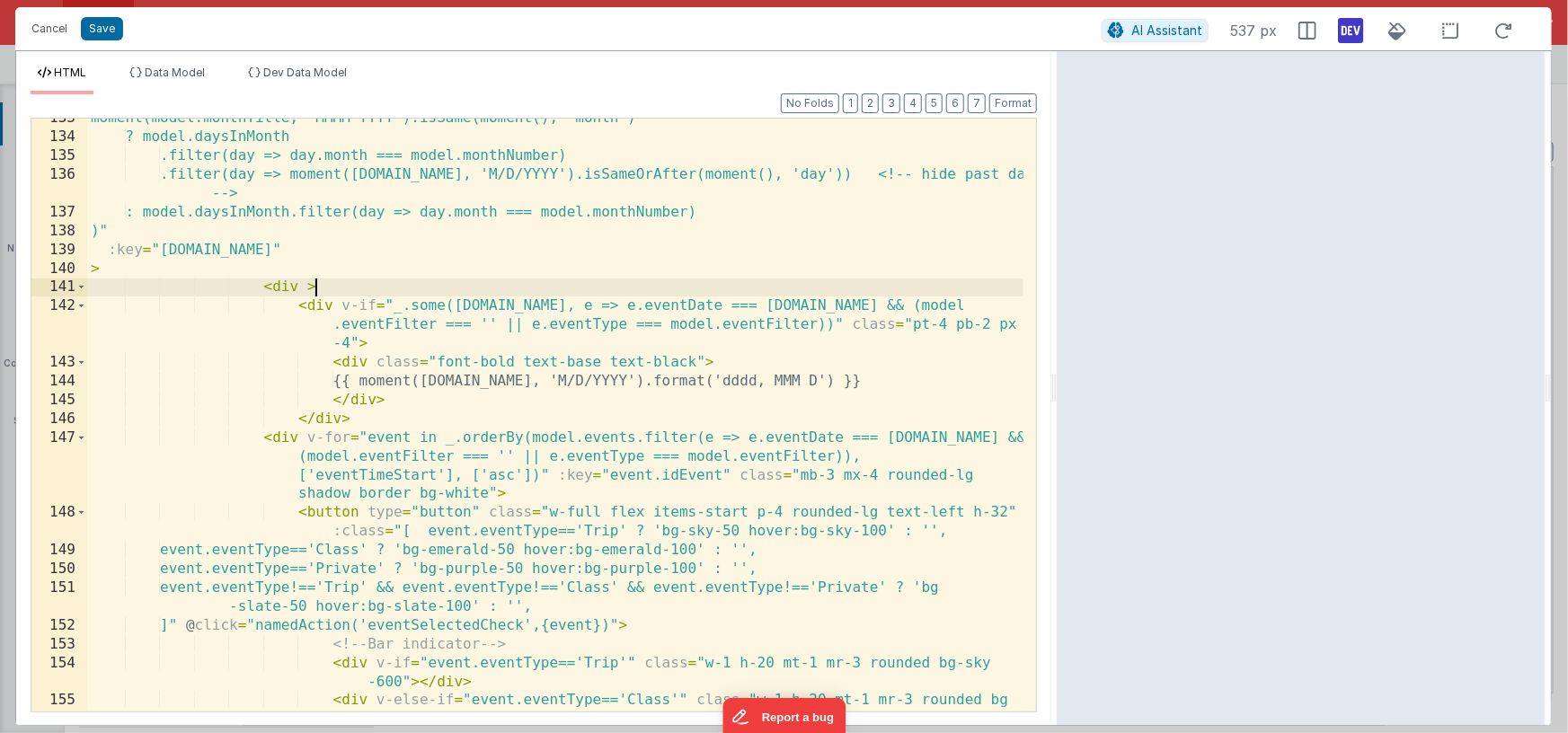
click at [345, 288] on div "moment(model.monthTitle, 'MMMM YYYY').isSame(moment(), 'month') ? model.daysInM…" at bounding box center [556, 433] width 936 height 649
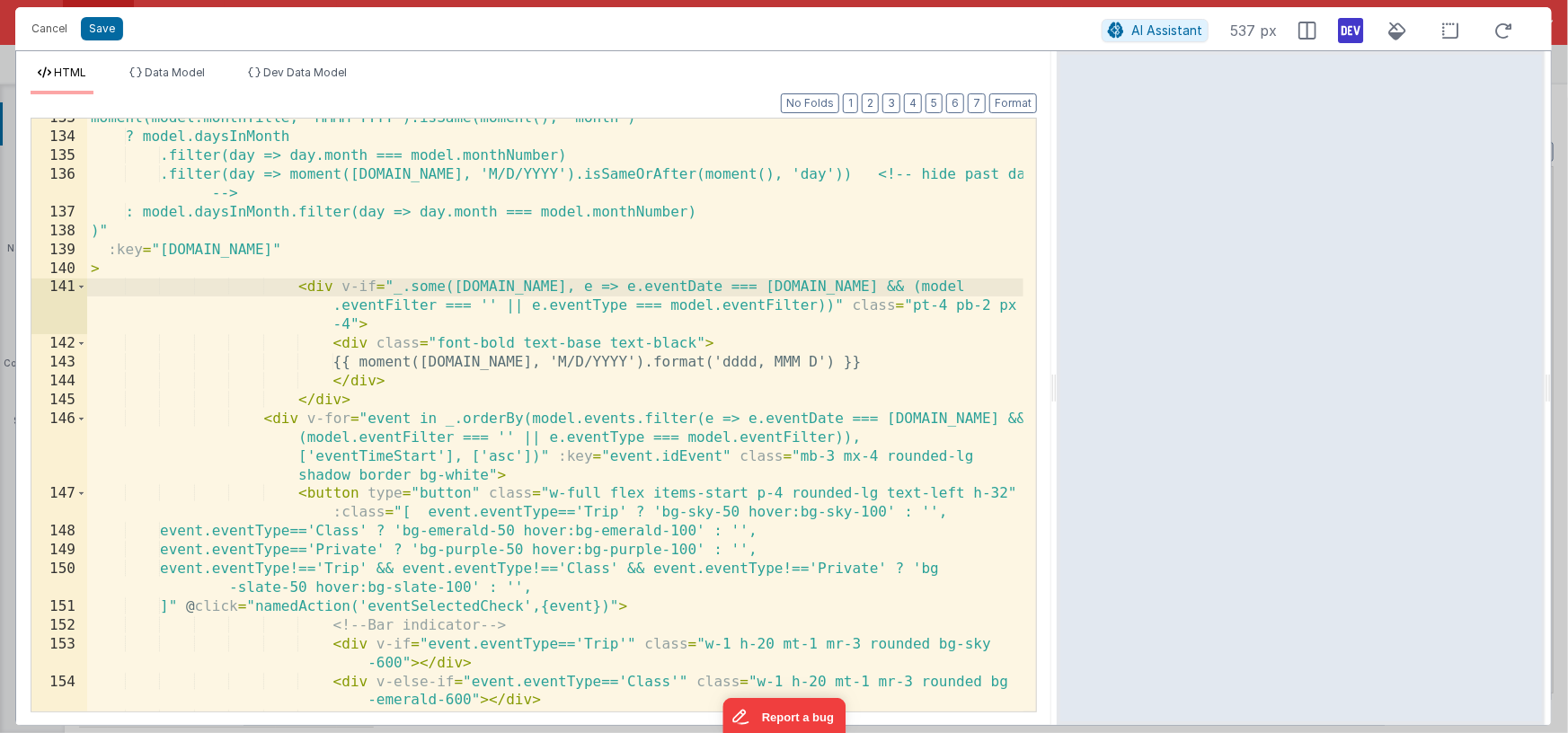
click at [299, 286] on div "moment(model.monthTitle, 'MMMM YYYY').isSame(moment(), 'month') ? model.daysInM…" at bounding box center [556, 433] width 936 height 649
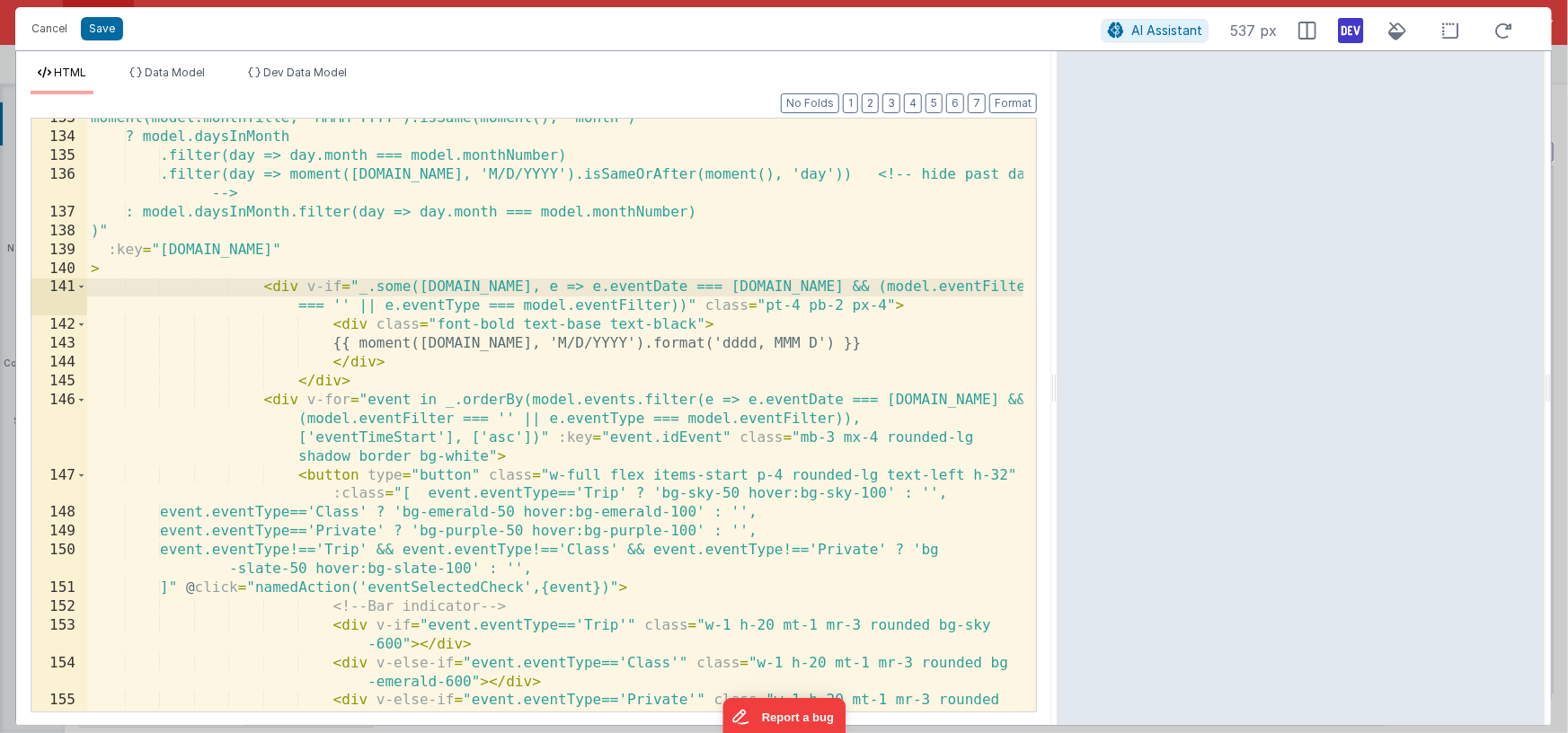
click at [335, 326] on div "moment(model.monthTitle, 'MMMM YYYY').isSame(moment(), 'month') ? model.daysInM…" at bounding box center [556, 433] width 936 height 649
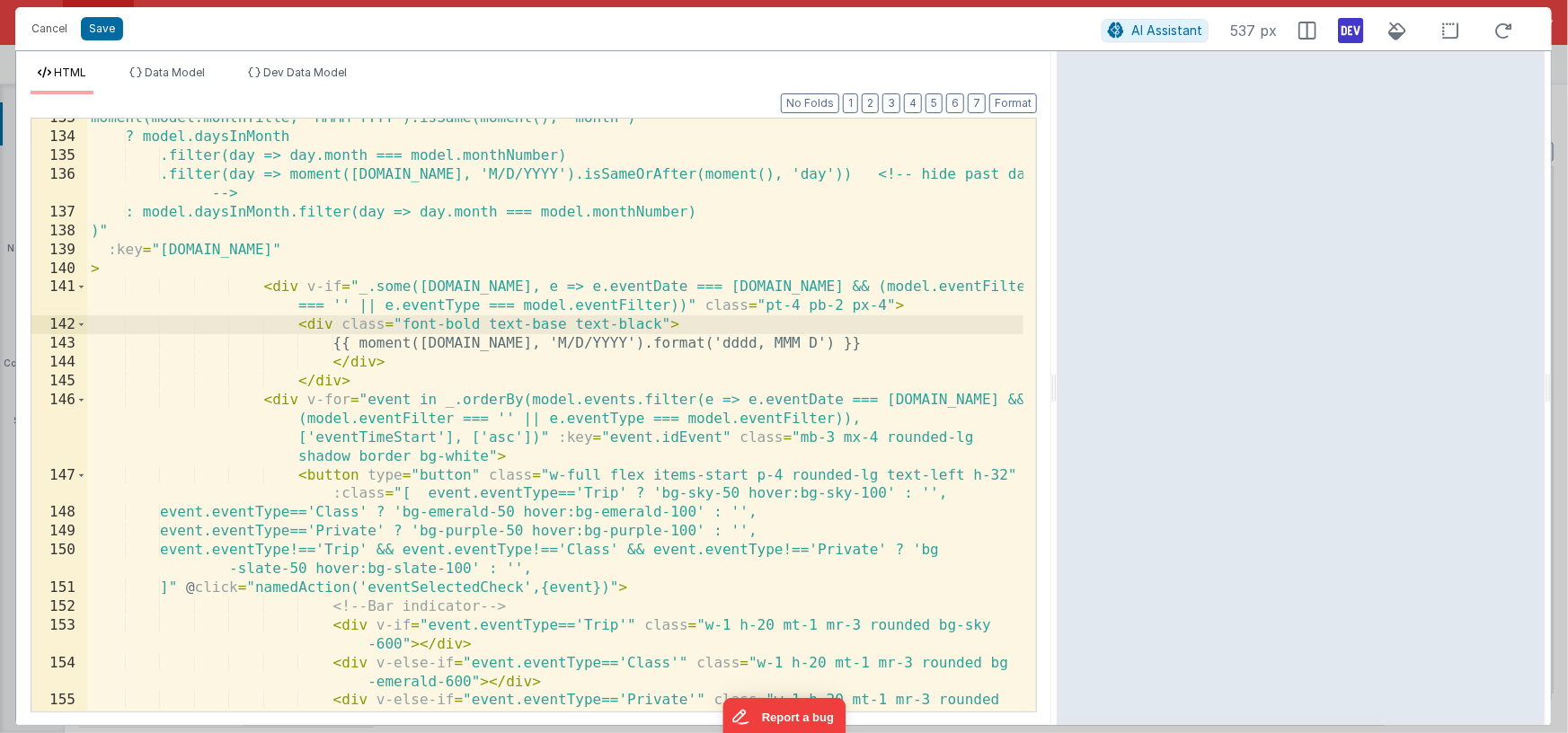
click at [367, 344] on div "moment(model.monthTitle, 'MMMM YYYY').isSame(moment(), 'month') ? model.daysInM…" at bounding box center [556, 433] width 936 height 649
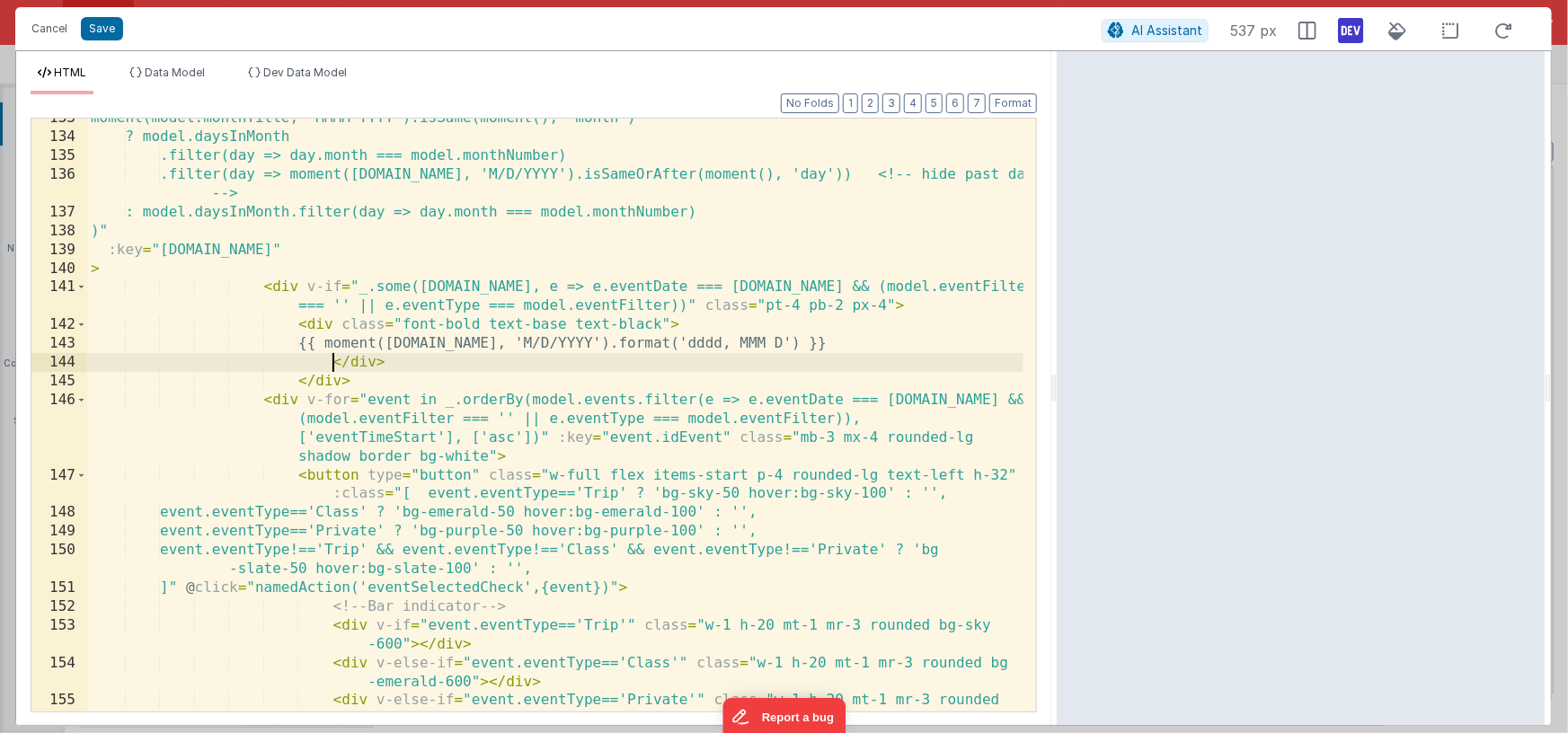
click at [332, 363] on div "moment(model.monthTitle, 'MMMM YYYY').isSame(moment(), 'month') ? model.daysInM…" at bounding box center [556, 433] width 936 height 649
click at [297, 382] on div "moment(model.monthTitle, 'MMMM YYYY').isSame(moment(), 'month') ? model.daysInM…" at bounding box center [556, 433] width 936 height 649
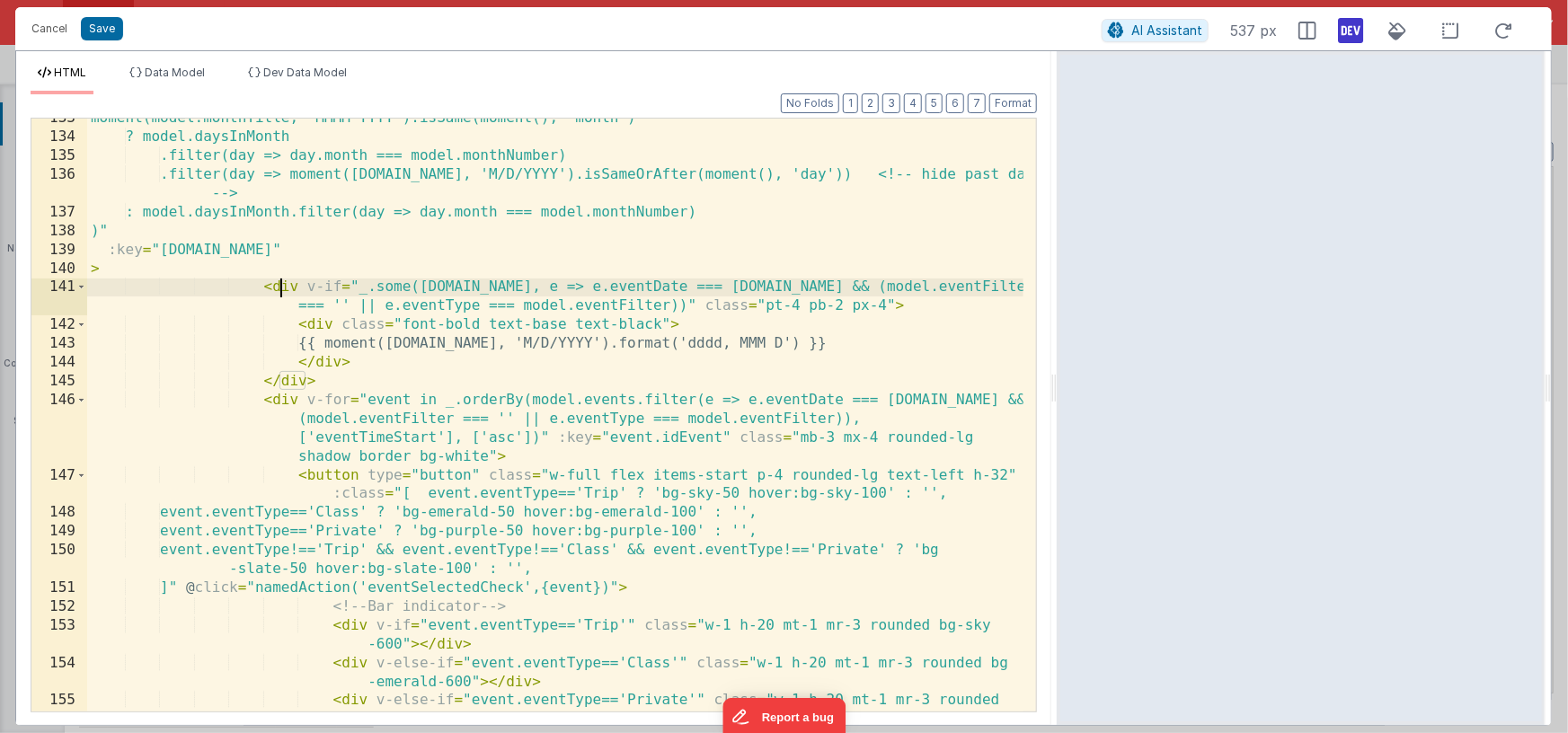
click at [280, 280] on div "moment(model.monthTitle, 'MMMM YYYY').isSame(moment(), 'month') ? model.daysInM…" at bounding box center [556, 433] width 936 height 649
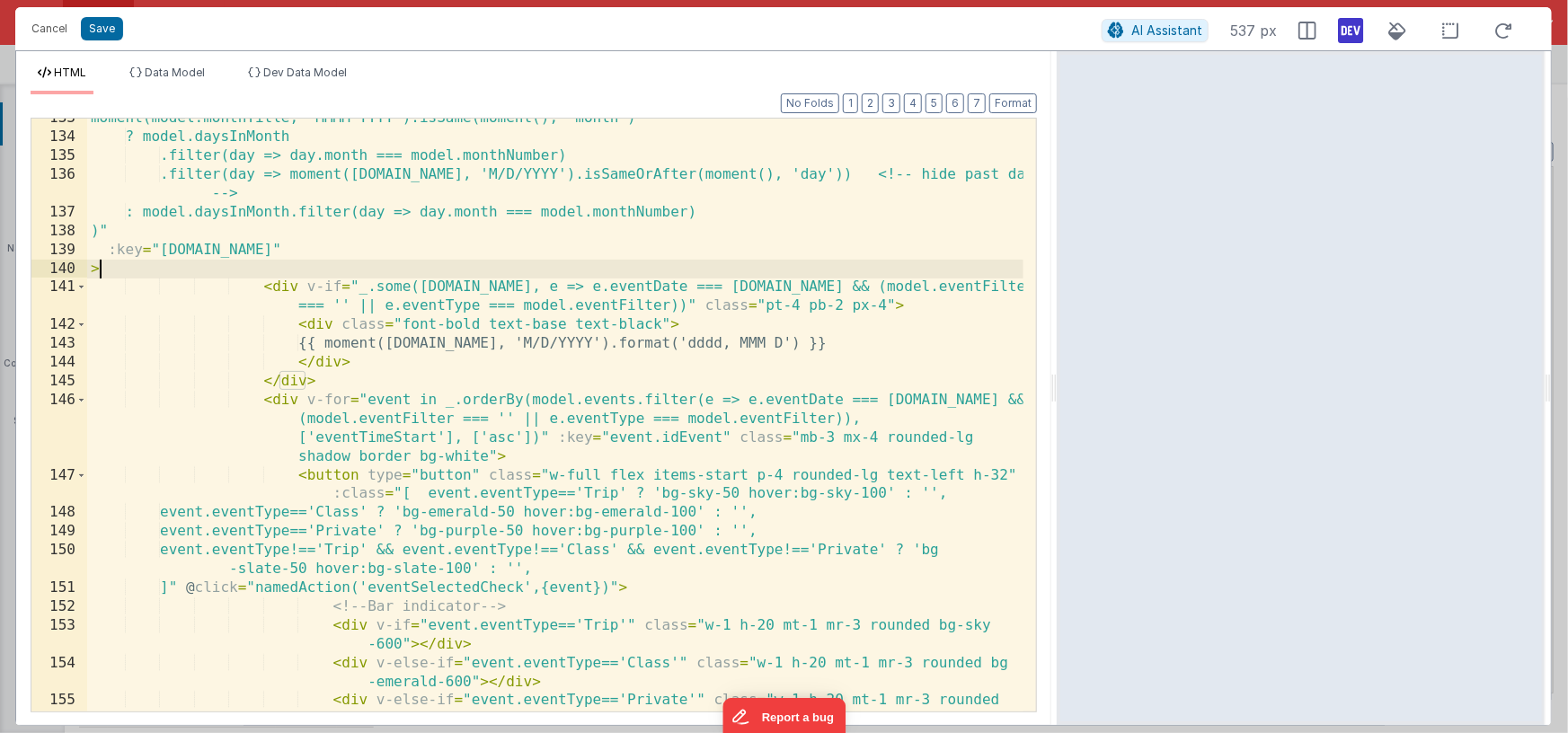
click at [266, 273] on div "moment(model.monthTitle, 'MMMM YYYY').isSame(moment(), 'month') ? model.daysInM…" at bounding box center [556, 433] width 936 height 649
click at [266, 287] on div "moment(model.monthTitle, 'MMMM YYYY').isSame(moment(), 'month') ? model.daysInM…" at bounding box center [556, 433] width 936 height 649
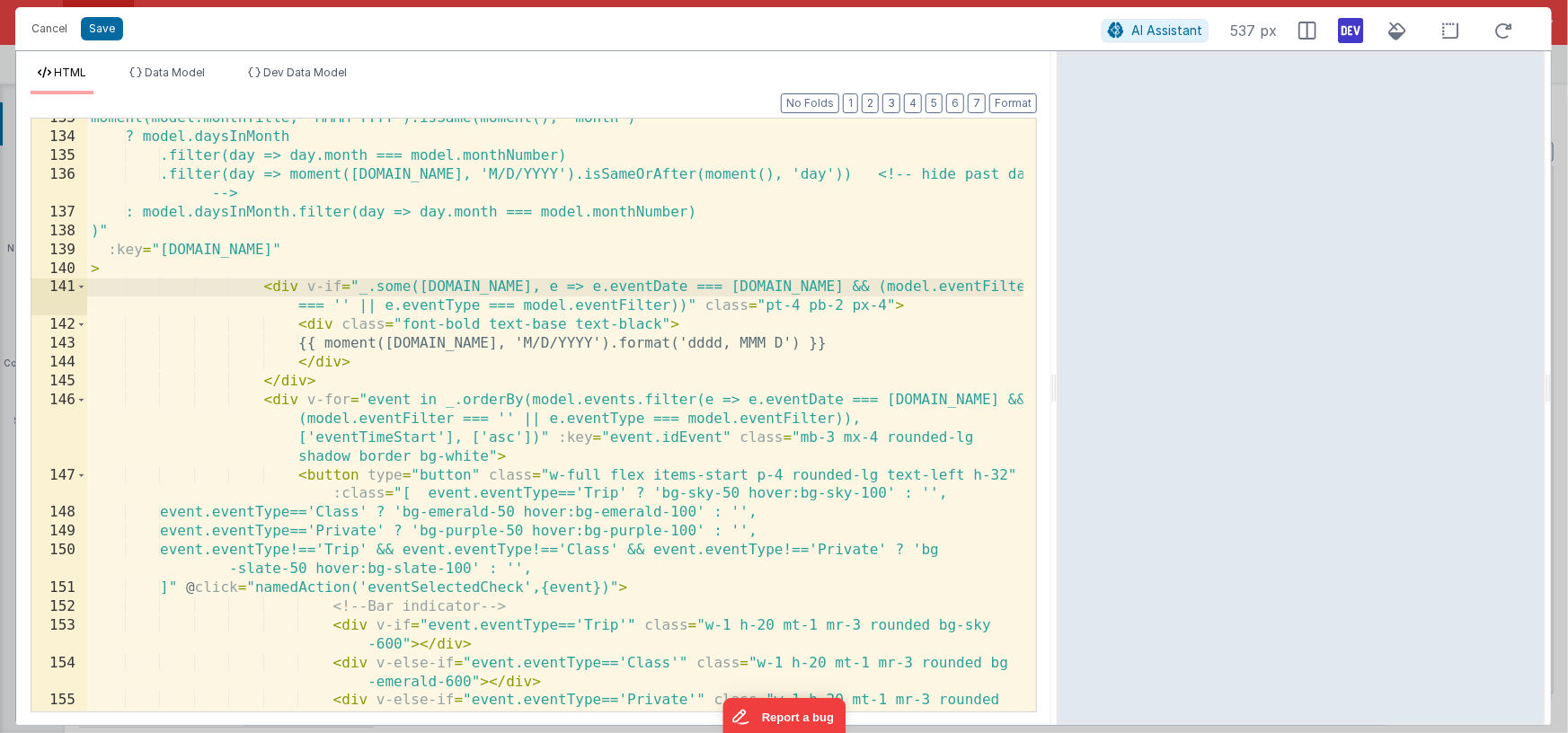
paste textarea
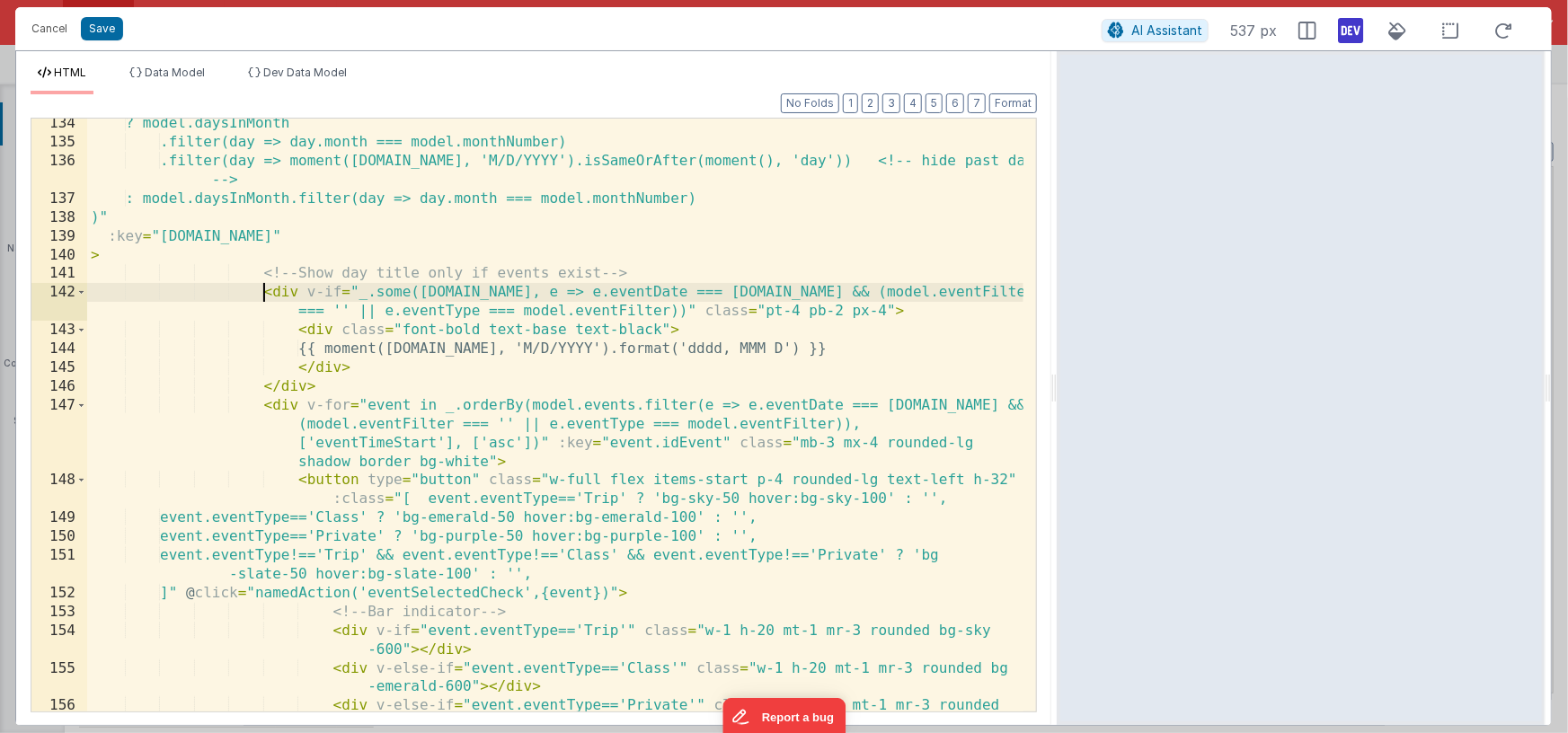
scroll to position [473, 0]
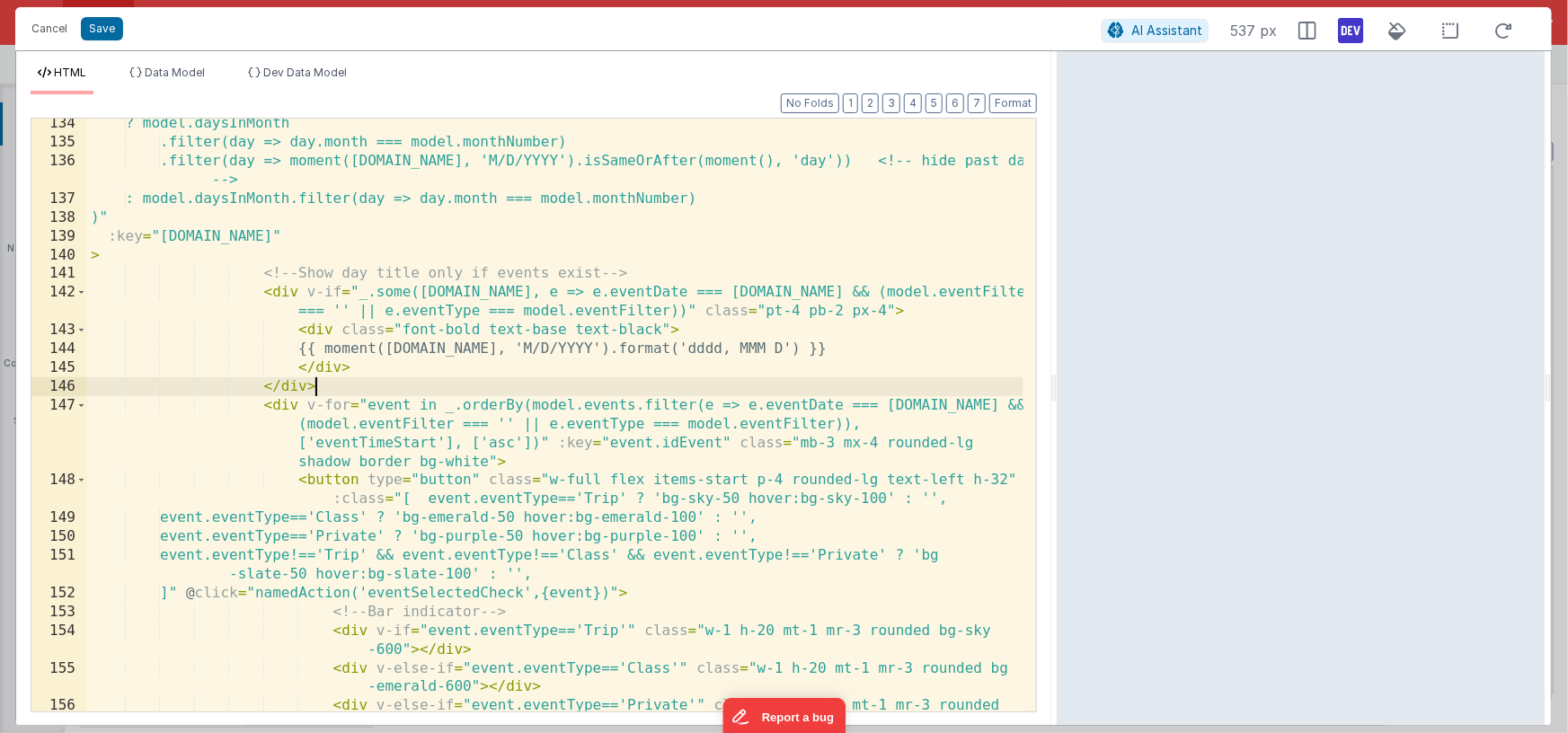
click at [366, 389] on div "? model.daysInMonth .filter(day => day.month === model.monthNumber) .filter(day…" at bounding box center [556, 439] width 936 height 649
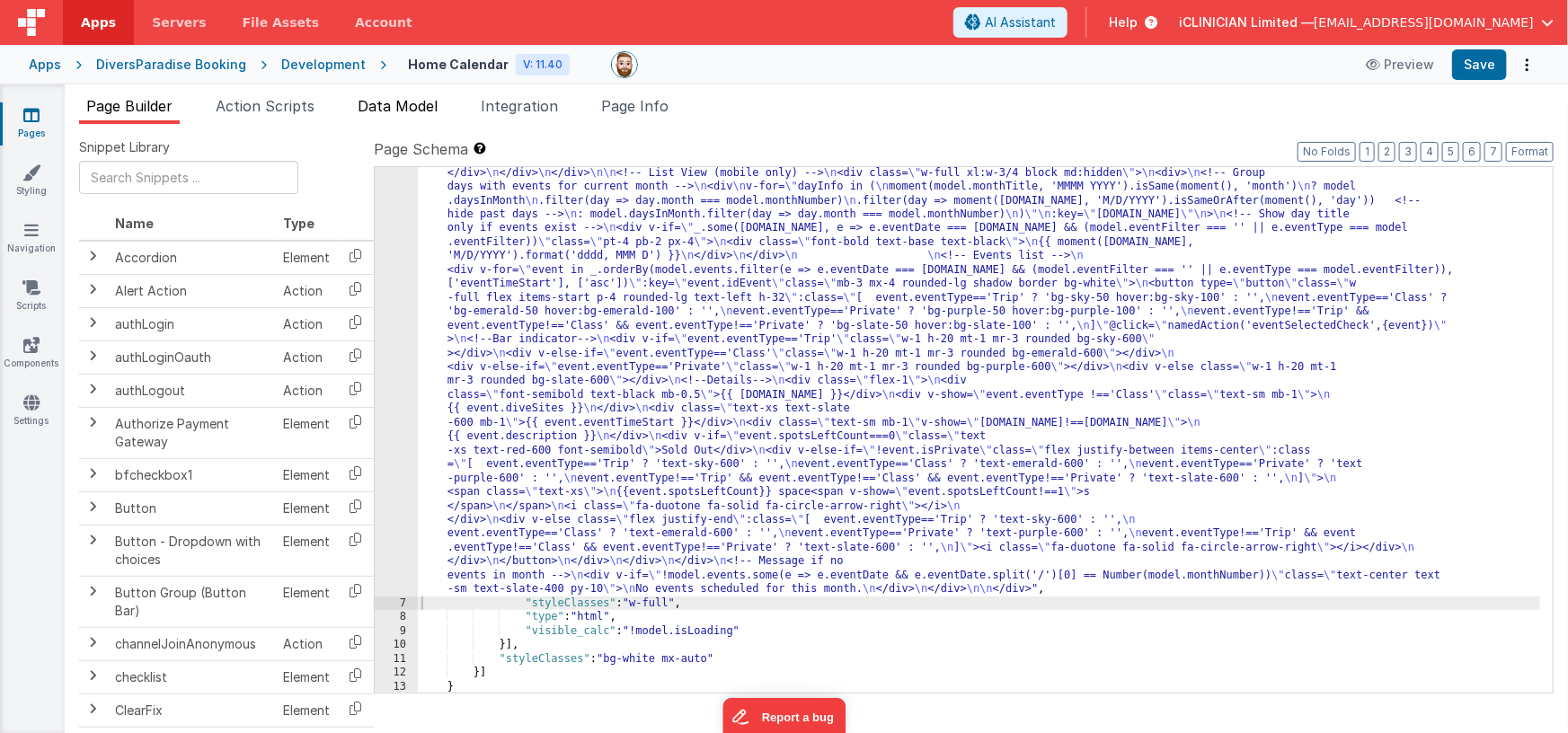
click at [397, 97] on span "Data Model" at bounding box center [397, 106] width 80 height 18
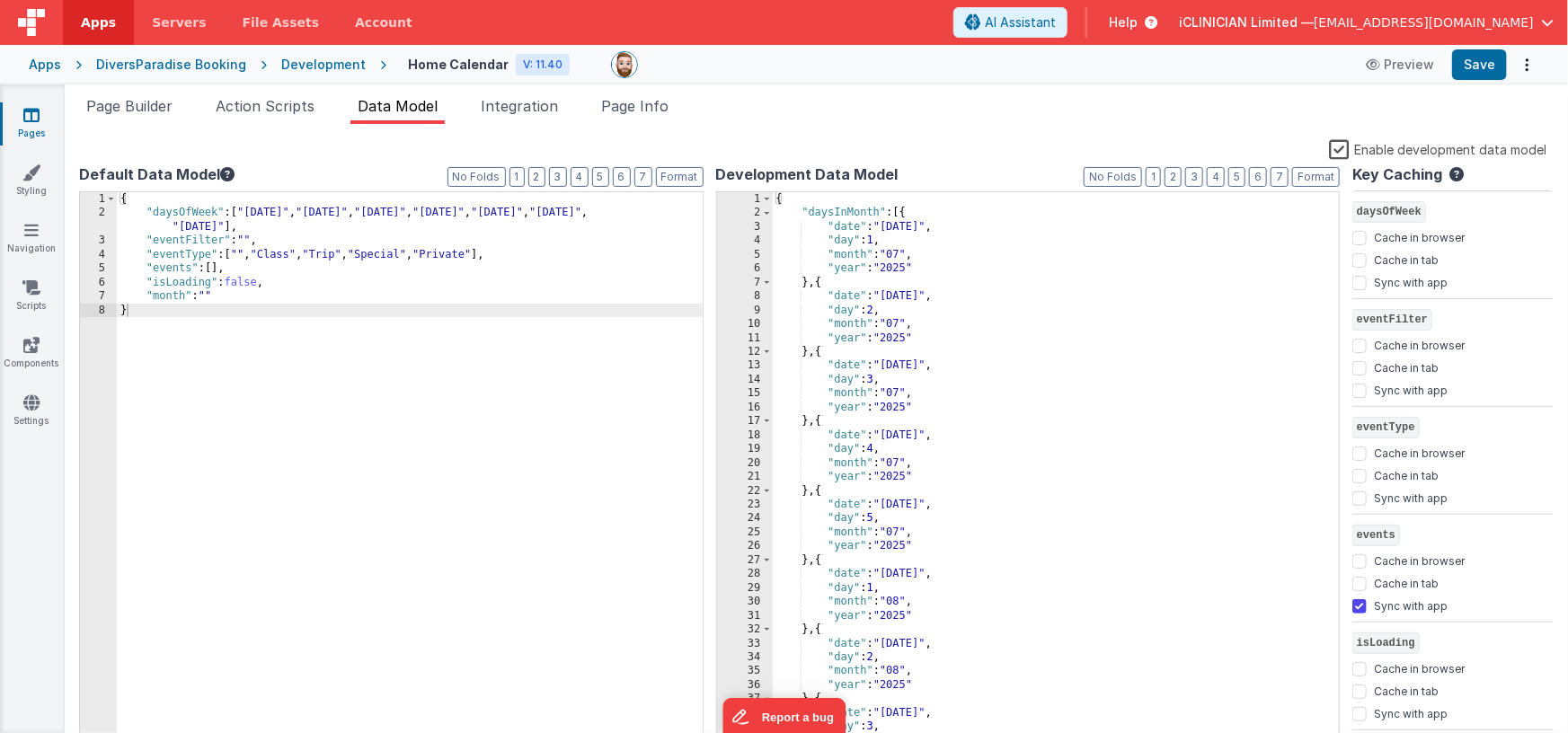
click at [1344, 147] on label "Enable development data model" at bounding box center [1437, 148] width 217 height 21
click at [0, 0] on input "Enable development data model" at bounding box center [0, 0] width 0 height 0
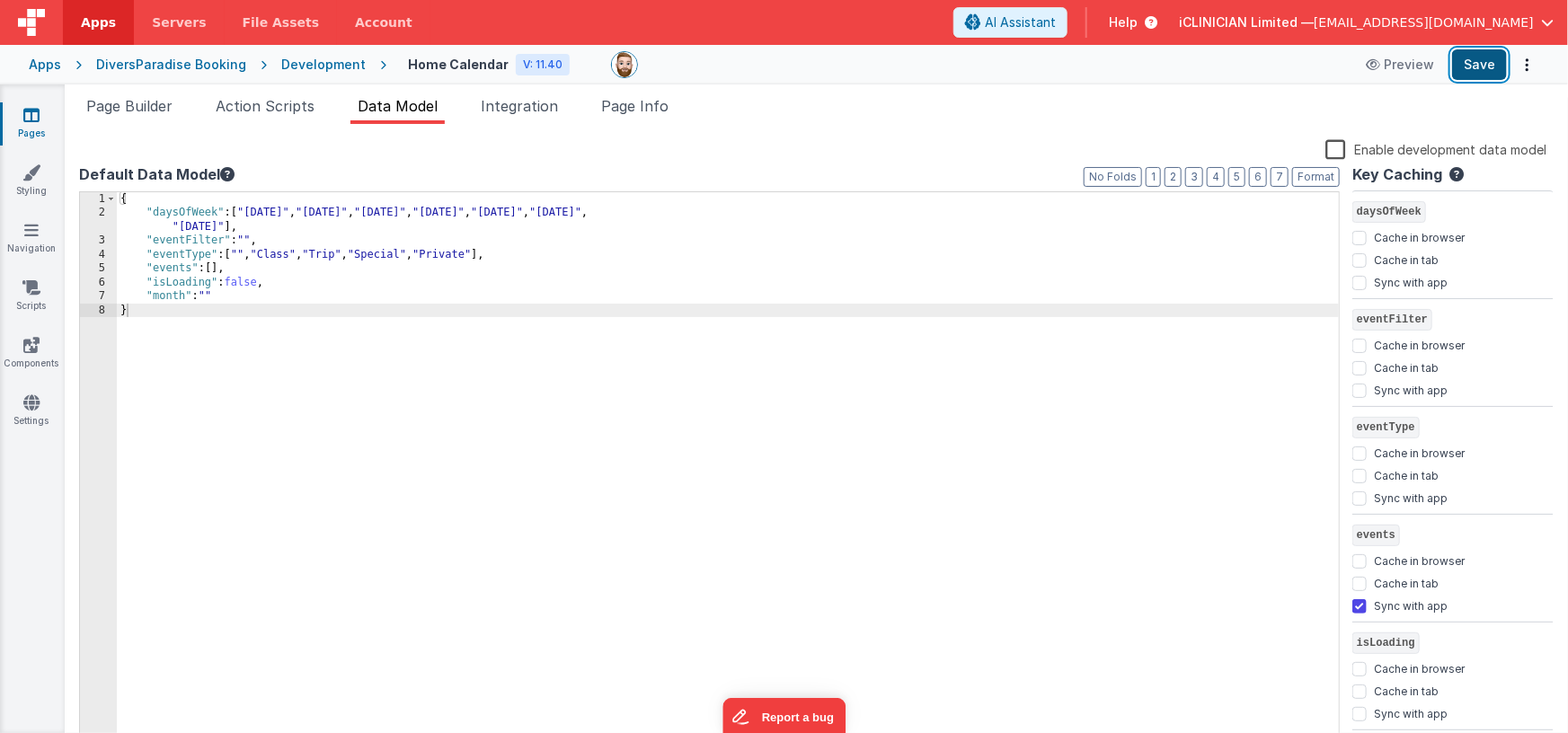
click at [1480, 63] on button "Save" at bounding box center [1479, 65] width 55 height 31
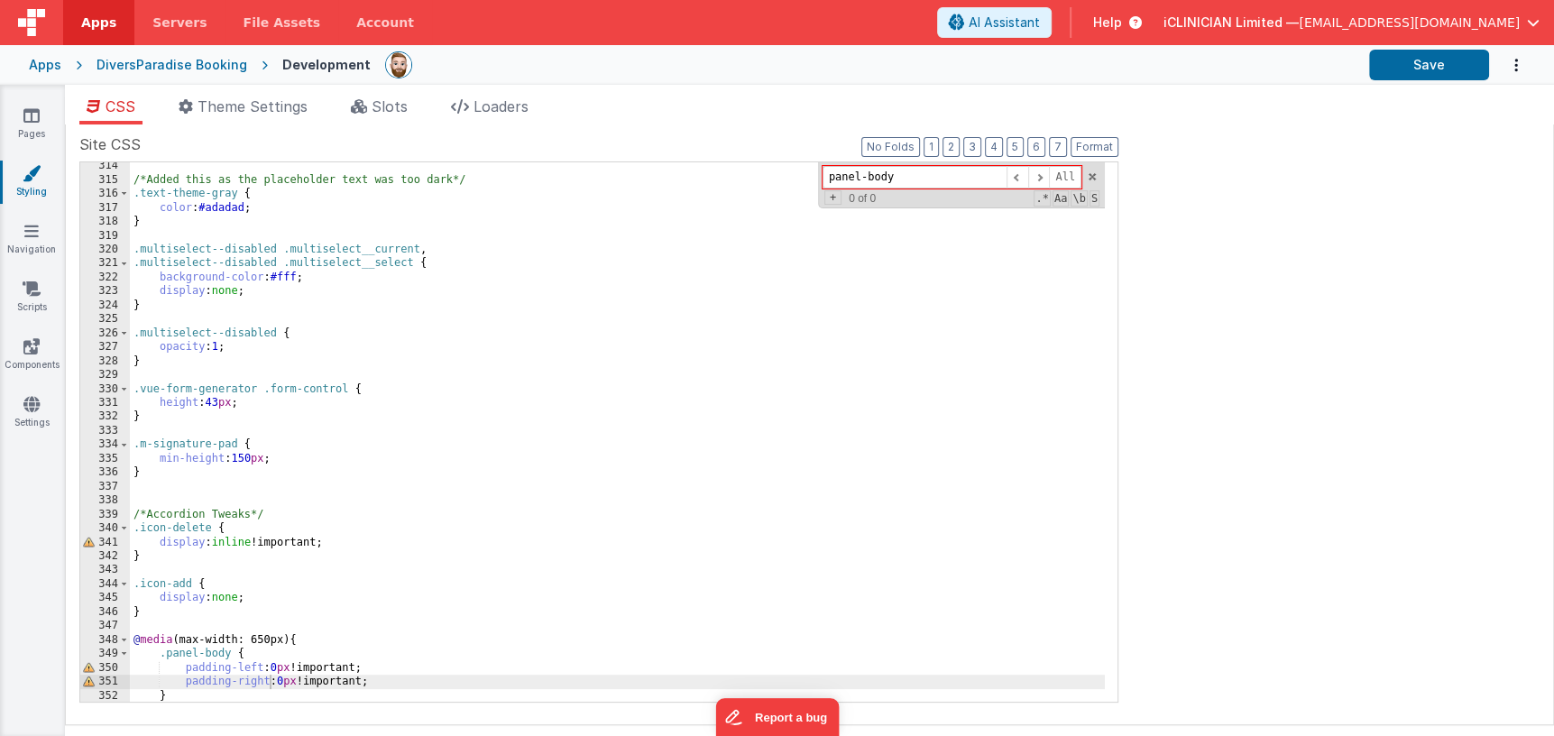
scroll to position [4366, 0]
